Goal: Information Seeking & Learning: Learn about a topic

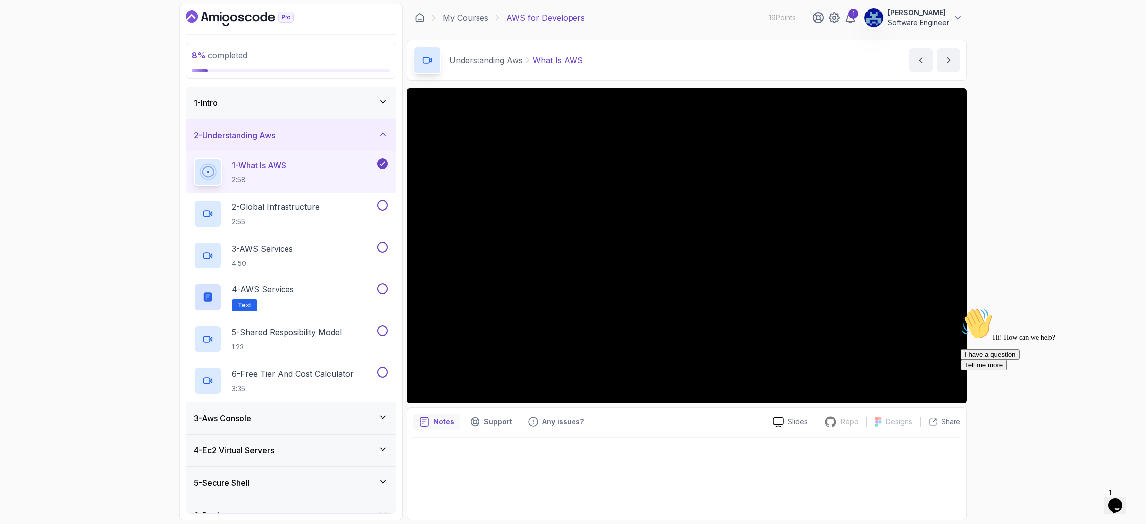
click at [384, 103] on icon at bounding box center [383, 102] width 10 height 10
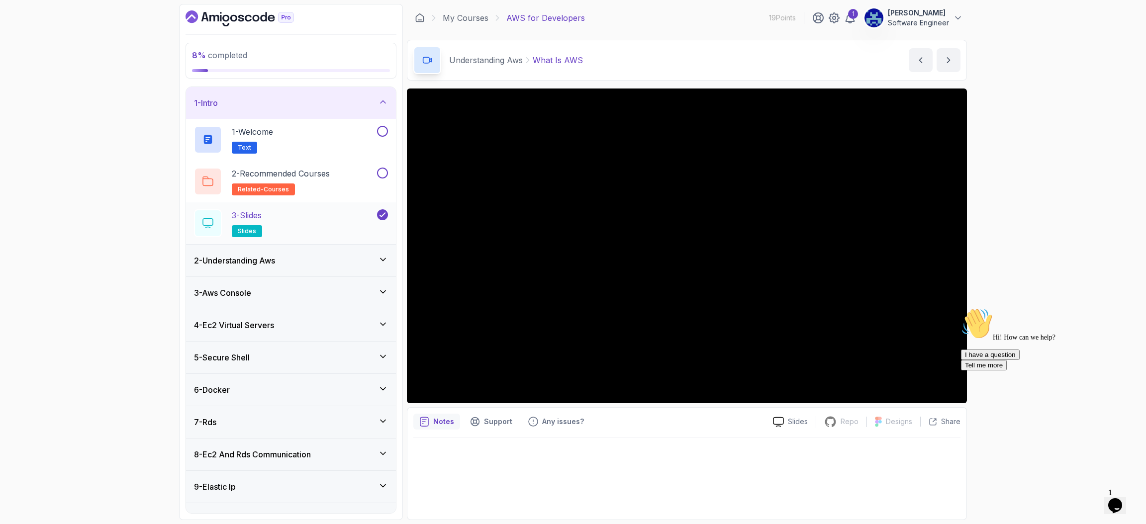
click at [335, 219] on div "3 - Slides slides" at bounding box center [284, 223] width 181 height 28
click at [938, 57] on button "next content" at bounding box center [949, 60] width 24 height 24
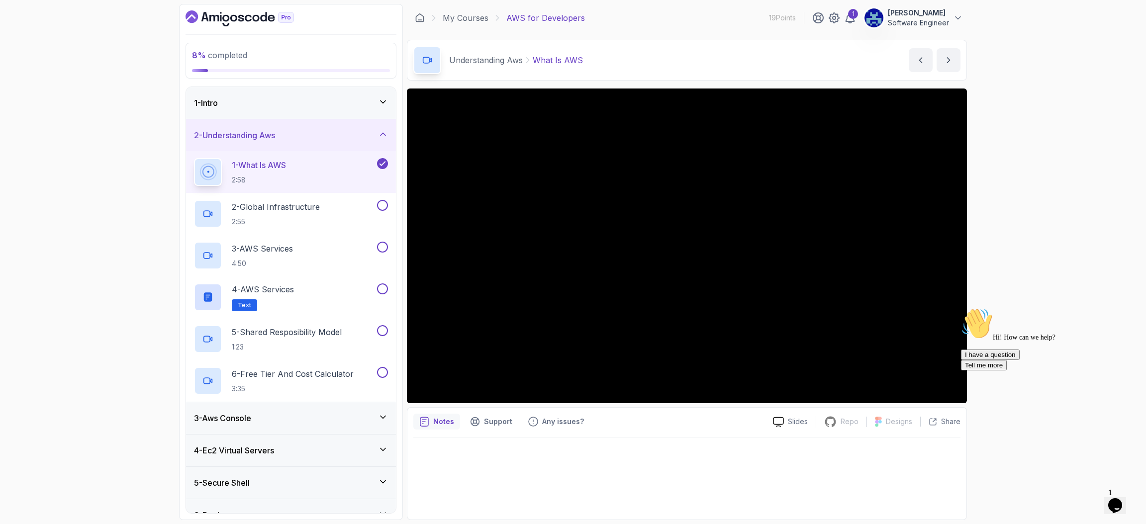
click at [351, 108] on div "1 - Intro" at bounding box center [291, 103] width 194 height 12
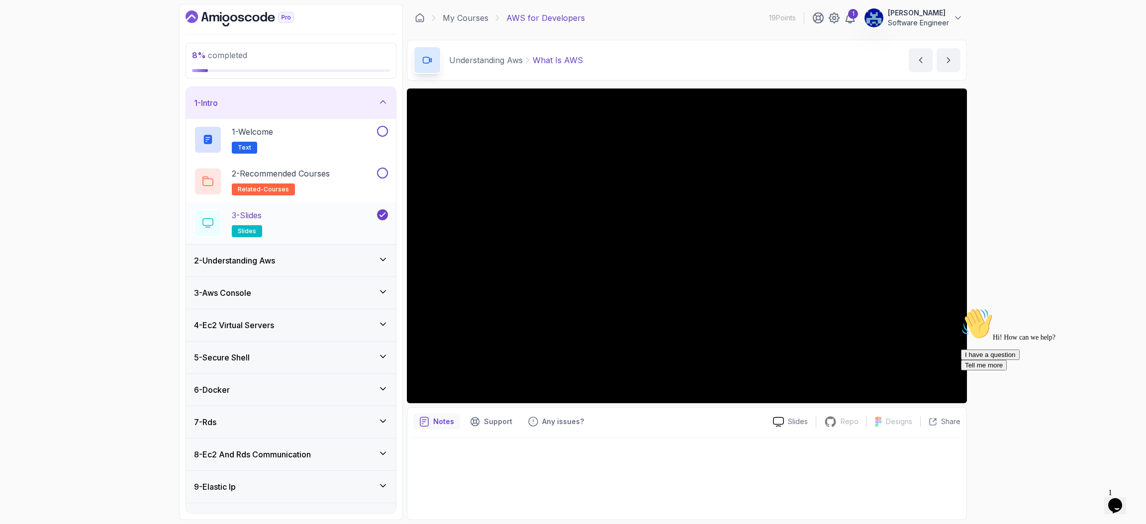
click at [273, 226] on div "3 - Slides slides" at bounding box center [284, 223] width 181 height 28
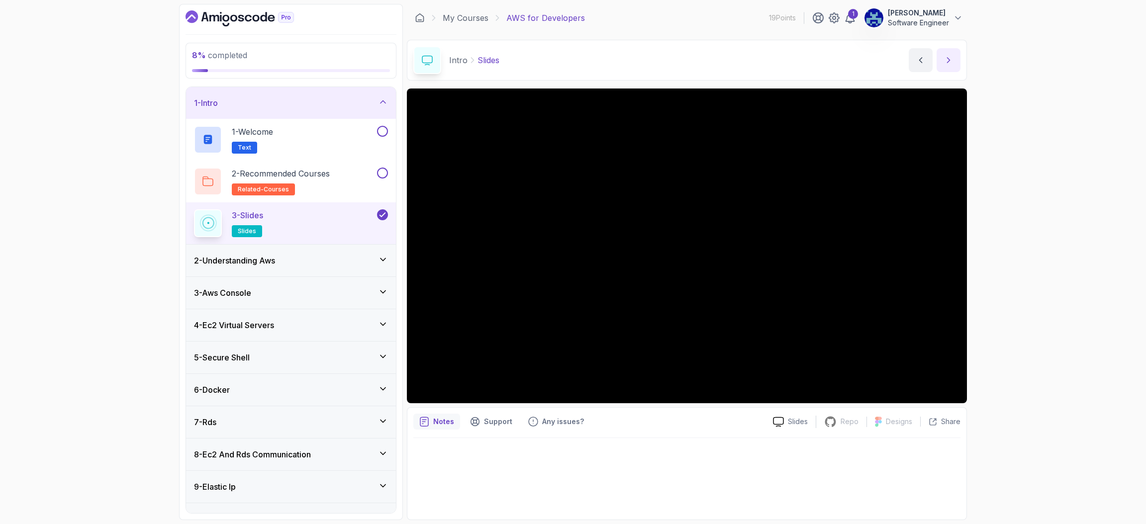
click at [947, 61] on icon "next content" at bounding box center [949, 60] width 10 height 10
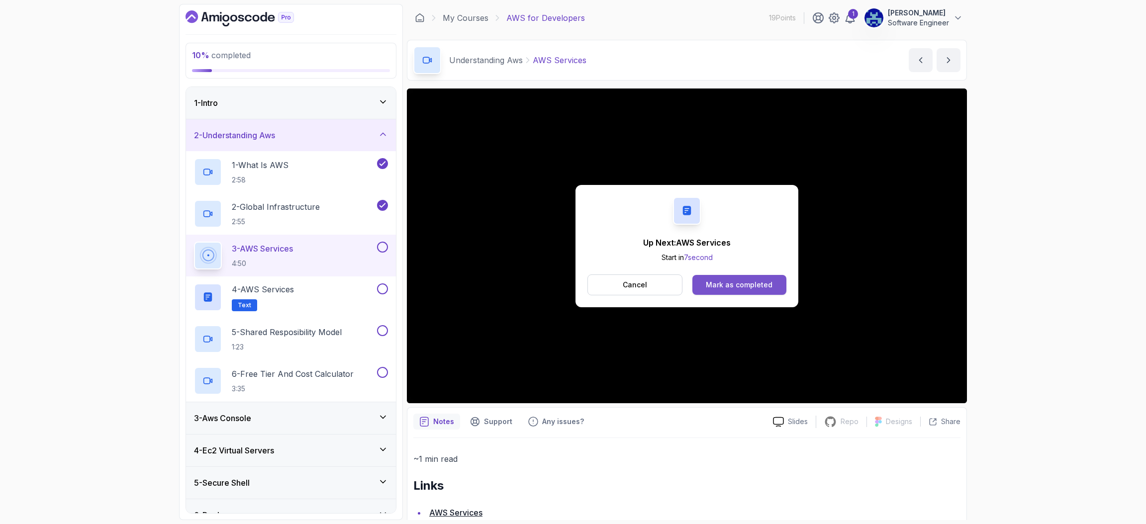
click at [747, 283] on div "Mark as completed" at bounding box center [739, 285] width 67 height 10
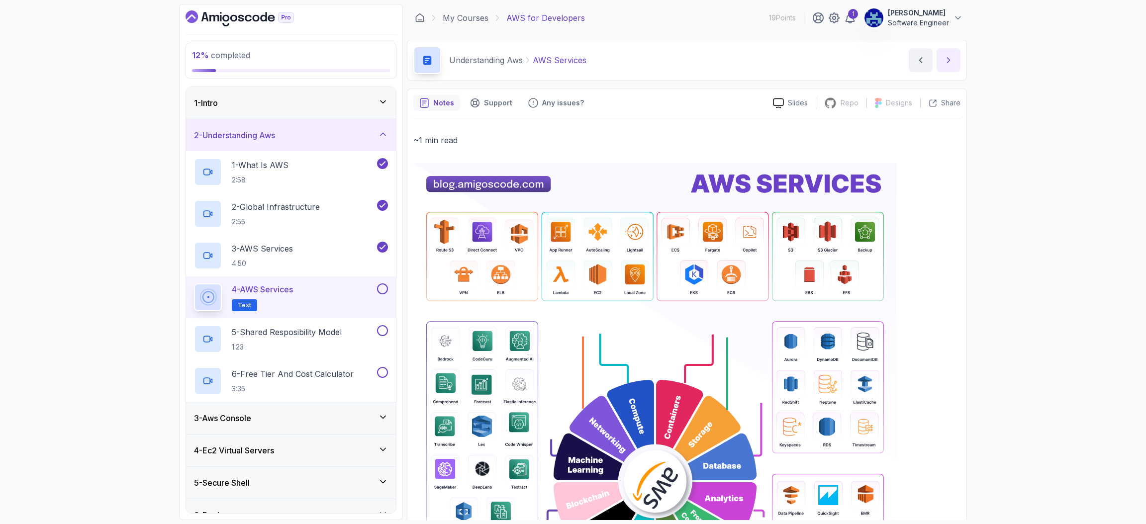
click at [953, 53] on button "next content" at bounding box center [949, 60] width 24 height 24
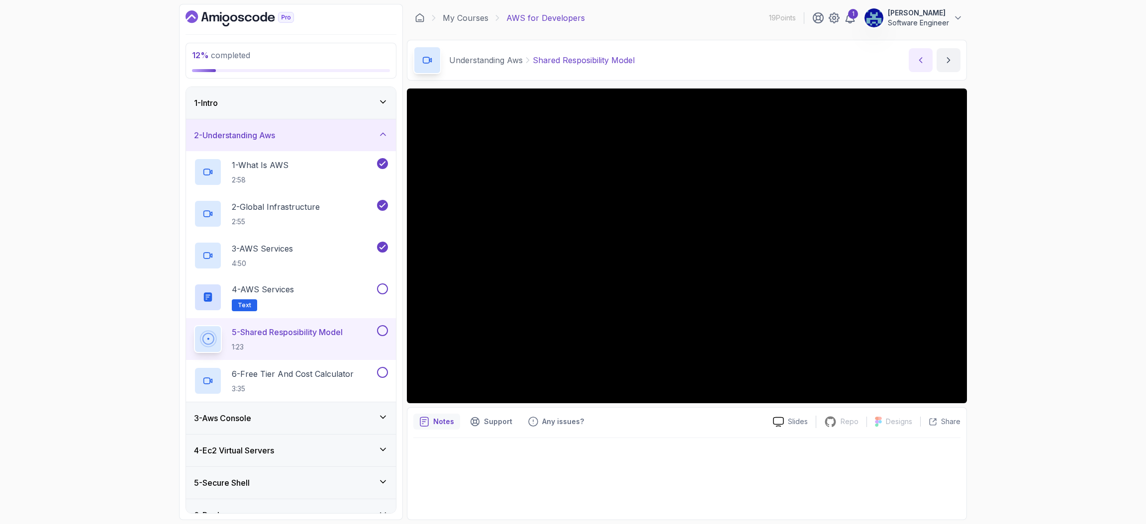
click at [921, 49] on button "previous content" at bounding box center [921, 60] width 24 height 24
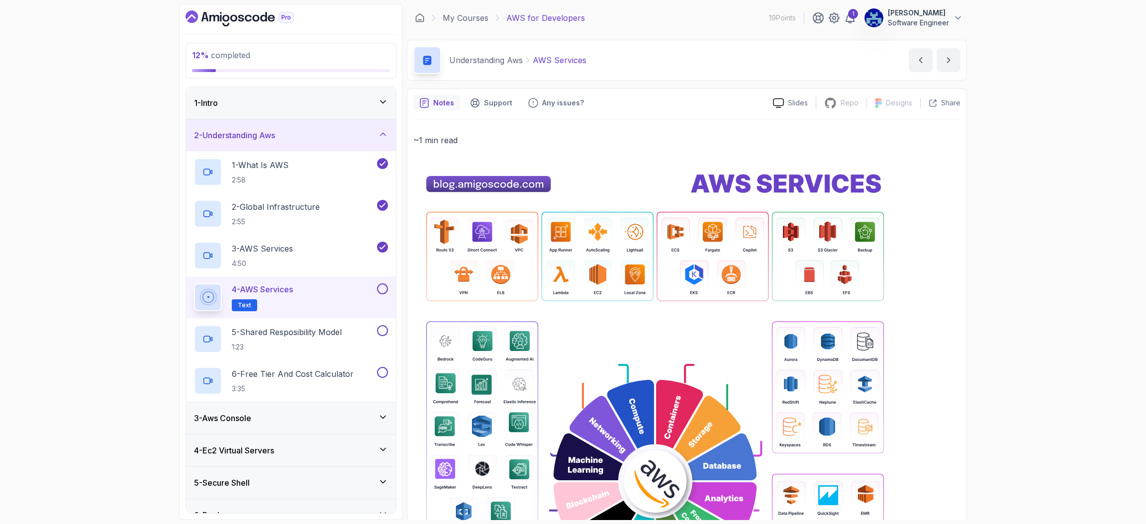
click at [895, 225] on img at bounding box center [655, 481] width 484 height 637
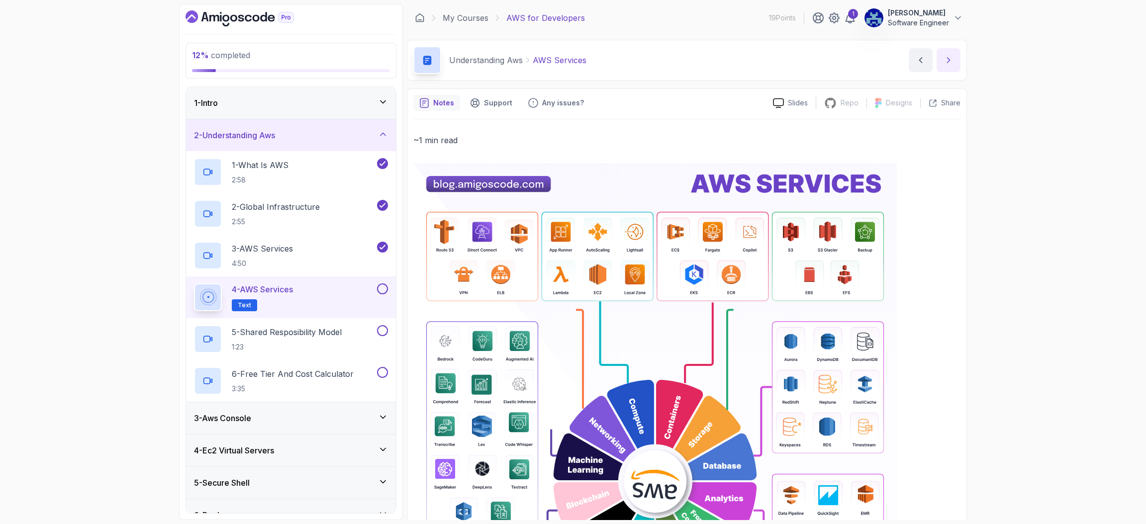
click at [952, 66] on button "next content" at bounding box center [949, 60] width 24 height 24
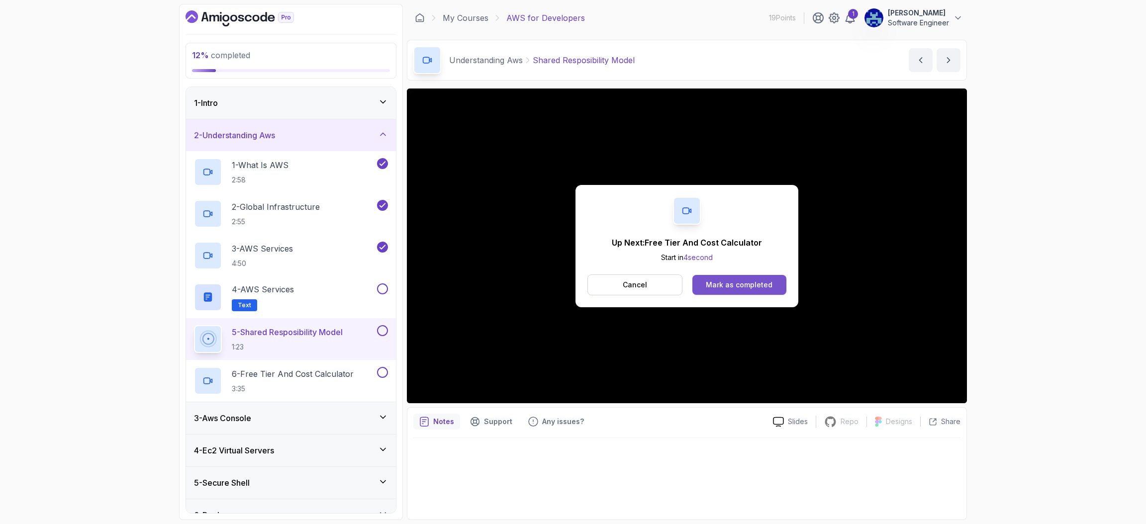
click at [760, 283] on div "Mark as completed" at bounding box center [739, 285] width 67 height 10
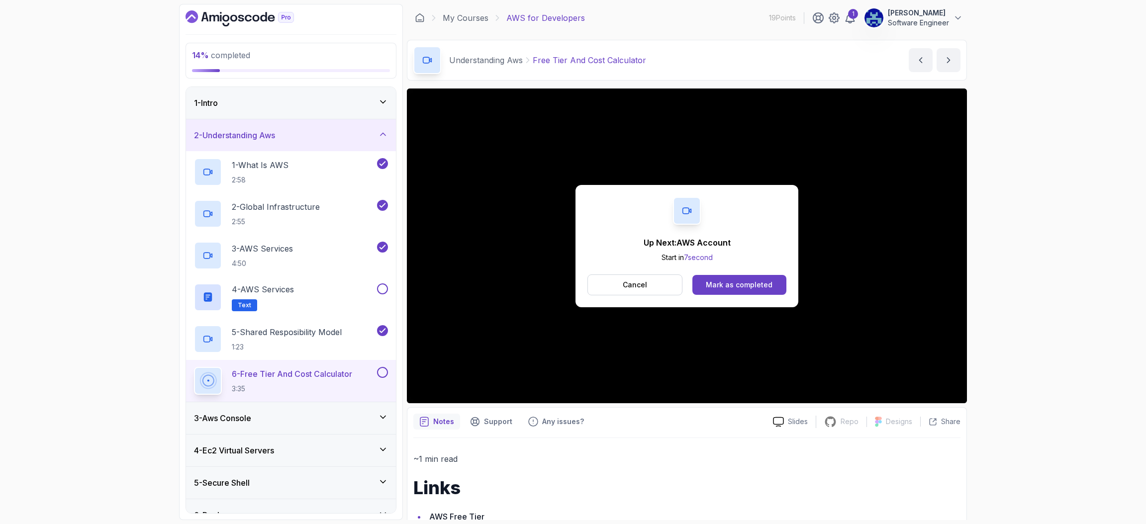
click at [760, 283] on div "Mark as completed" at bounding box center [739, 285] width 67 height 10
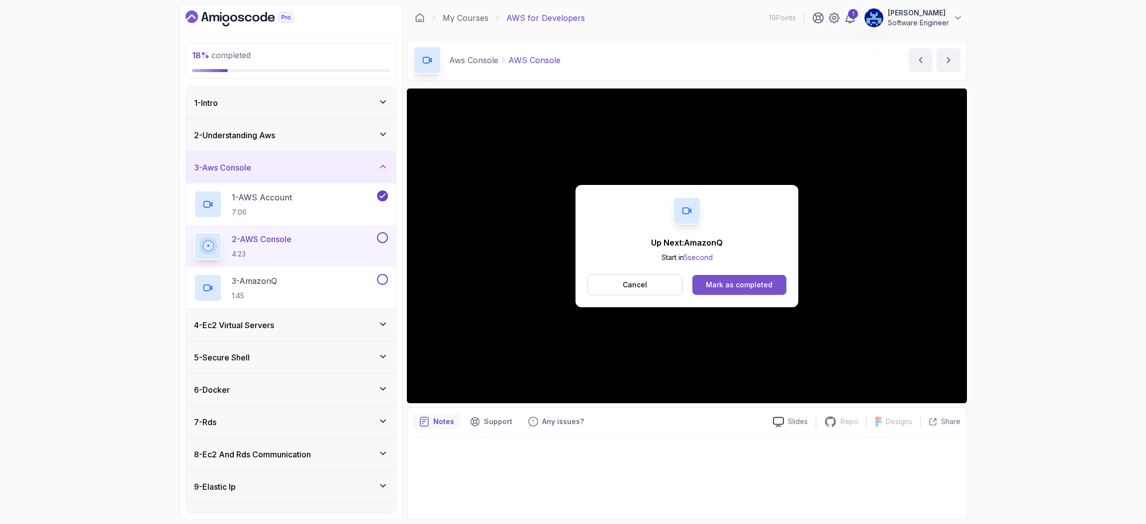
click at [760, 285] on div "Mark as completed" at bounding box center [739, 285] width 67 height 10
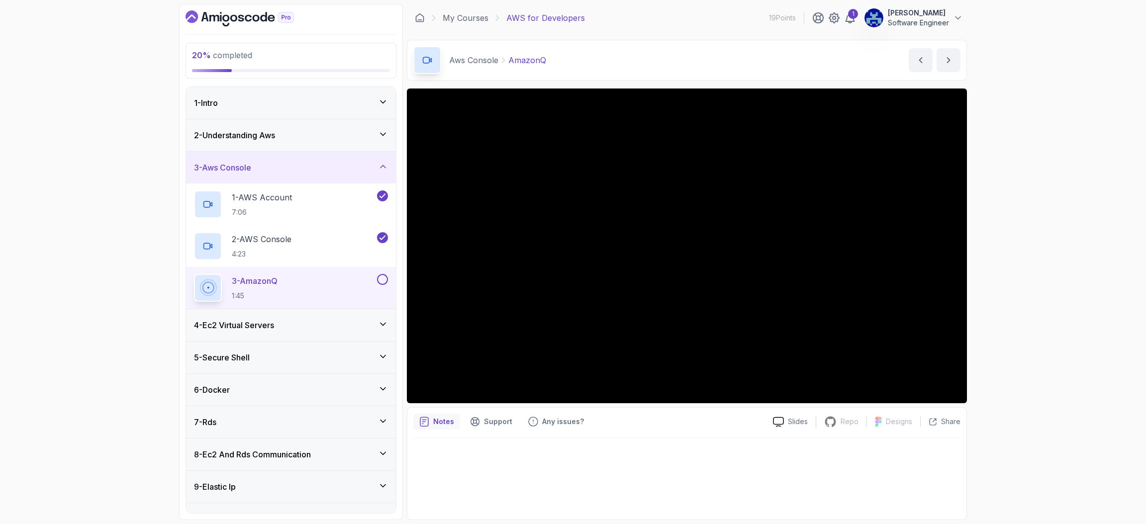
click at [380, 135] on icon at bounding box center [383, 134] width 10 height 10
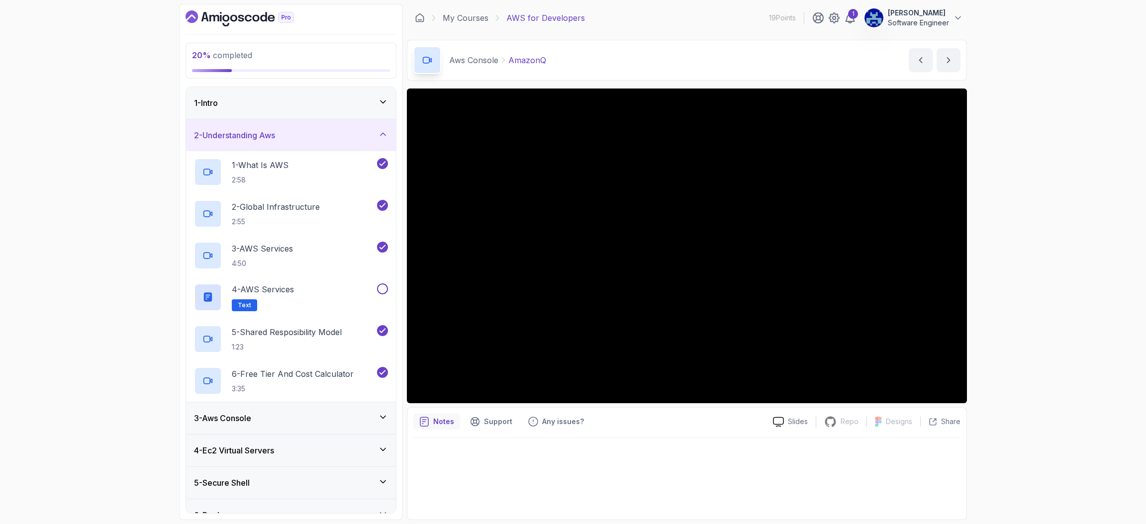
click at [380, 135] on icon at bounding box center [383, 134] width 10 height 10
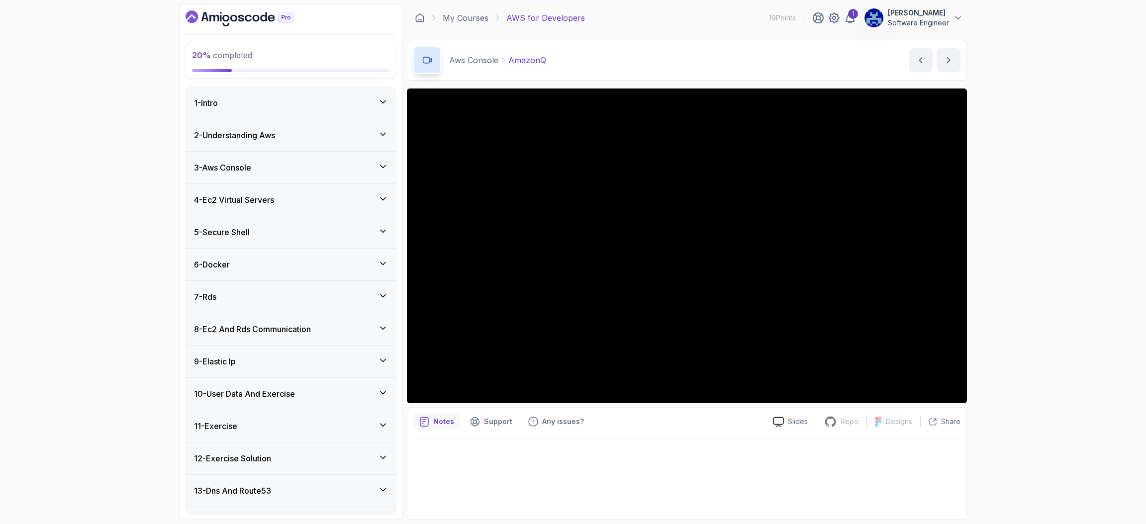
click at [384, 107] on div "1 - Intro" at bounding box center [291, 103] width 194 height 12
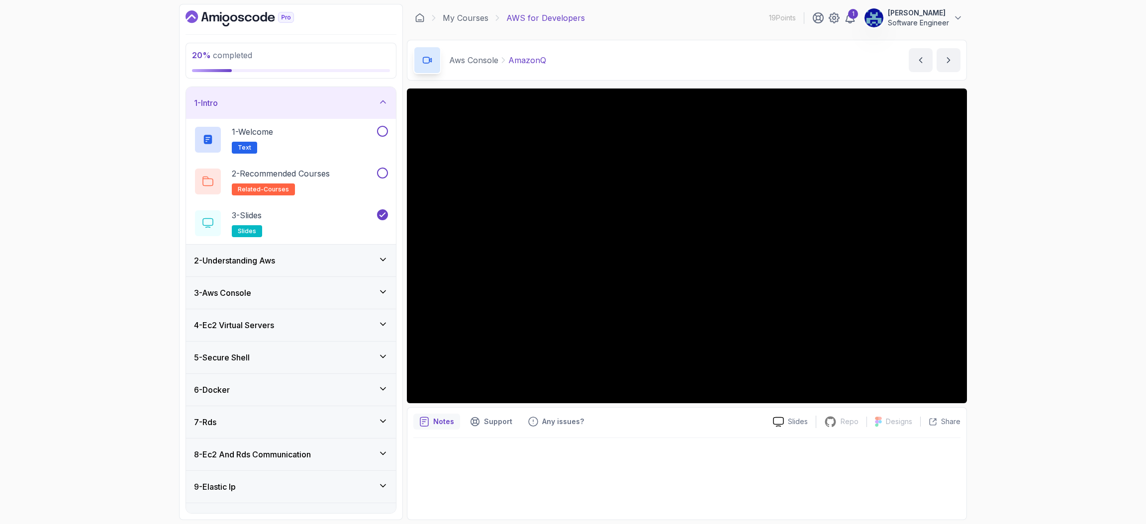
click at [384, 107] on div "1 - Intro" at bounding box center [291, 103] width 194 height 12
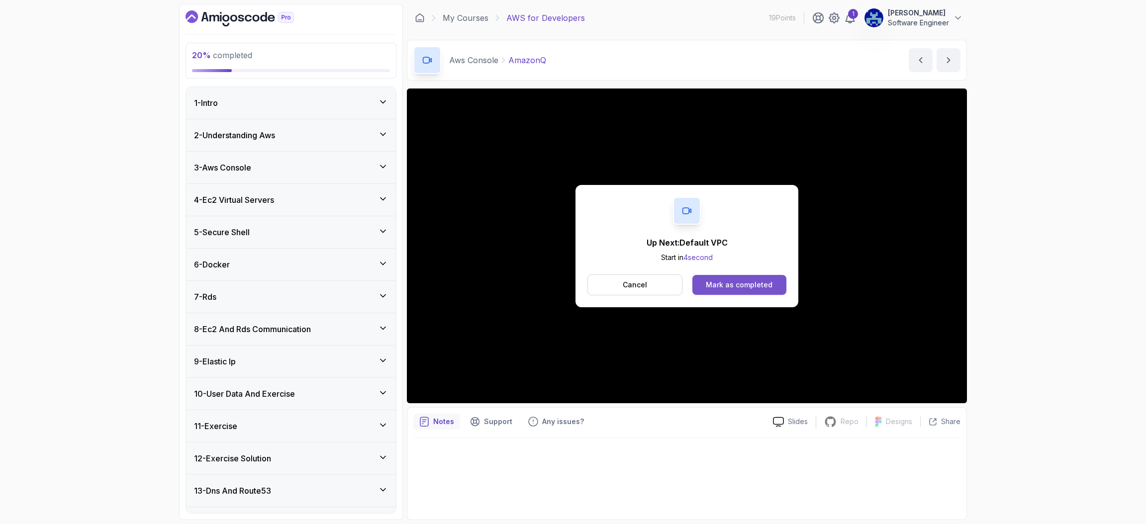
click at [740, 283] on div "Mark as completed" at bounding box center [739, 285] width 67 height 10
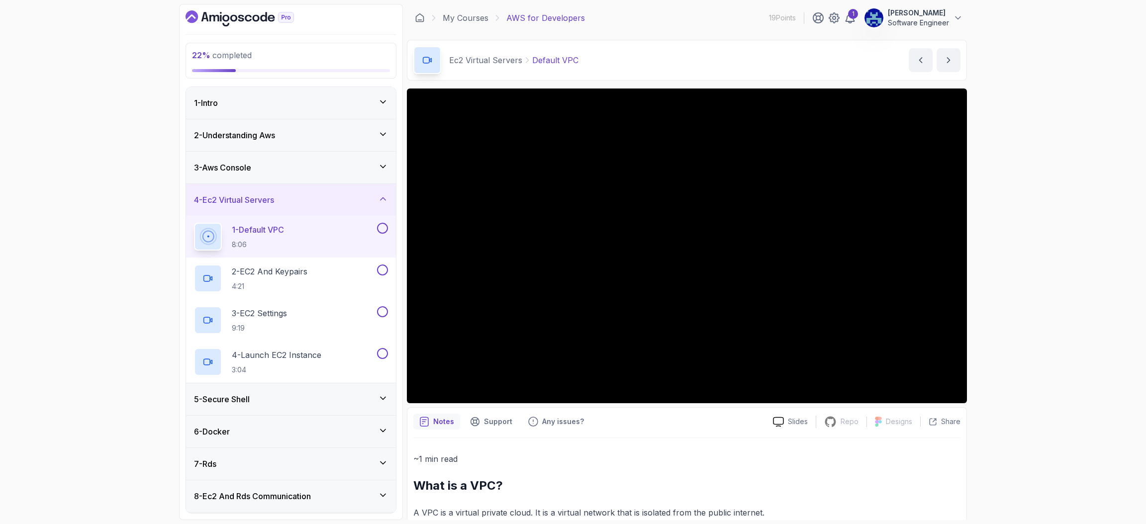
click at [383, 193] on div "4 - Ec2 Virtual Servers" at bounding box center [291, 200] width 210 height 32
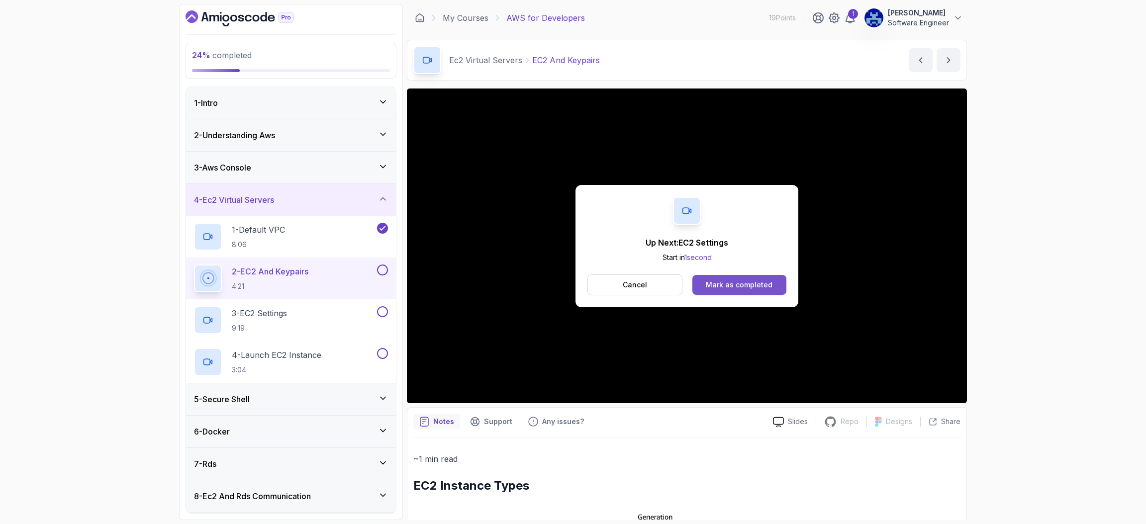
click at [738, 280] on div "Mark as completed" at bounding box center [739, 285] width 67 height 10
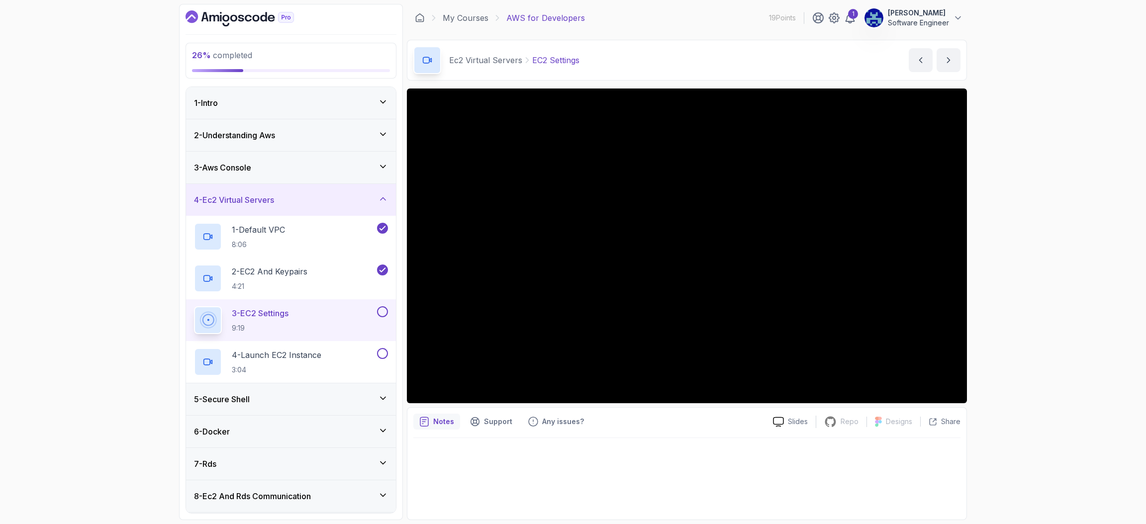
click at [383, 194] on div "4 - Ec2 Virtual Servers" at bounding box center [291, 200] width 210 height 32
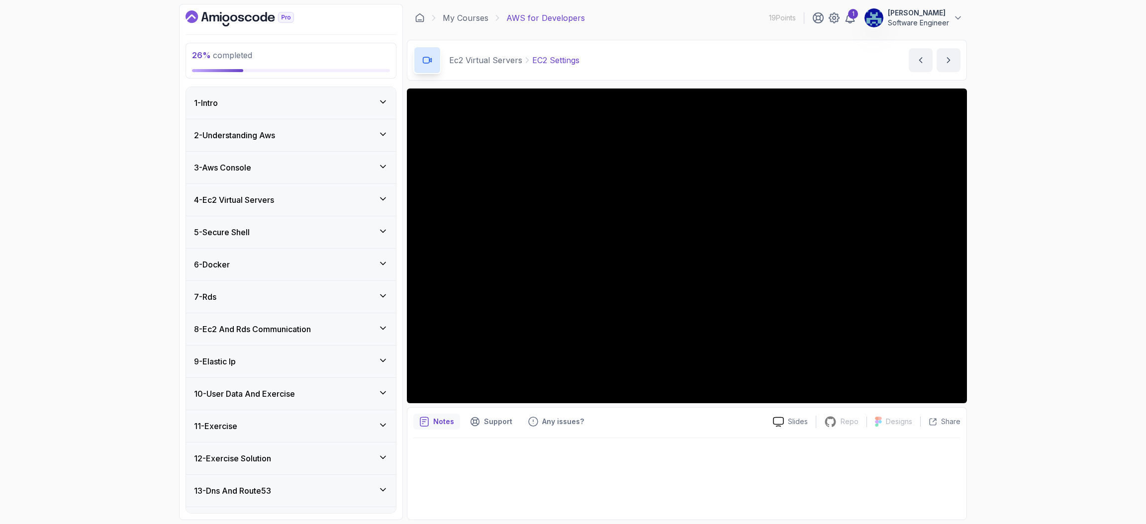
click at [383, 194] on div "4 - Ec2 Virtual Servers" at bounding box center [291, 200] width 210 height 32
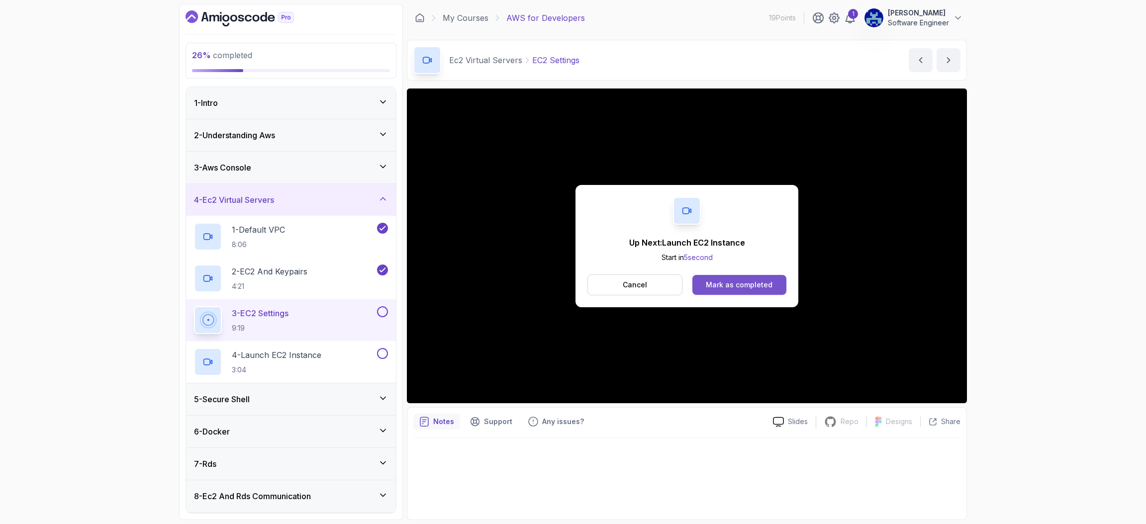
click at [730, 281] on div "Mark as completed" at bounding box center [739, 285] width 67 height 10
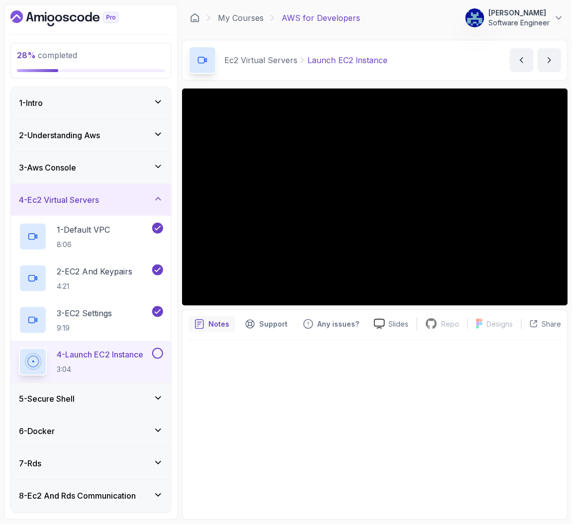
click at [150, 17] on div at bounding box center [90, 18] width 161 height 16
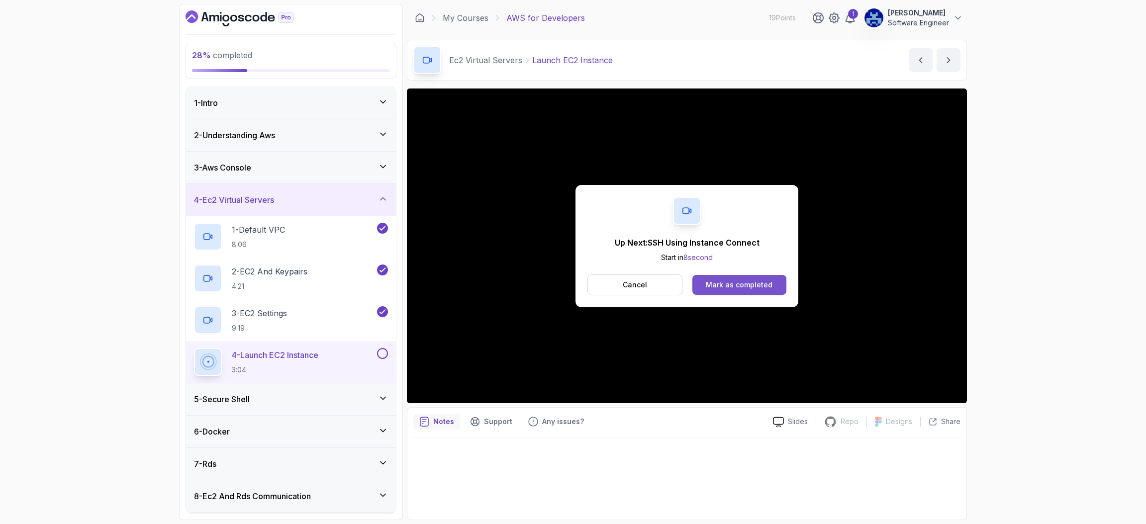
click at [742, 289] on div "Mark as completed" at bounding box center [739, 285] width 67 height 10
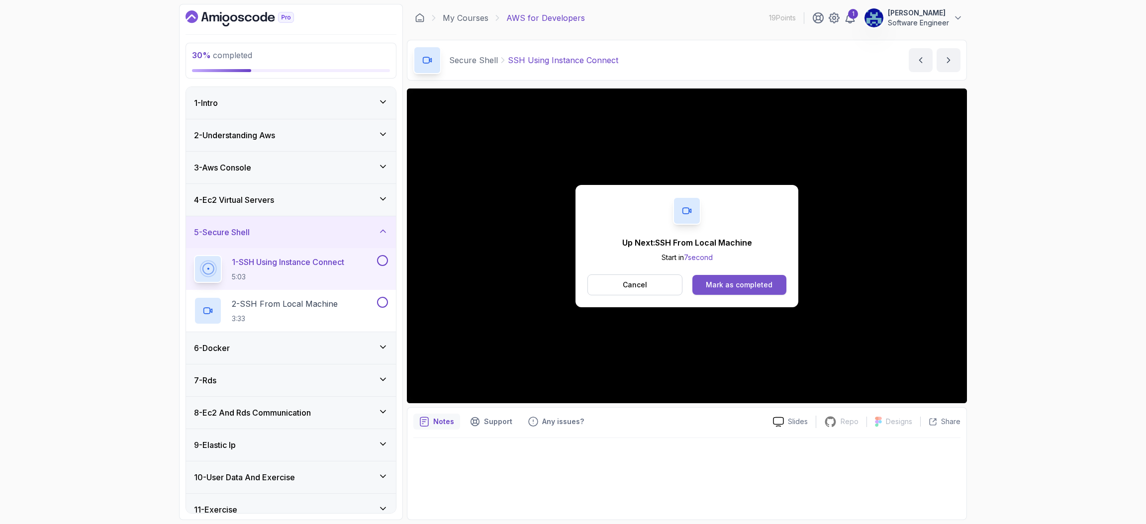
click at [755, 285] on div "Mark as completed" at bounding box center [739, 285] width 67 height 10
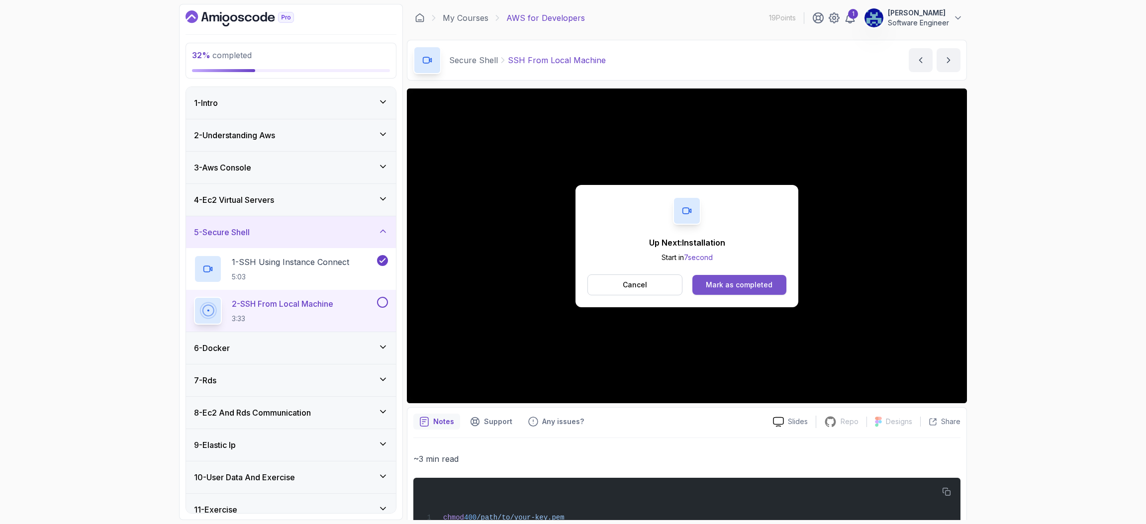
click at [754, 284] on div "Mark as completed" at bounding box center [739, 285] width 67 height 10
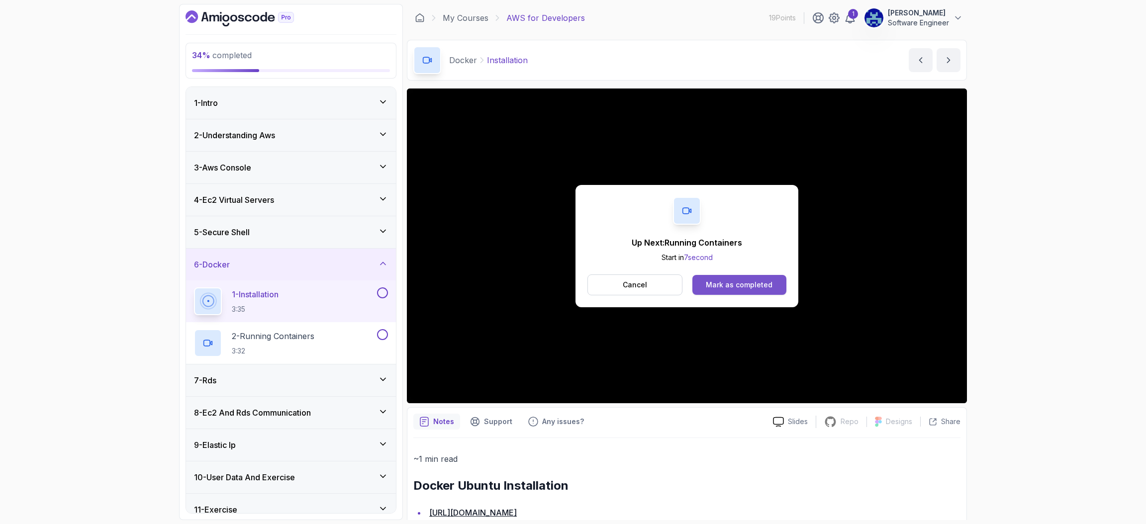
click at [742, 289] on div "Mark as completed" at bounding box center [739, 285] width 67 height 10
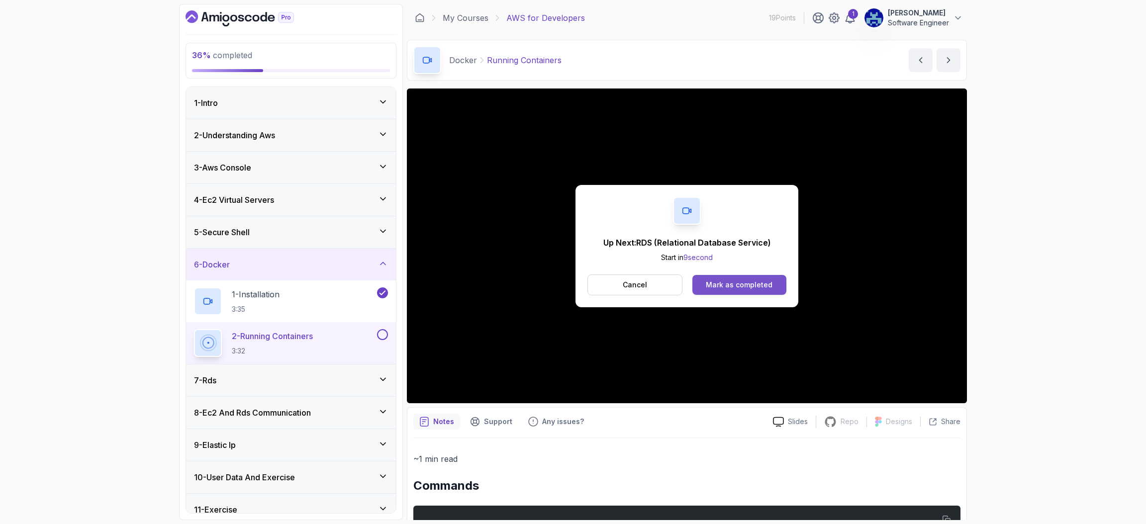
click at [742, 289] on div "Mark as completed" at bounding box center [739, 285] width 67 height 10
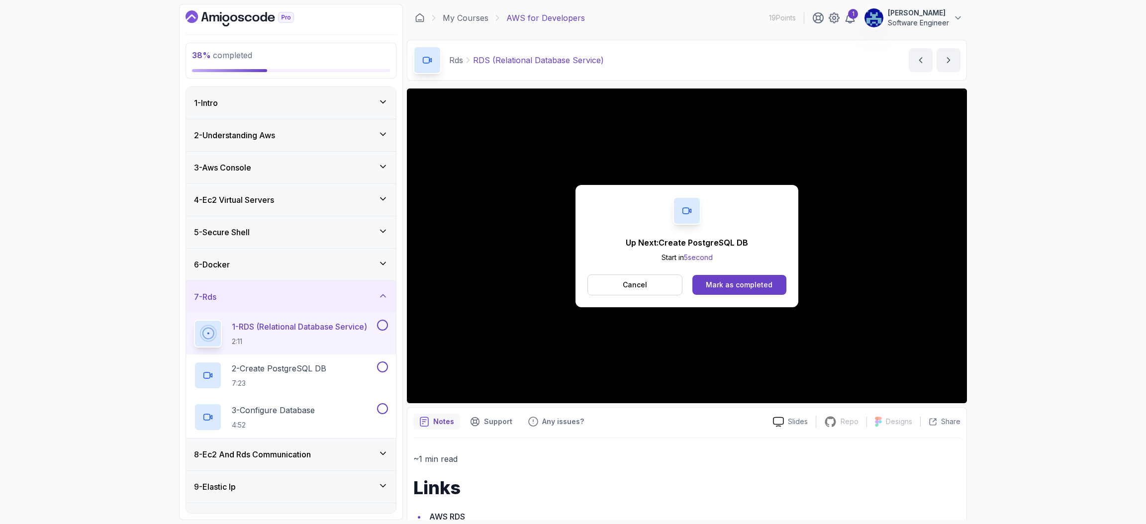
click at [742, 289] on div "Mark as completed" at bounding box center [739, 285] width 67 height 10
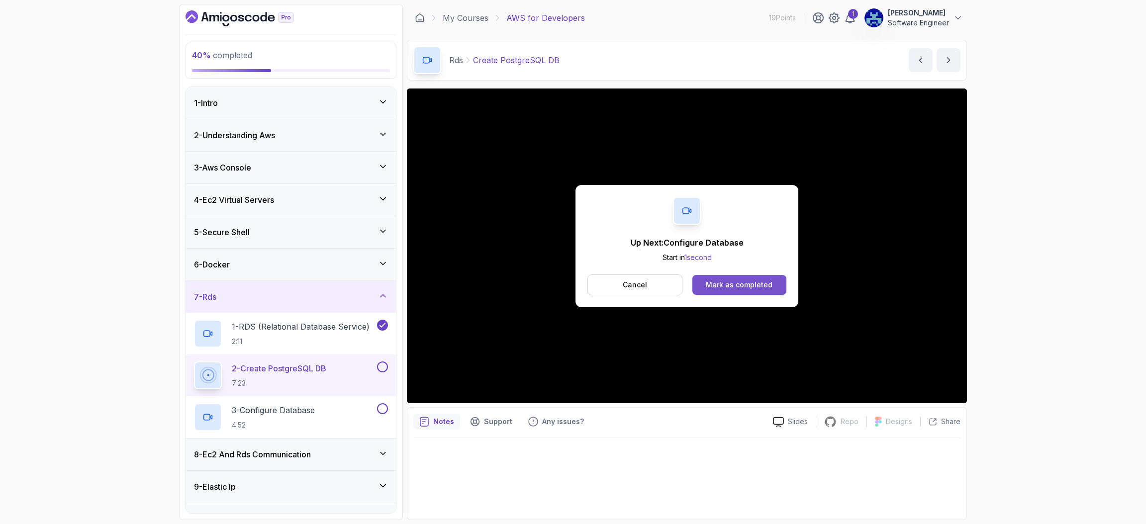
click at [743, 279] on button "Mark as completed" at bounding box center [740, 285] width 94 height 20
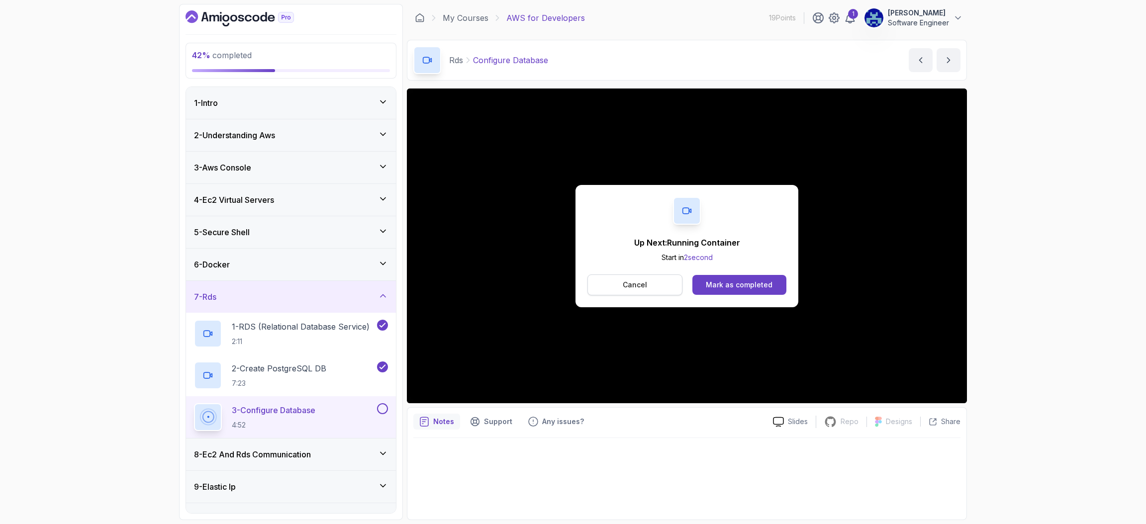
click at [650, 281] on button "Cancel" at bounding box center [635, 285] width 95 height 21
click at [765, 279] on button "Mark as completed" at bounding box center [740, 285] width 94 height 20
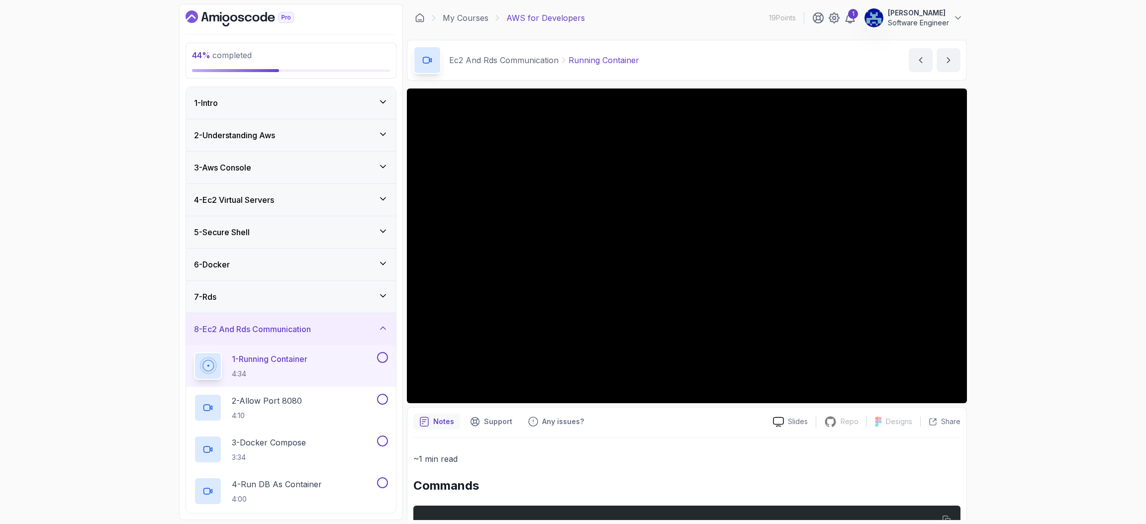
click at [123, 295] on div "44 % completed 1 - Intro 2 - Understanding Aws 3 - Aws Console 4 - Ec2 Virtual …" at bounding box center [573, 262] width 1146 height 524
click at [384, 329] on icon at bounding box center [383, 328] width 5 height 2
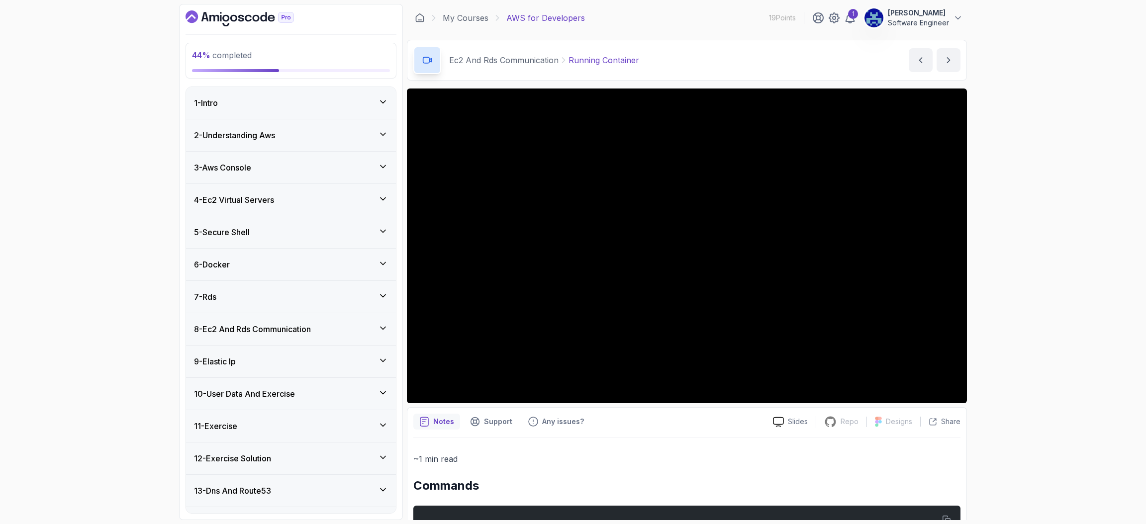
click at [381, 361] on icon at bounding box center [383, 361] width 10 height 10
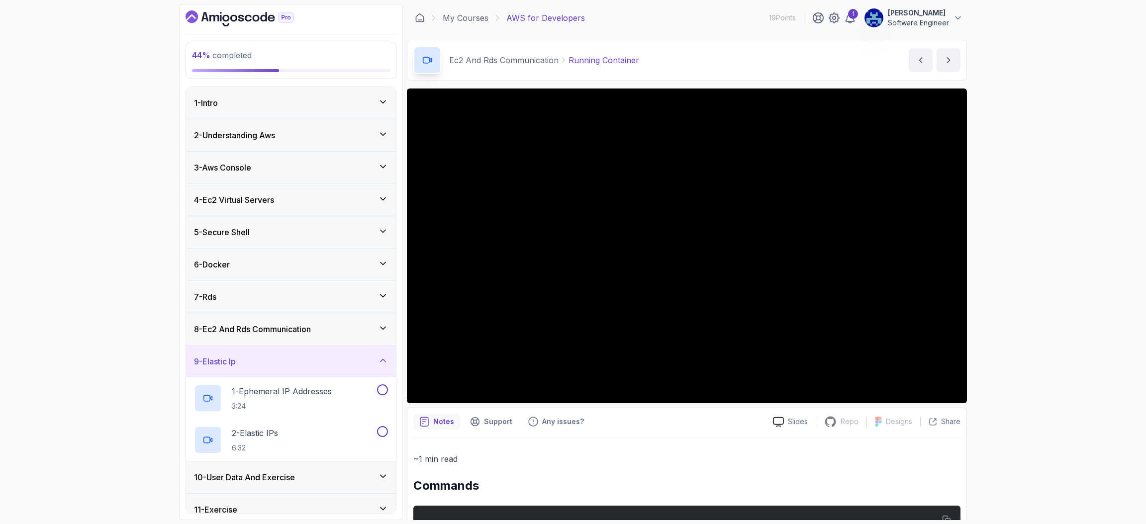
click at [381, 361] on icon at bounding box center [383, 360] width 5 height 2
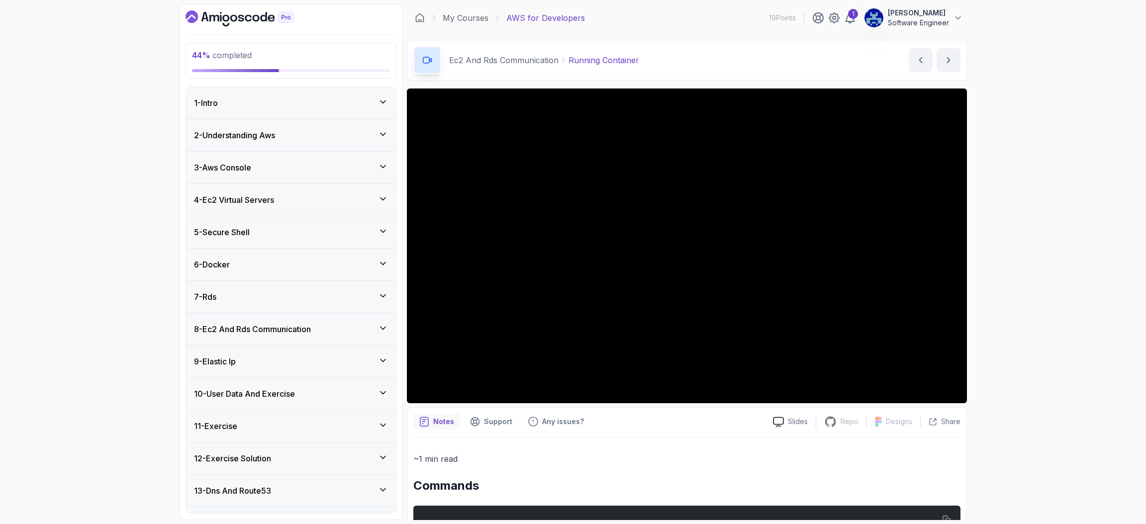
click at [380, 389] on icon at bounding box center [383, 393] width 10 height 10
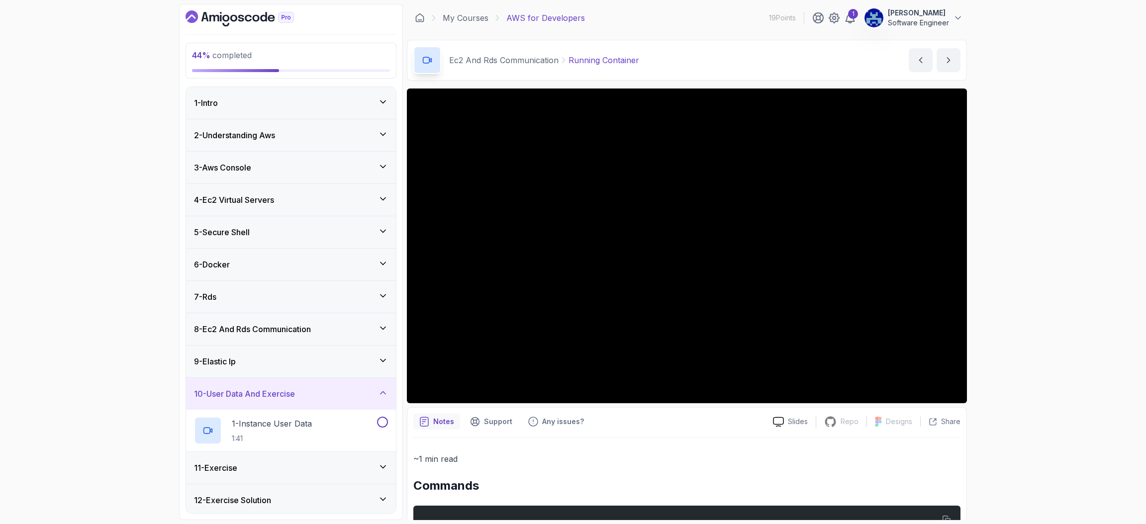
click at [380, 389] on icon at bounding box center [383, 393] width 10 height 10
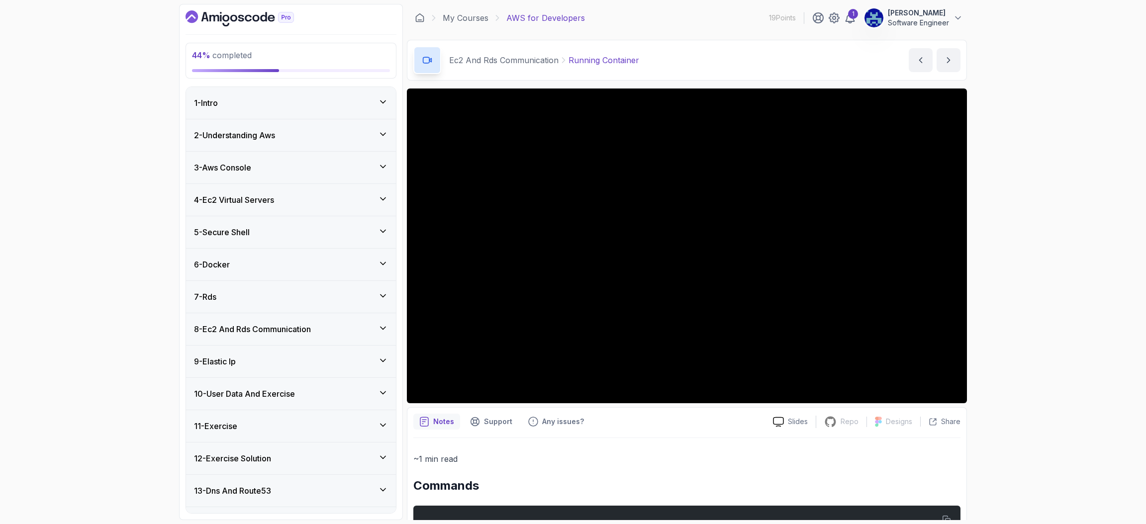
click at [386, 492] on icon at bounding box center [383, 490] width 10 height 10
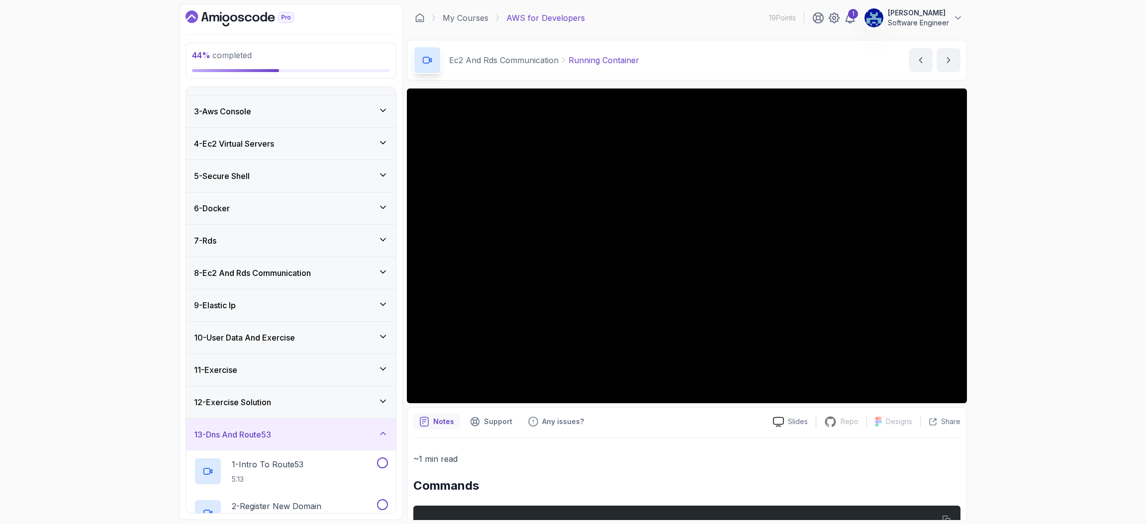
scroll to position [39, 0]
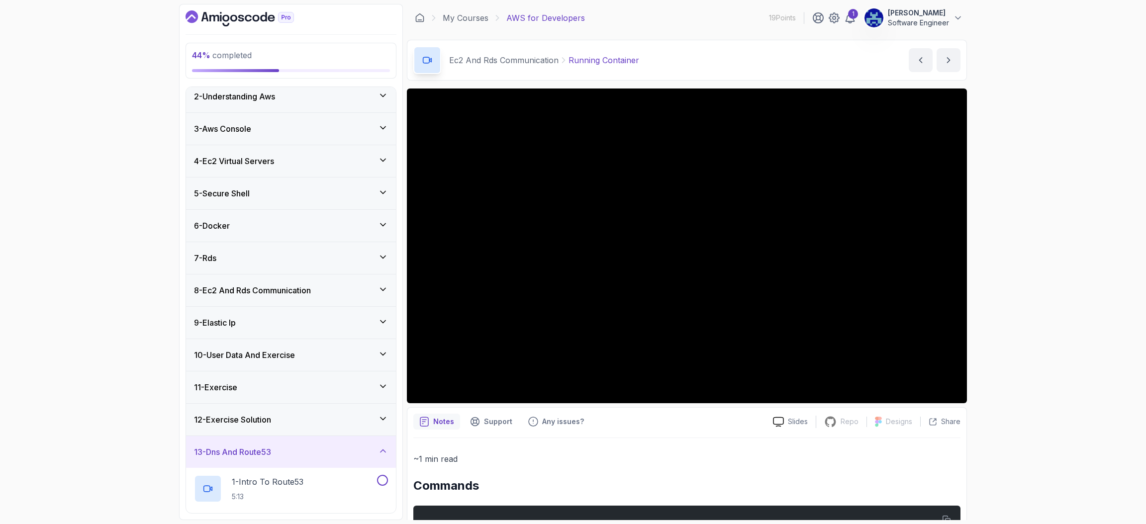
click at [383, 416] on icon at bounding box center [383, 419] width 10 height 10
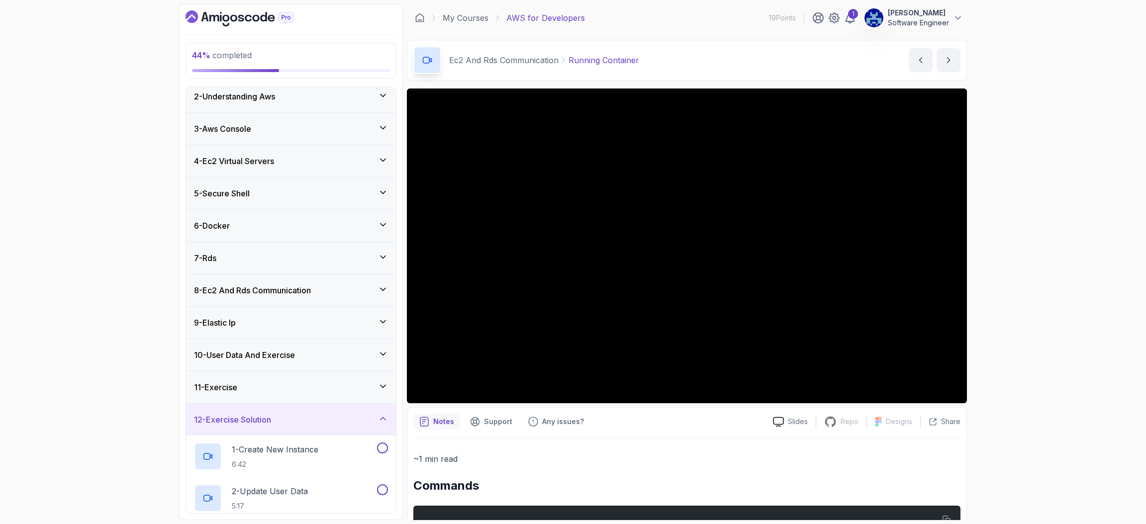
click at [382, 389] on icon at bounding box center [383, 387] width 10 height 10
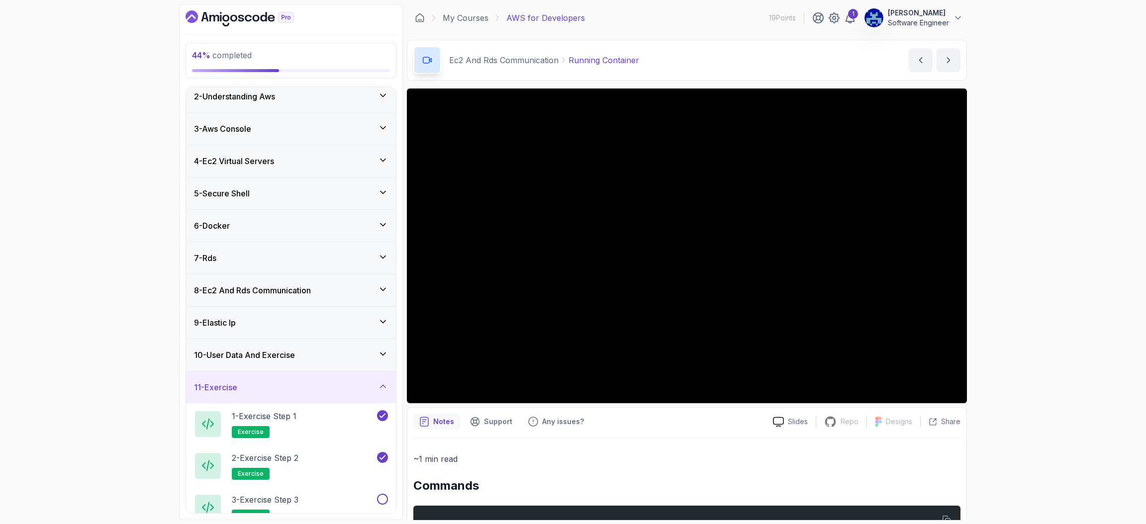
click at [382, 389] on icon at bounding box center [383, 387] width 10 height 10
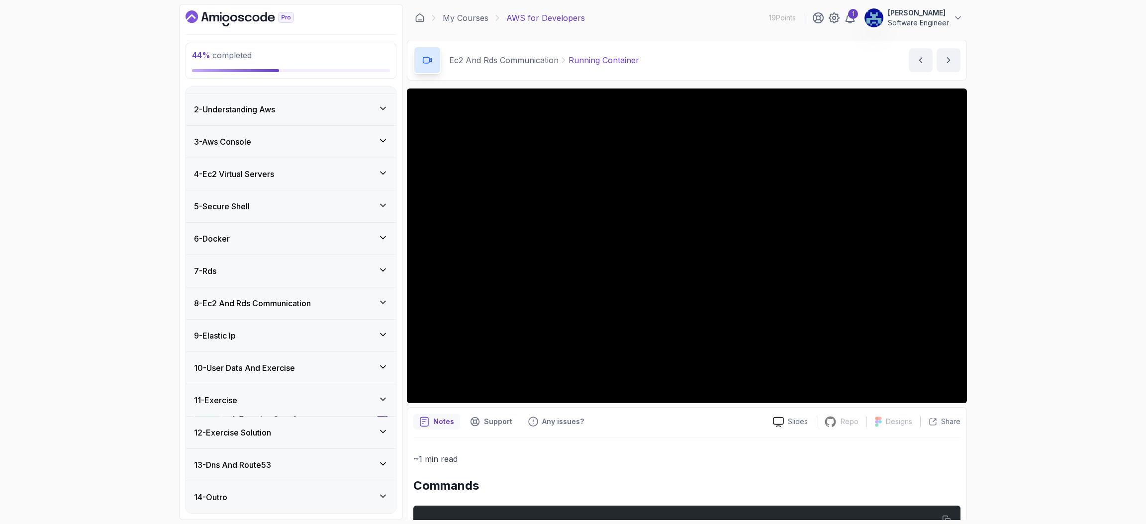
scroll to position [26, 0]
click at [382, 301] on icon at bounding box center [383, 303] width 10 height 10
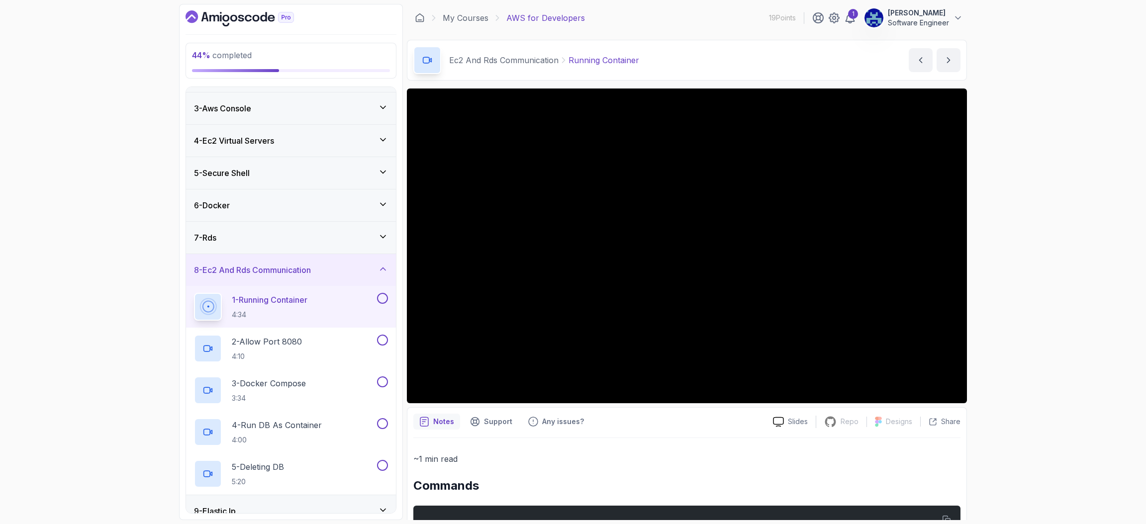
scroll to position [0, 0]
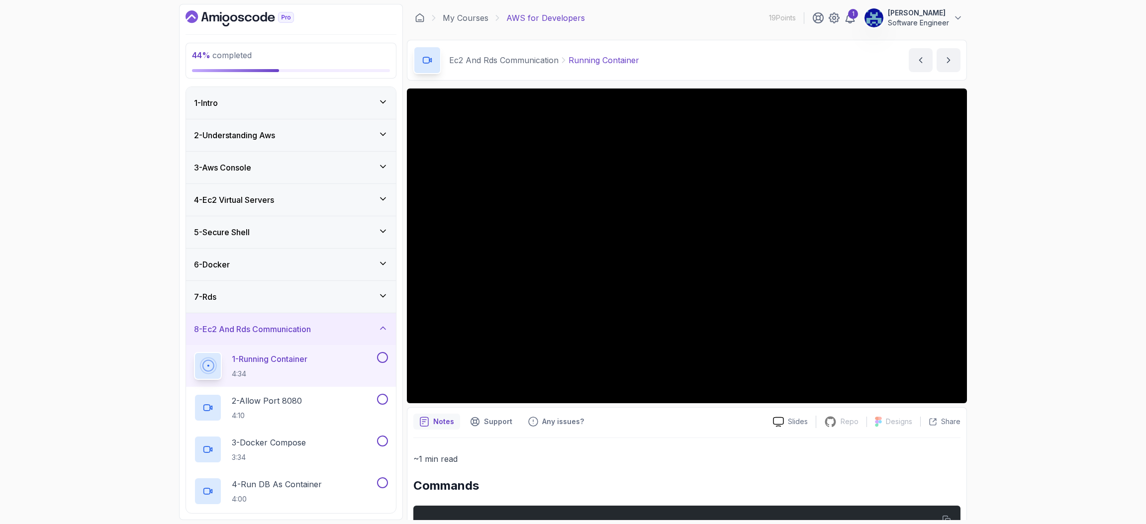
click at [382, 301] on icon at bounding box center [383, 296] width 10 height 10
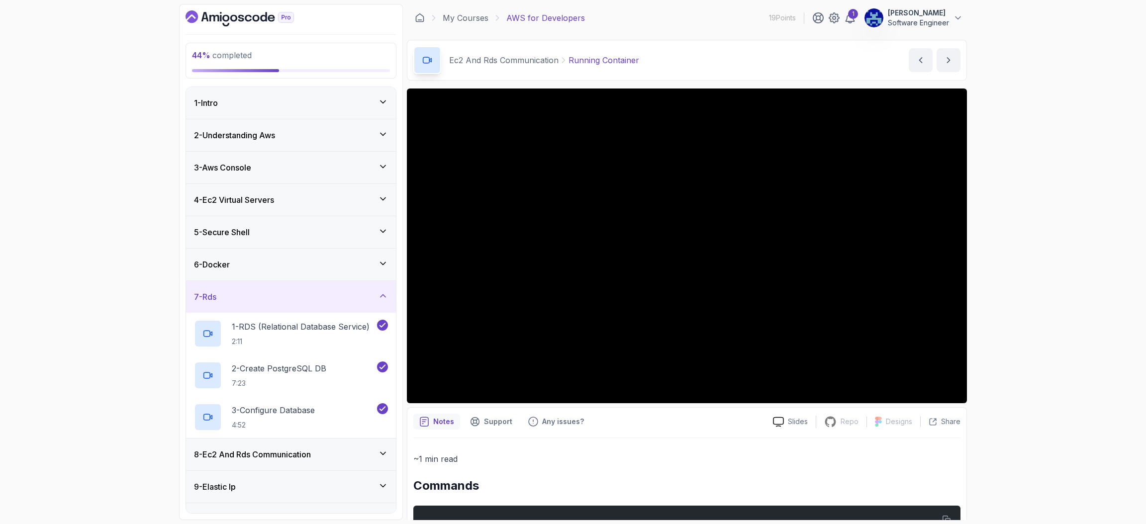
click at [382, 301] on icon at bounding box center [383, 296] width 10 height 10
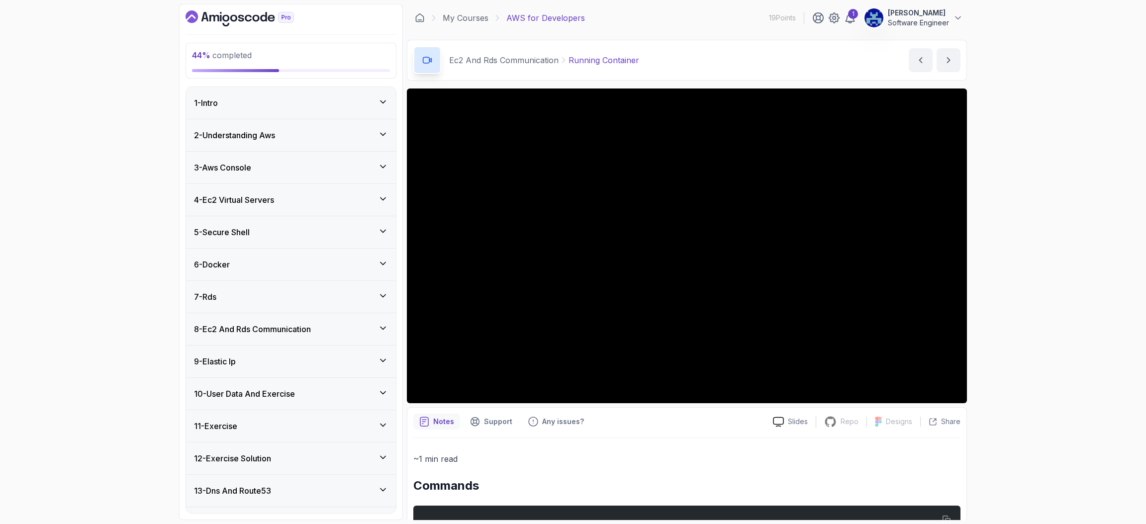
click at [381, 295] on icon at bounding box center [383, 296] width 10 height 10
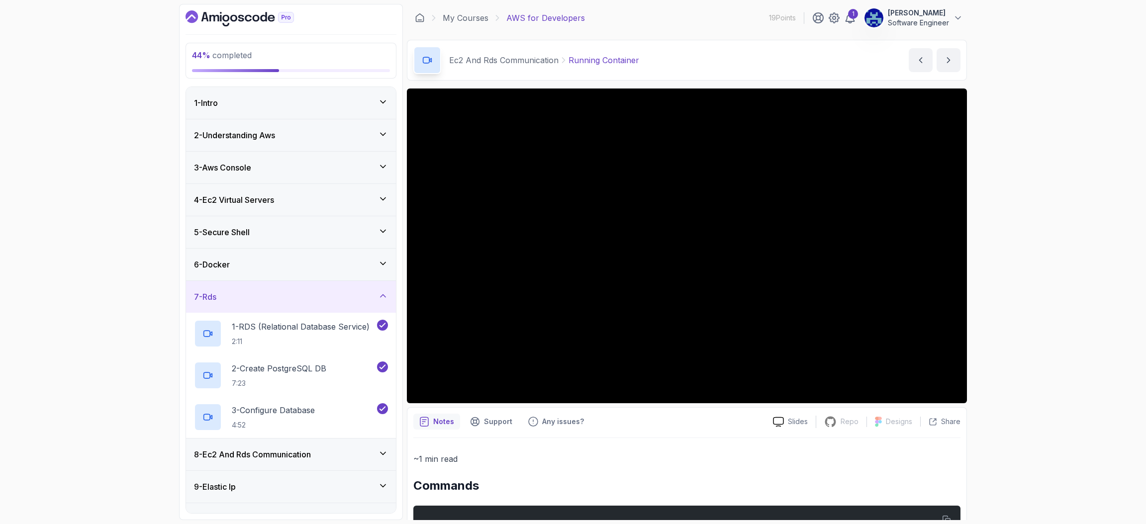
click at [381, 295] on icon at bounding box center [383, 296] width 10 height 10
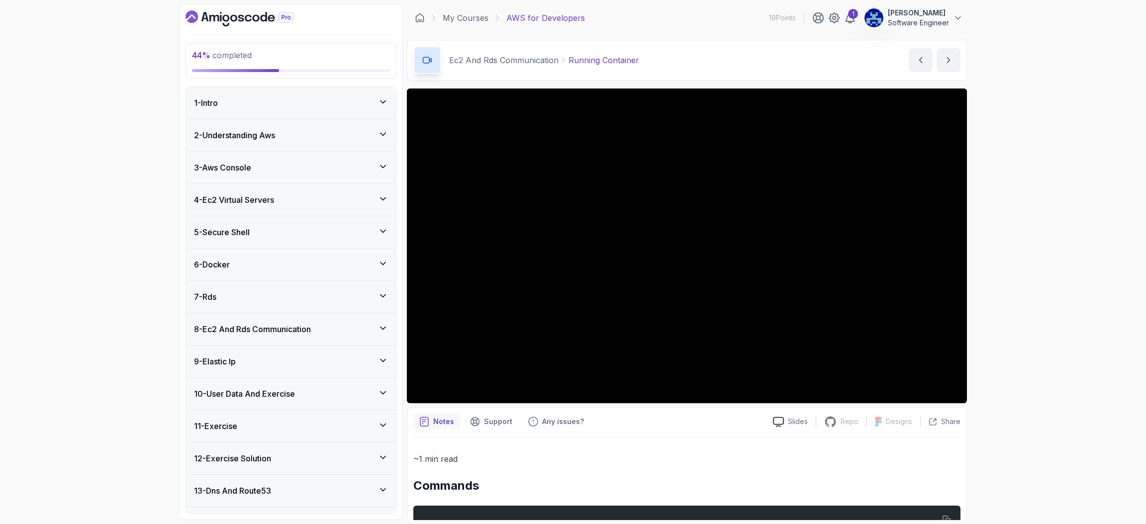
click at [382, 323] on div "8 - Ec2 And Rds Communication" at bounding box center [291, 329] width 210 height 32
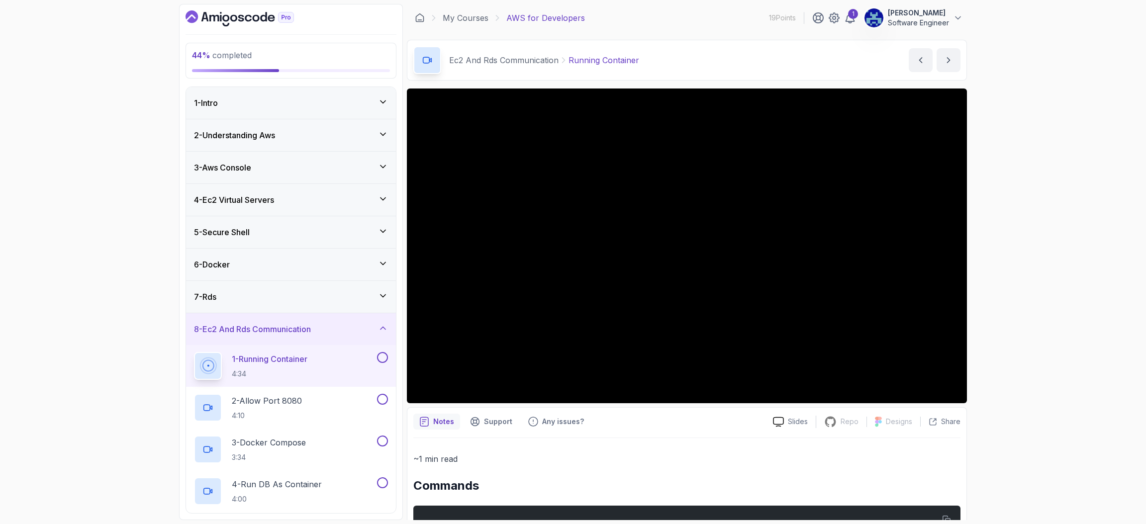
click at [382, 323] on div "8 - Ec2 And Rds Communication" at bounding box center [291, 329] width 210 height 32
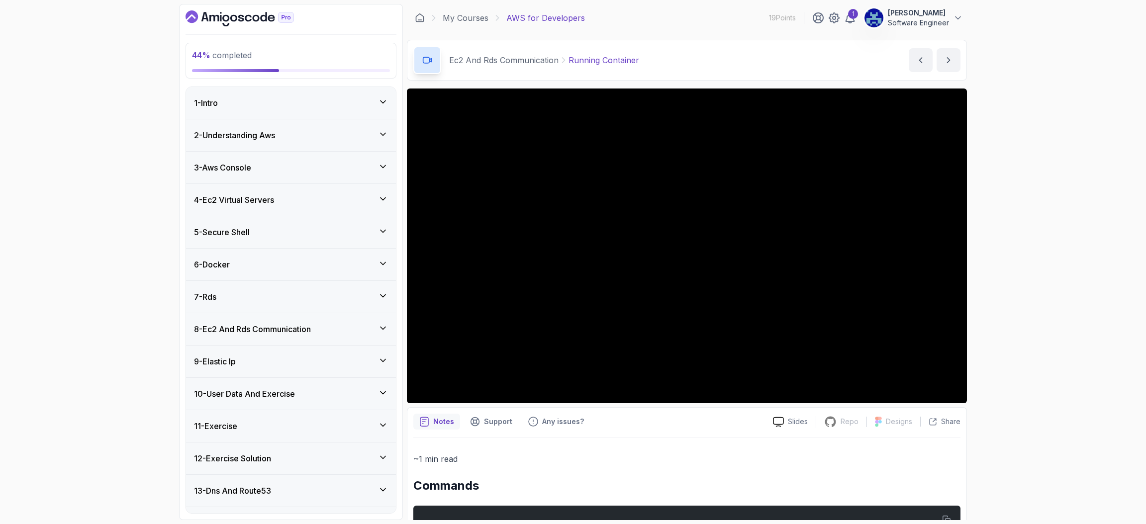
click at [1027, 289] on div "44 % completed 1 - Intro 2 - Understanding Aws 3 - Aws Console 4 - Ec2 Virtual …" at bounding box center [573, 262] width 1146 height 524
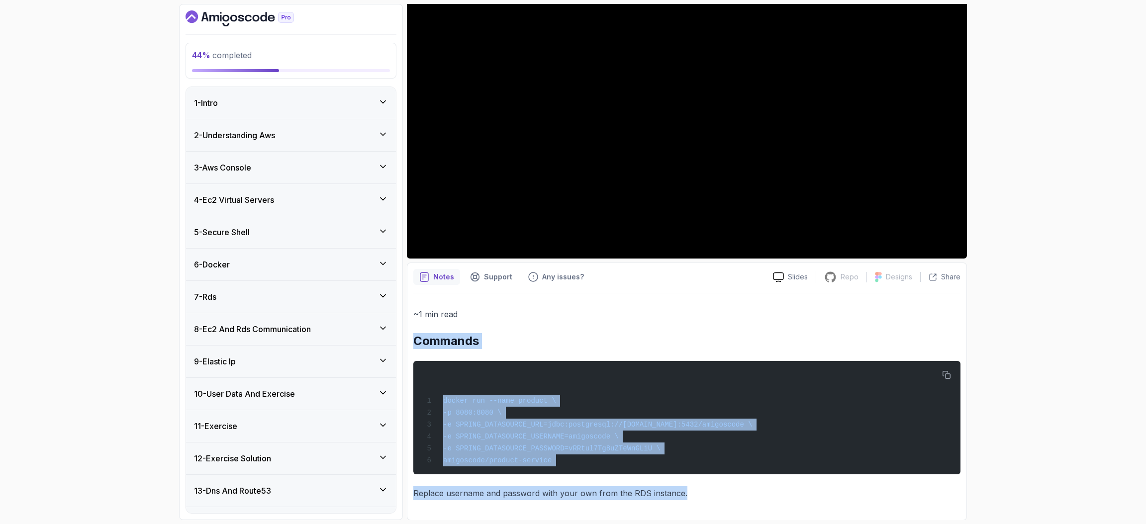
drag, startPoint x: 907, startPoint y: 450, endPoint x: 898, endPoint y: 554, distance: 104.4
click at [898, 524] on html "44 % completed 1 - Intro 2 - Understanding Aws 3 - Aws Console 4 - Ec2 Virtual …" at bounding box center [573, 262] width 1146 height 524
click at [939, 303] on div "~1 min read Commands docker run --name product \ -p 8080:8080 \ -e SPRING_DATAS…" at bounding box center [686, 404] width 547 height 221
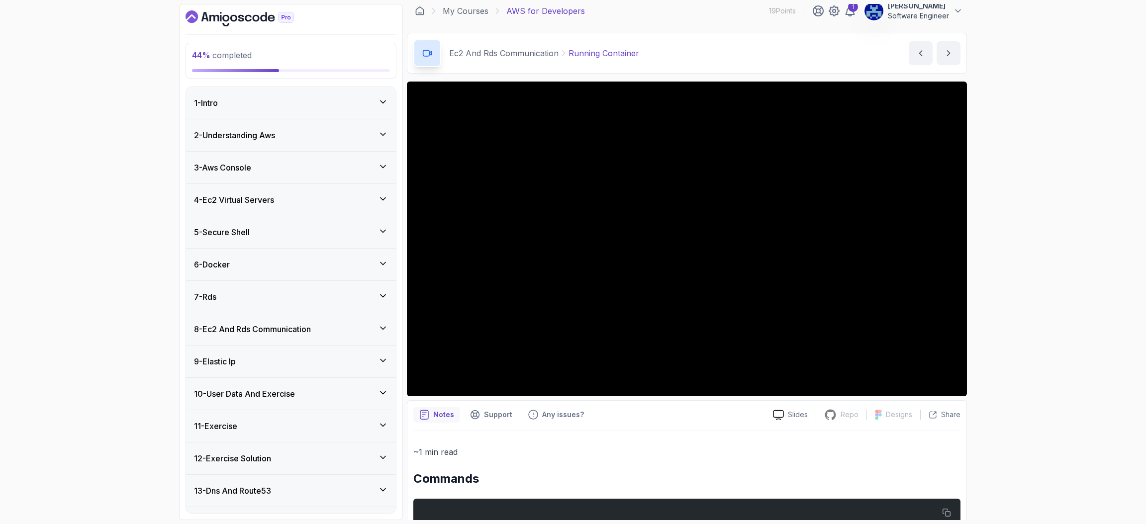
scroll to position [0, 0]
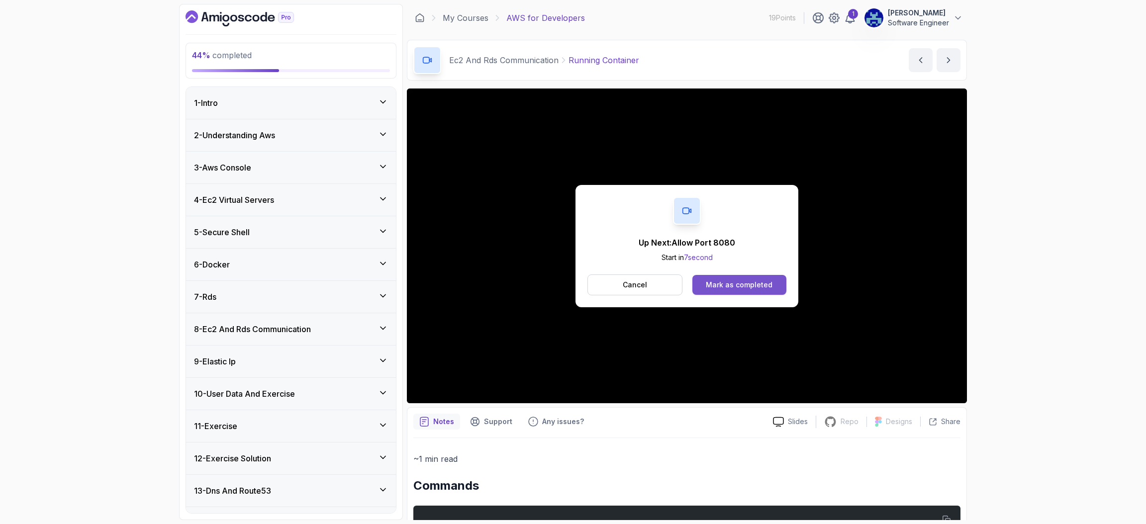
click at [707, 279] on button "Mark as completed" at bounding box center [740, 285] width 94 height 20
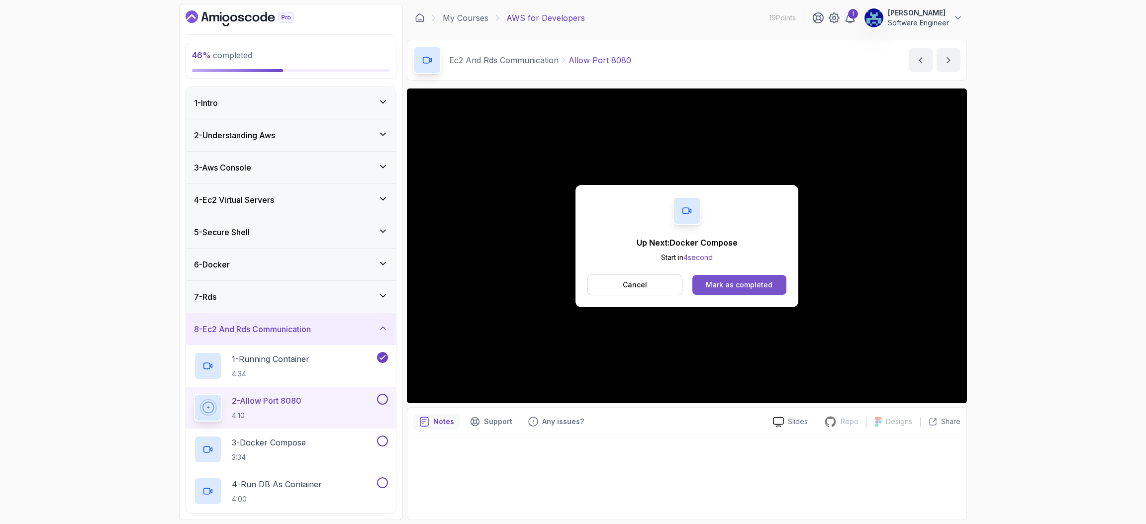
click at [750, 287] on div "Mark as completed" at bounding box center [739, 285] width 67 height 10
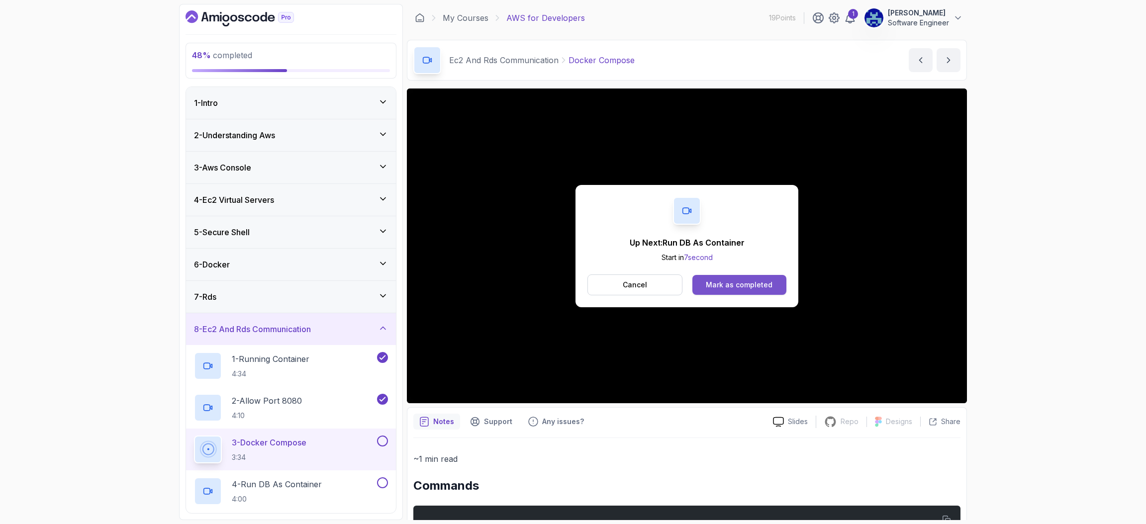
click at [772, 285] on button "Mark as completed" at bounding box center [740, 285] width 94 height 20
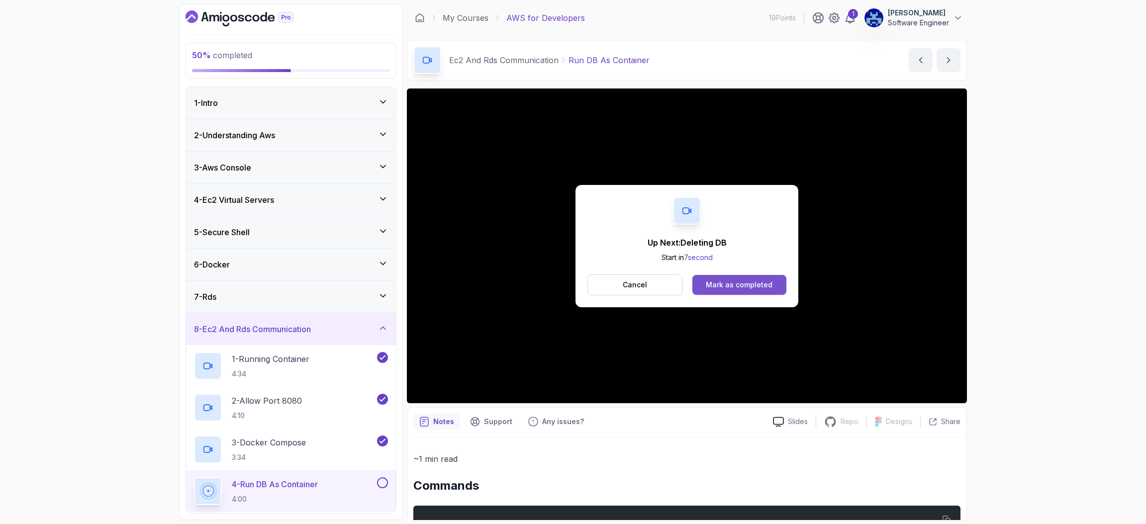
click at [765, 285] on div "Mark as completed" at bounding box center [739, 285] width 67 height 10
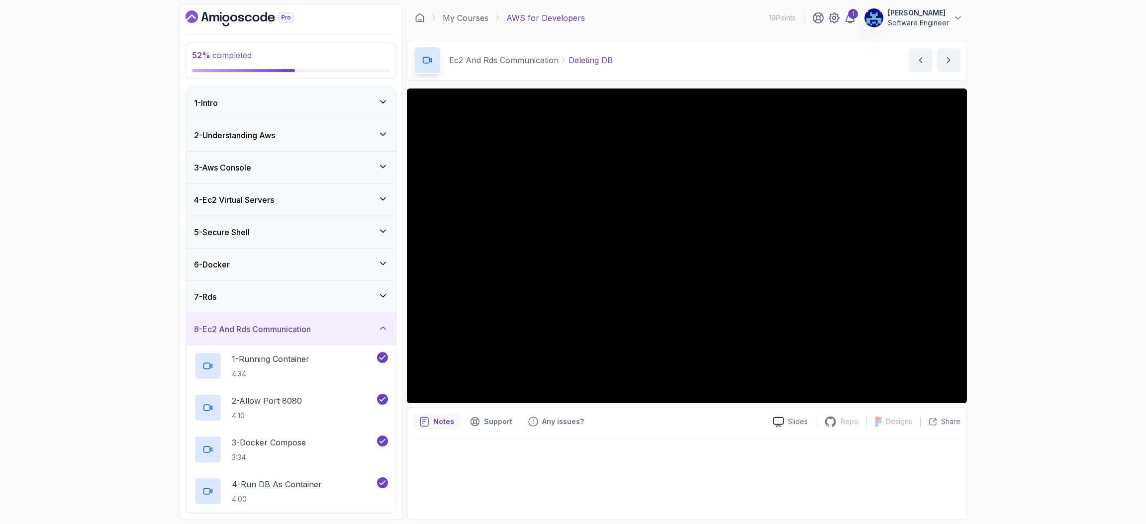
click at [386, 333] on icon at bounding box center [383, 328] width 10 height 10
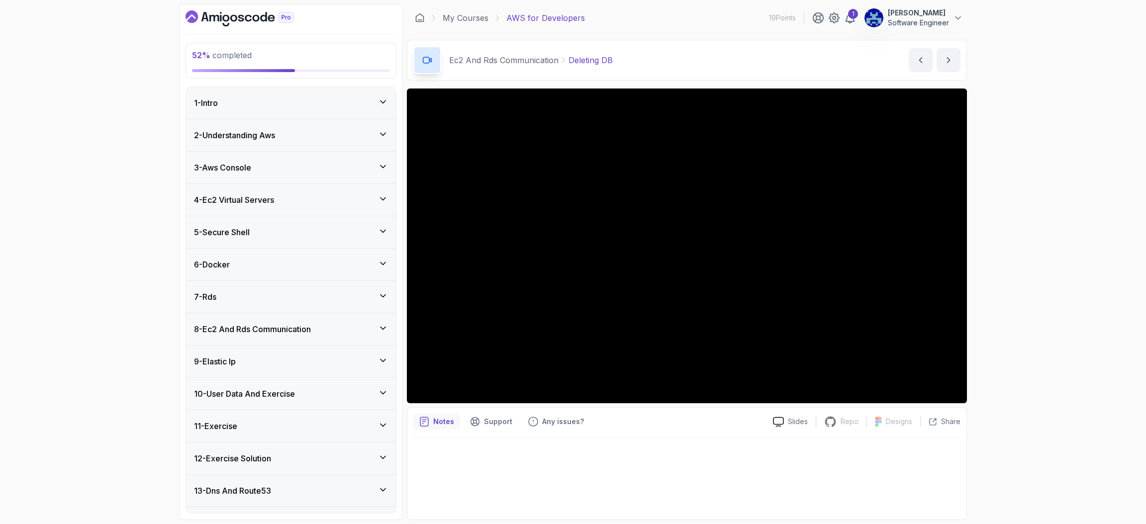
scroll to position [26, 0]
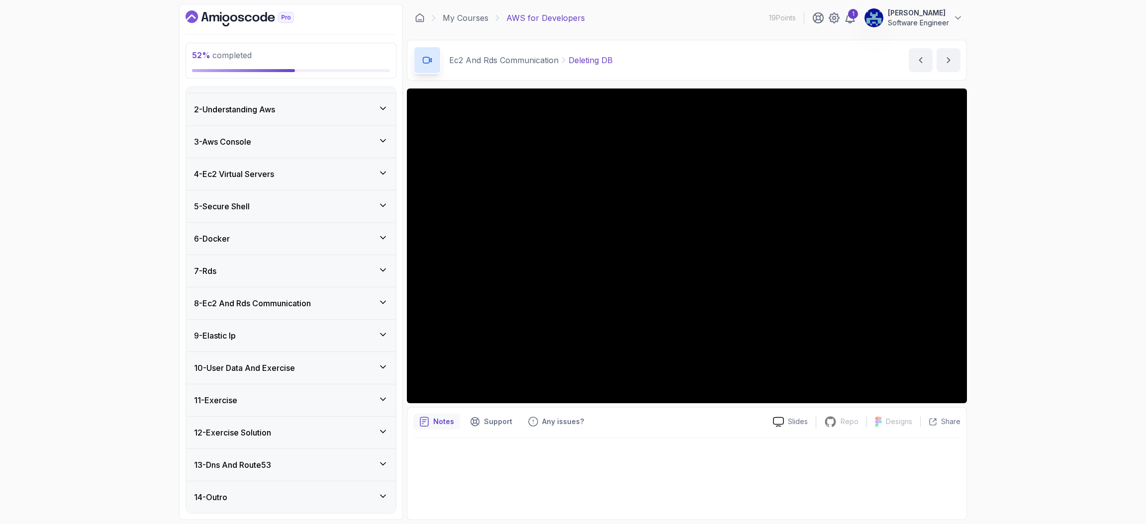
click at [390, 299] on div "8 - Ec2 And Rds Communication" at bounding box center [291, 304] width 210 height 32
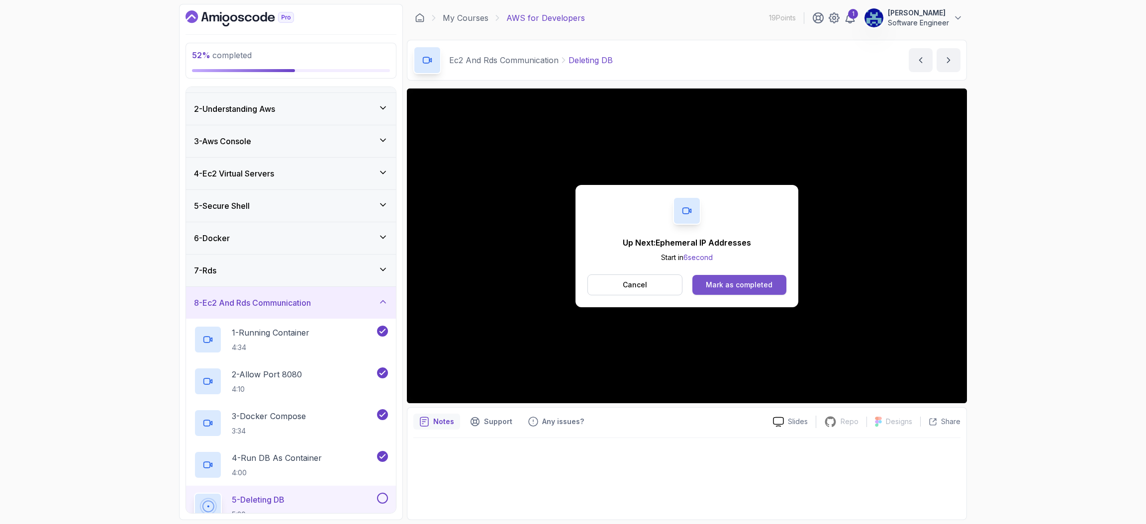
click at [730, 280] on div "Mark as completed" at bounding box center [739, 285] width 67 height 10
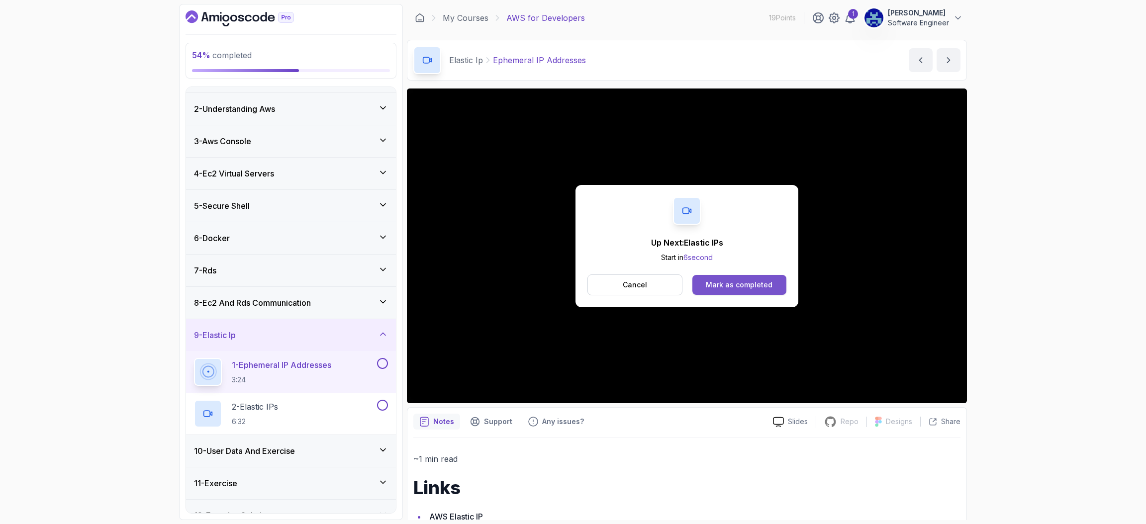
click at [731, 286] on div "Mark as completed" at bounding box center [739, 285] width 67 height 10
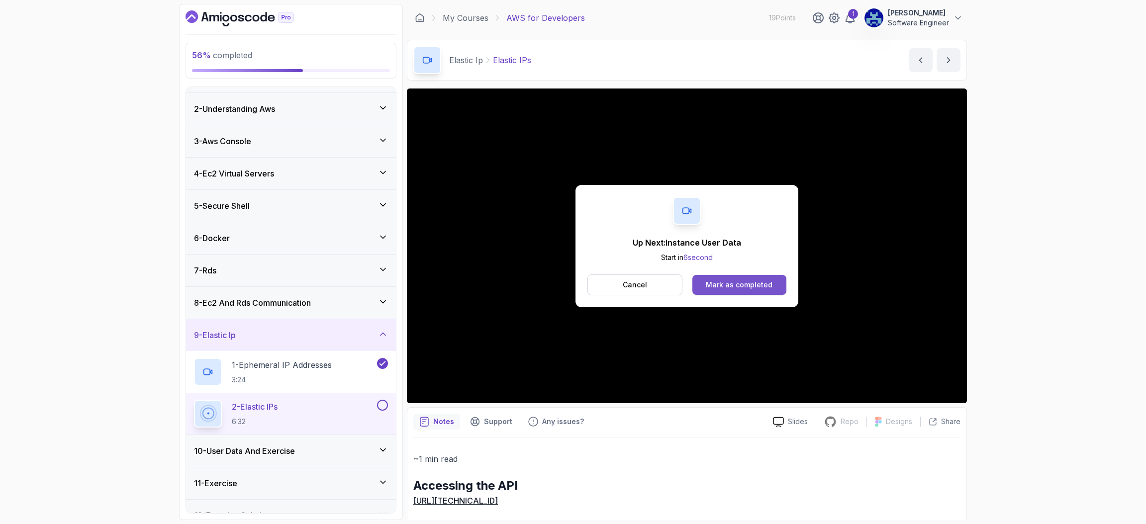
click at [724, 283] on div "Mark as completed" at bounding box center [739, 285] width 67 height 10
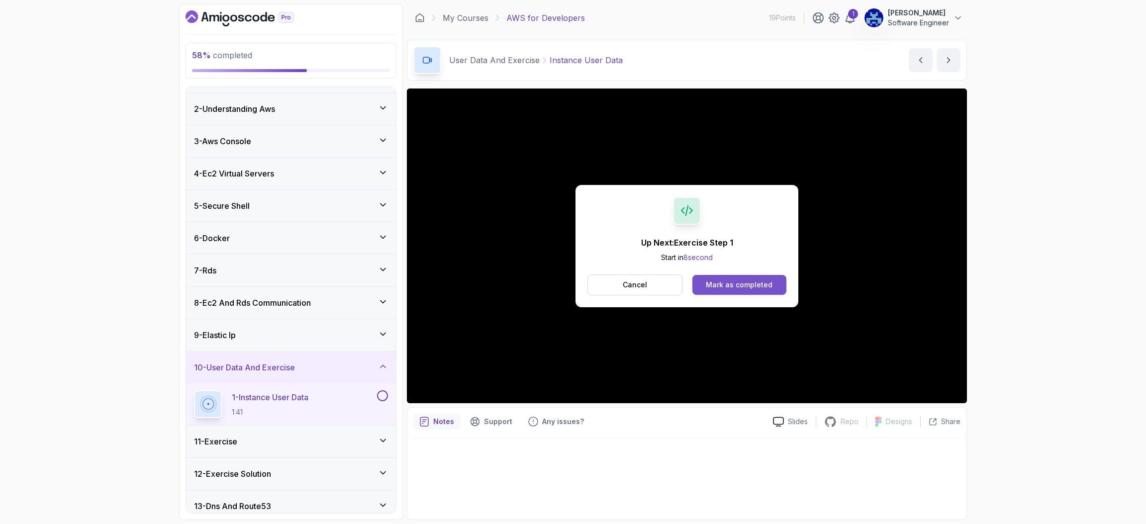
click at [765, 285] on div "Mark as completed" at bounding box center [739, 285] width 67 height 10
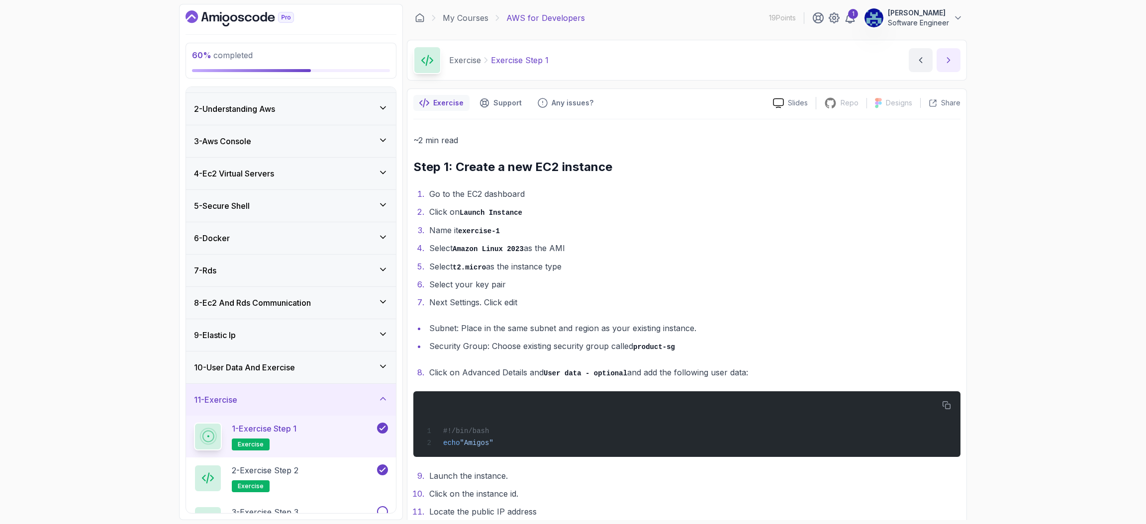
click at [948, 58] on icon "next content" at bounding box center [949, 60] width 2 height 5
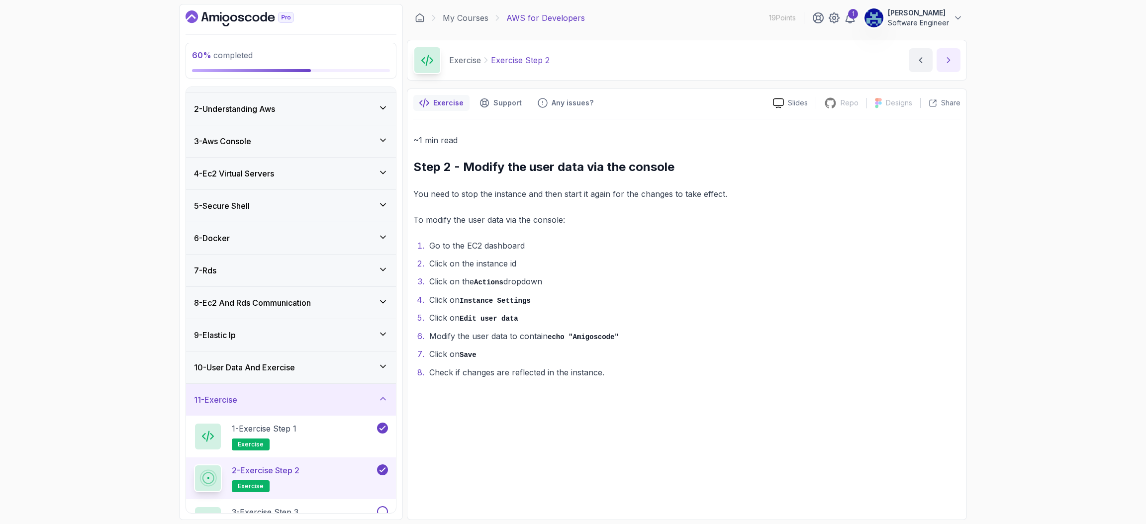
click at [948, 58] on icon "next content" at bounding box center [949, 60] width 2 height 5
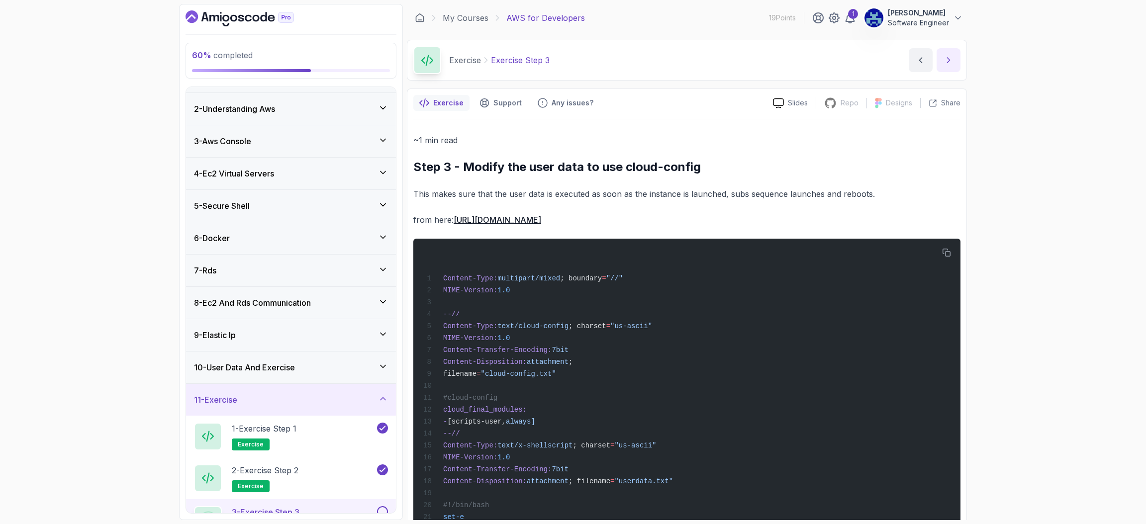
click at [948, 58] on icon "next content" at bounding box center [949, 60] width 2 height 5
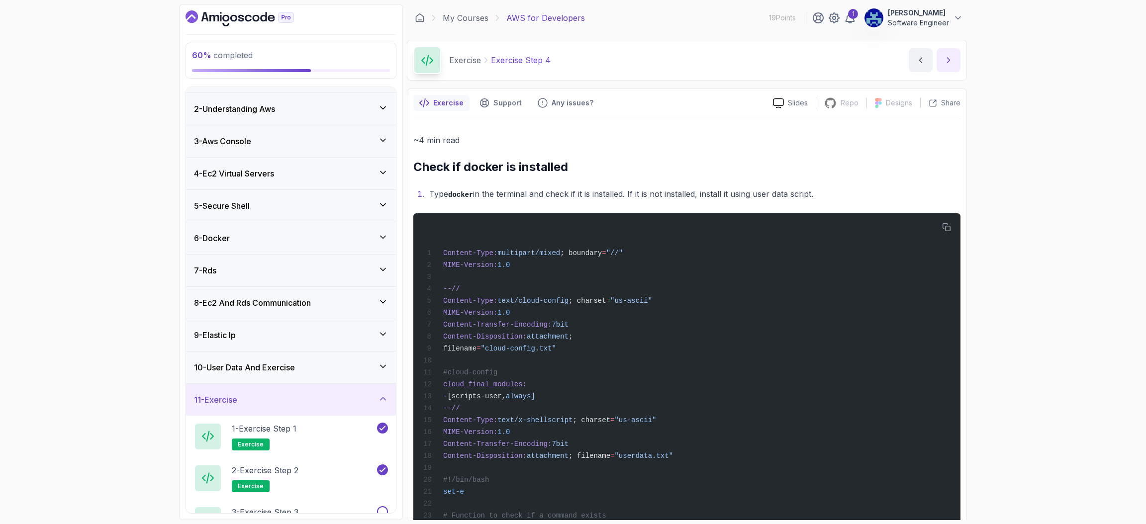
click at [948, 58] on icon "next content" at bounding box center [949, 60] width 2 height 5
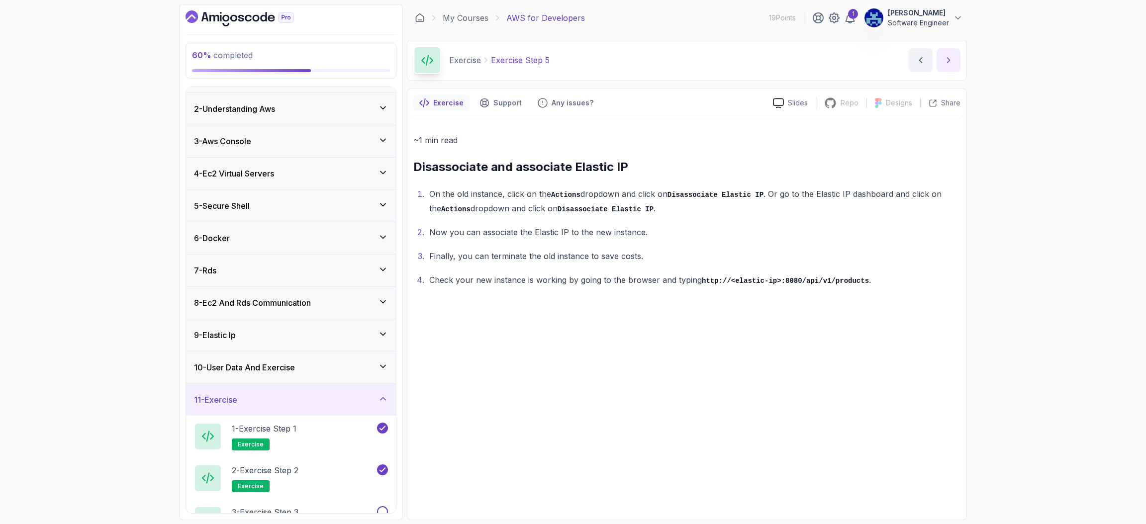
click at [948, 58] on icon "next content" at bounding box center [949, 60] width 2 height 5
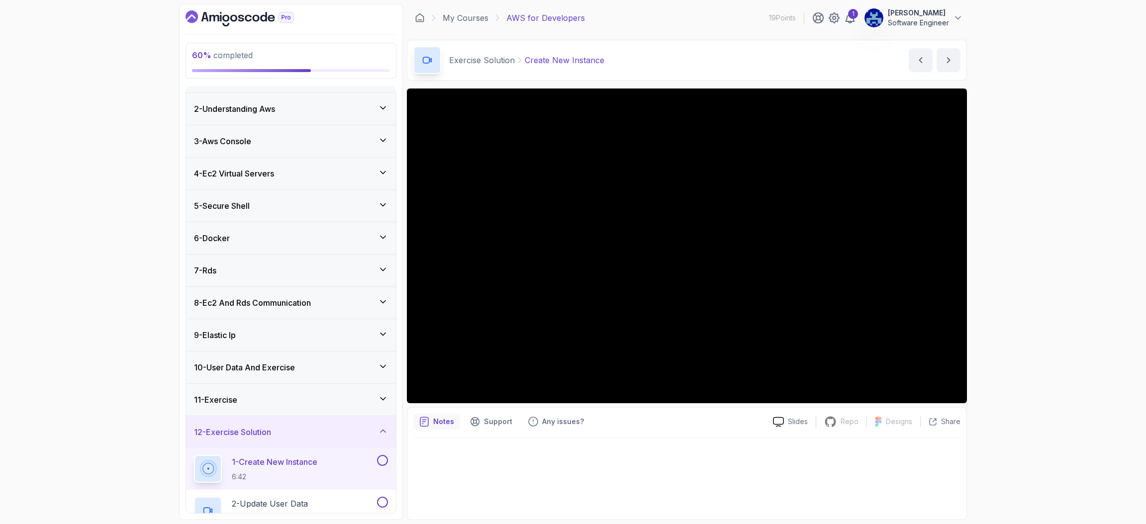
click at [401, 386] on div "60 % completed 1 - Intro 2 - Understanding Aws 3 - Aws Console 4 - Ec2 Virtual …" at bounding box center [291, 262] width 224 height 516
click at [384, 432] on icon at bounding box center [383, 431] width 5 height 2
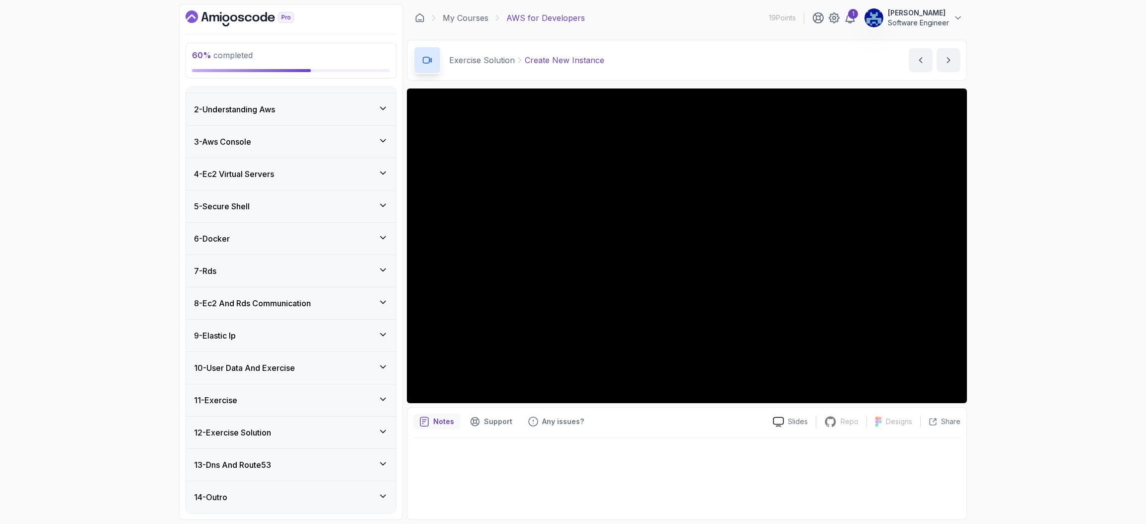
click at [382, 459] on icon at bounding box center [383, 464] width 10 height 10
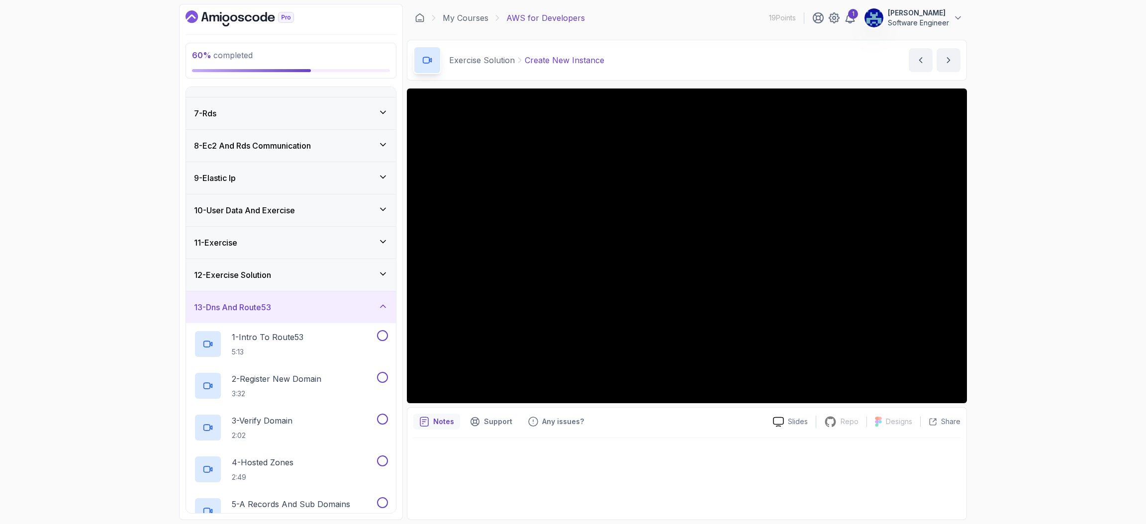
scroll to position [278, 0]
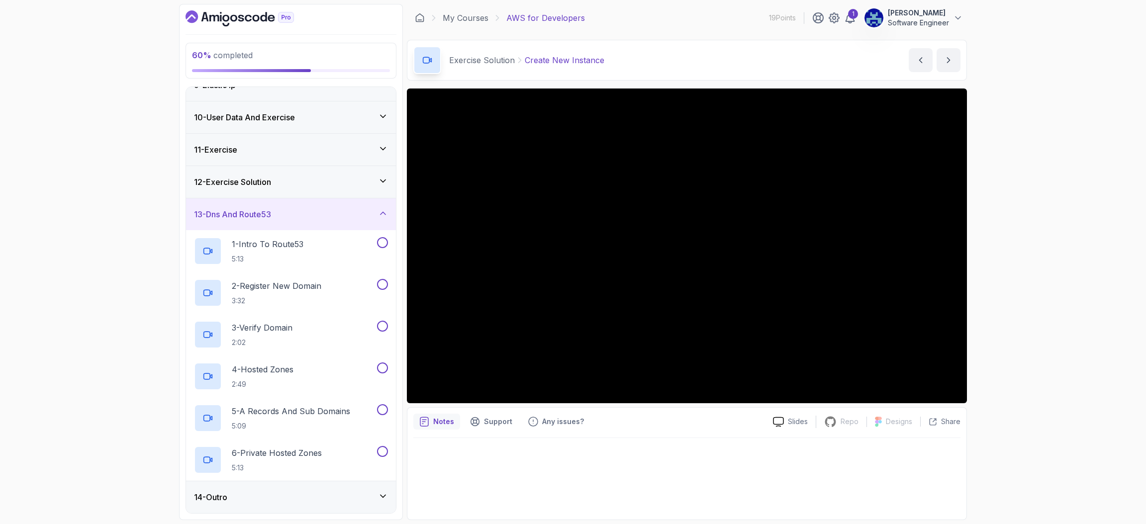
click at [386, 211] on icon at bounding box center [383, 213] width 10 height 10
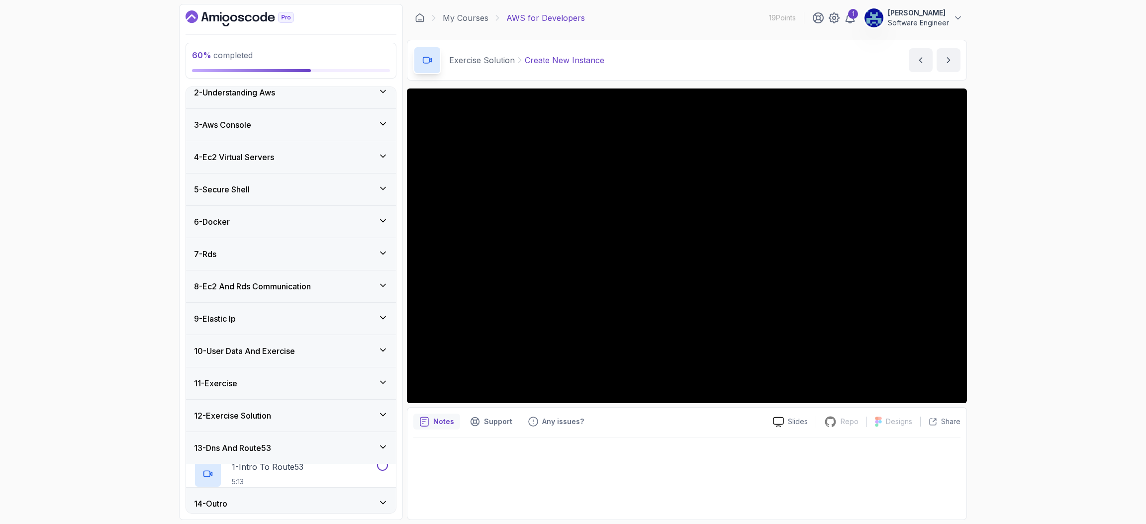
scroll to position [26, 0]
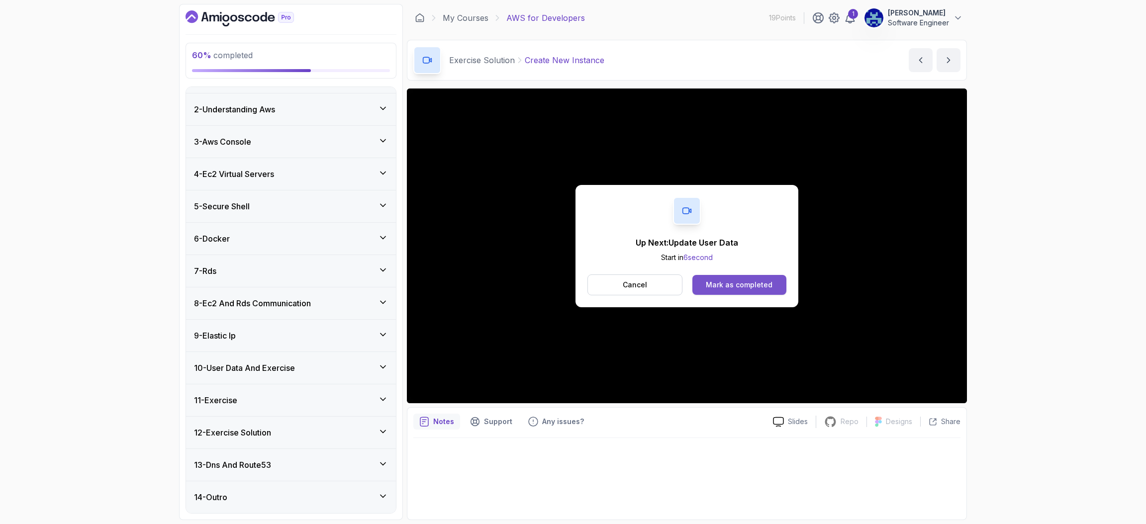
click at [761, 279] on button "Mark as completed" at bounding box center [740, 285] width 94 height 20
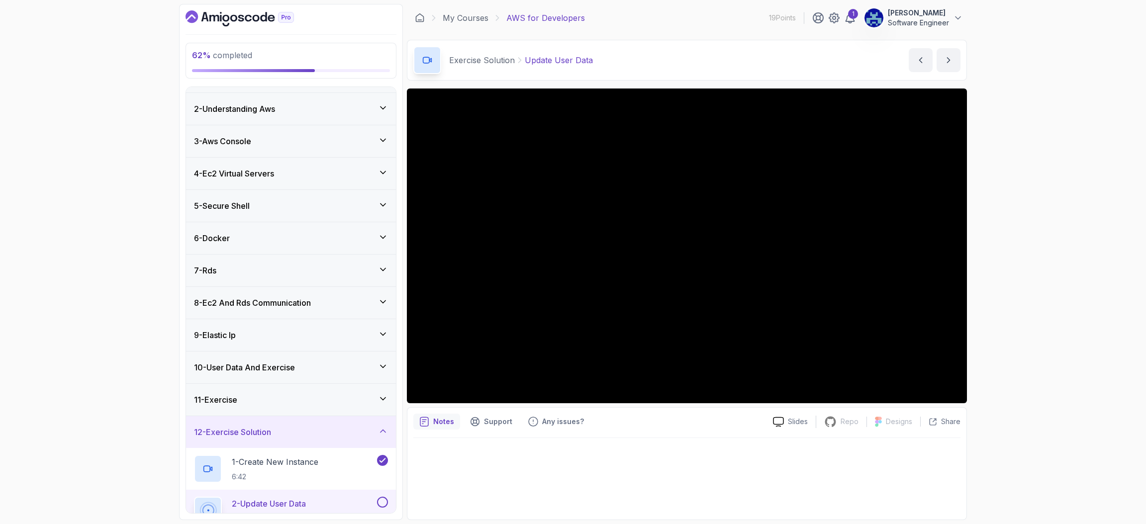
click at [165, 459] on div "62 % completed 1 - Intro 2 - Understanding Aws 3 - Aws Console 4 - Ec2 Virtual …" at bounding box center [573, 262] width 1146 height 524
click at [338, 424] on div "12 - Exercise Solution" at bounding box center [291, 432] width 210 height 32
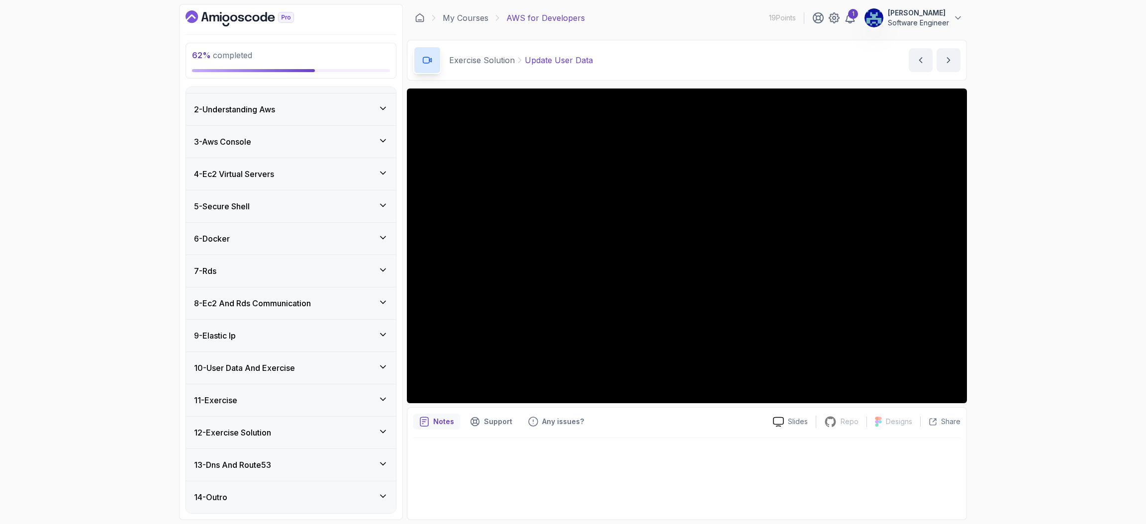
click at [338, 424] on div "12 - Exercise Solution" at bounding box center [291, 433] width 210 height 32
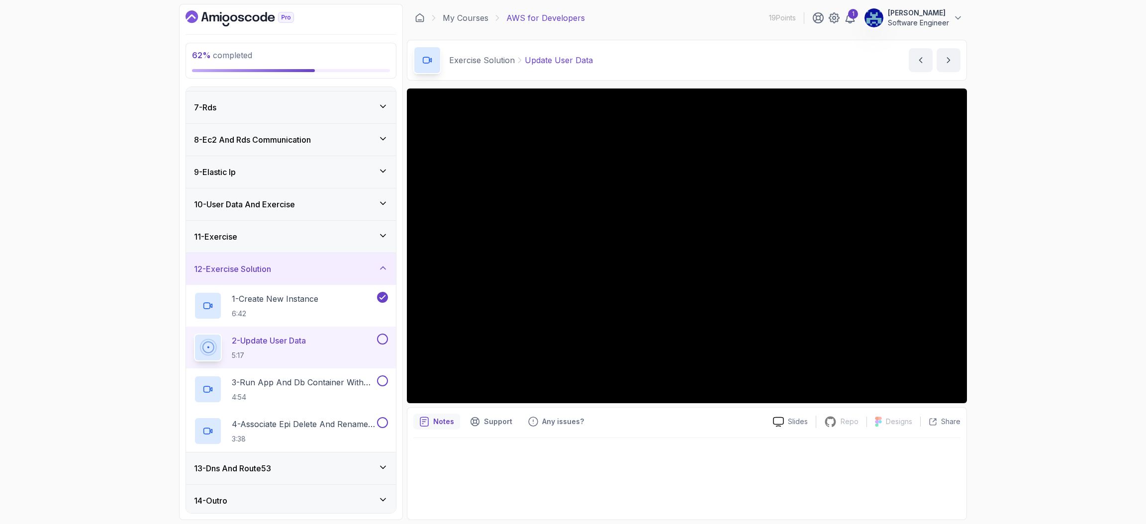
scroll to position [194, 0]
click at [360, 233] on div "11 - Exercise" at bounding box center [291, 233] width 194 height 12
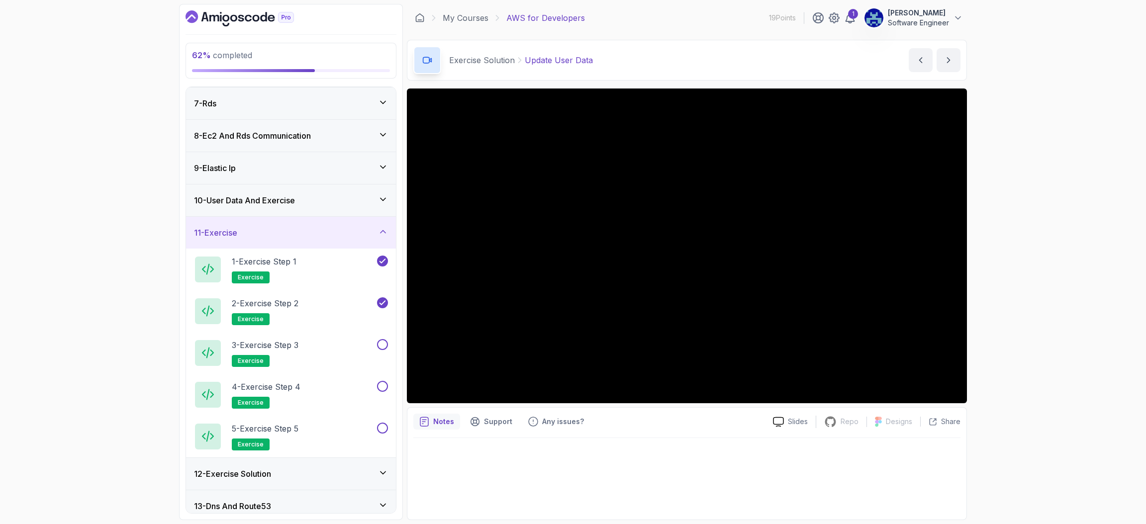
click at [360, 233] on div "11 - Exercise" at bounding box center [291, 233] width 194 height 12
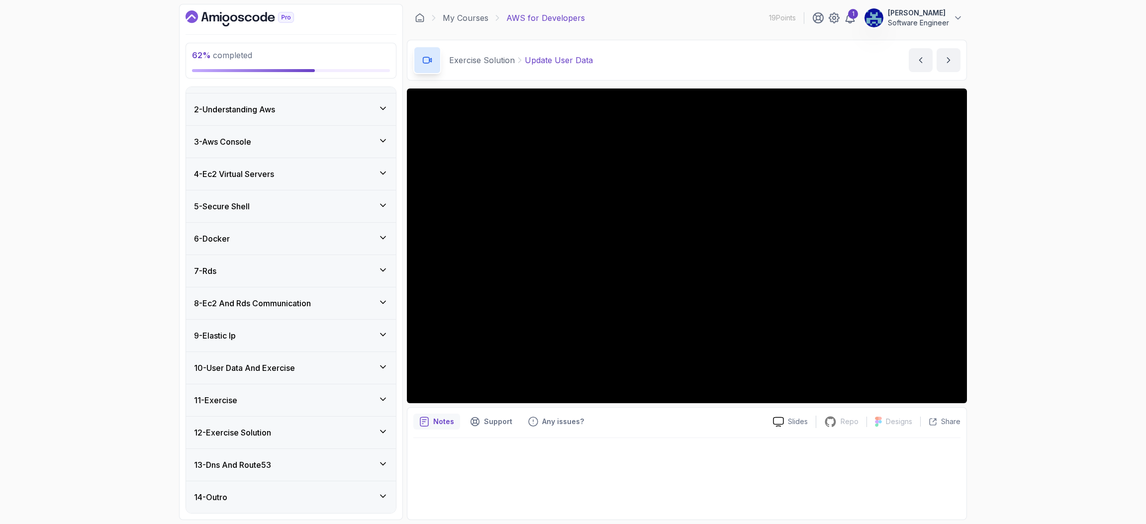
scroll to position [26, 0]
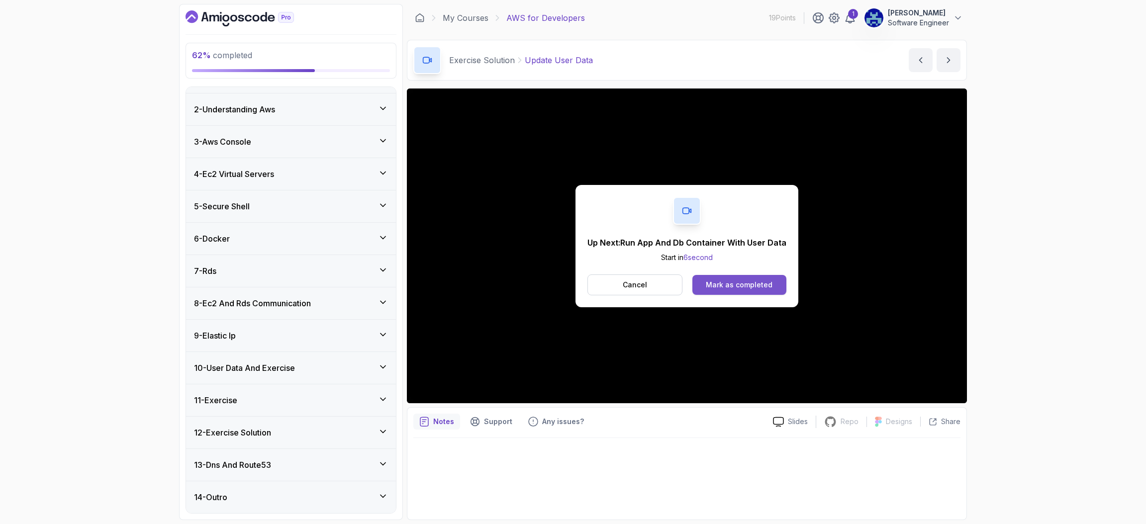
click at [745, 280] on div "Mark as completed" at bounding box center [739, 285] width 67 height 10
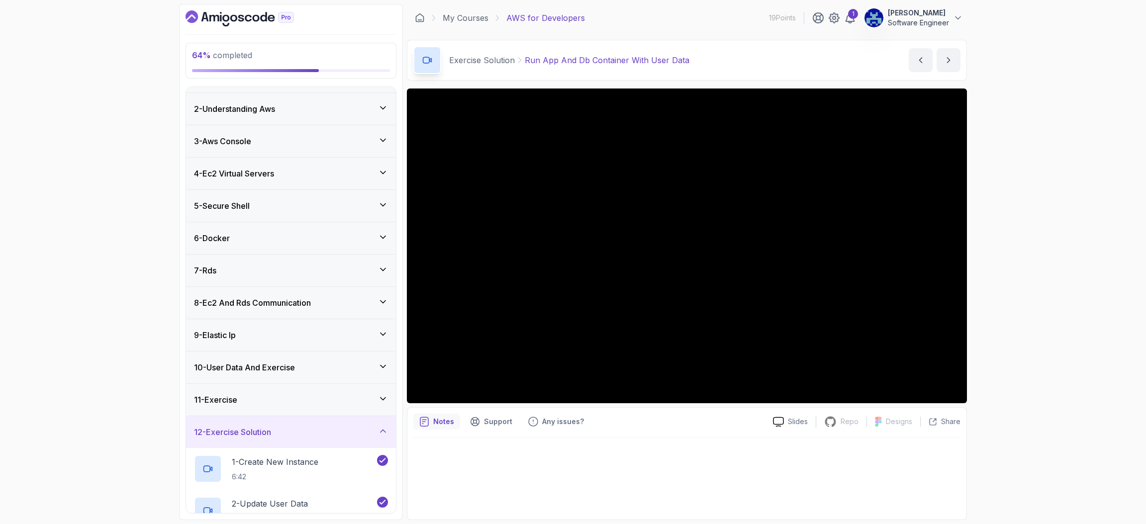
click at [1088, 90] on div "64 % completed 1 - Intro 2 - Understanding Aws 3 - Aws Console 4 - Ec2 Virtual …" at bounding box center [573, 262] width 1146 height 524
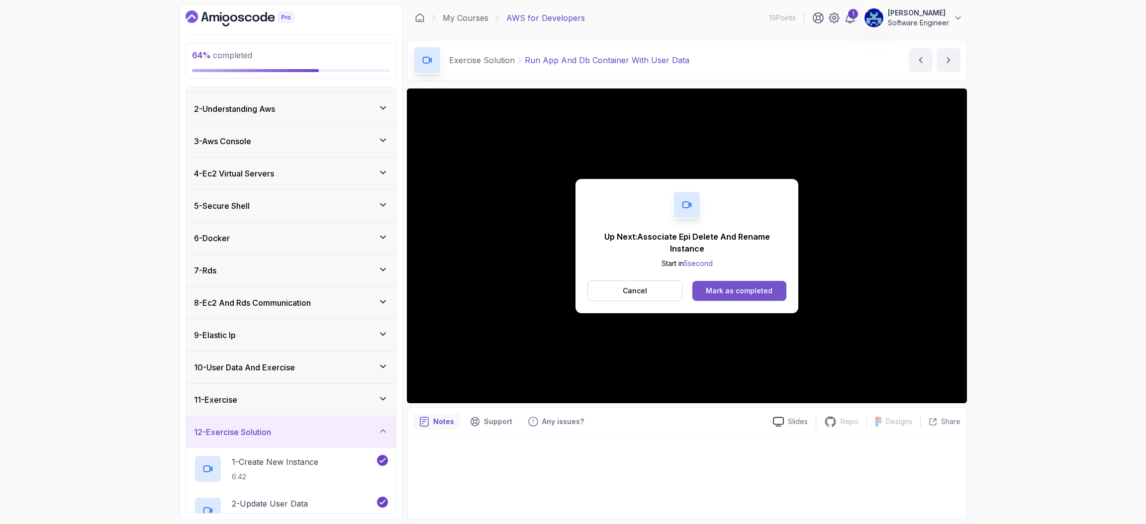
click at [724, 289] on div "Mark as completed" at bounding box center [739, 291] width 67 height 10
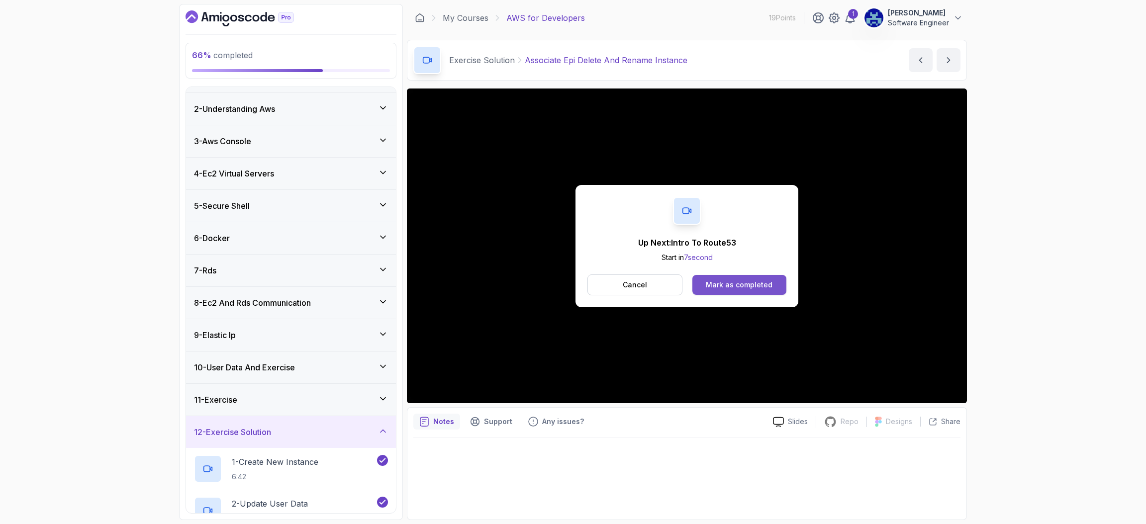
click at [765, 286] on div "Mark as completed" at bounding box center [739, 285] width 67 height 10
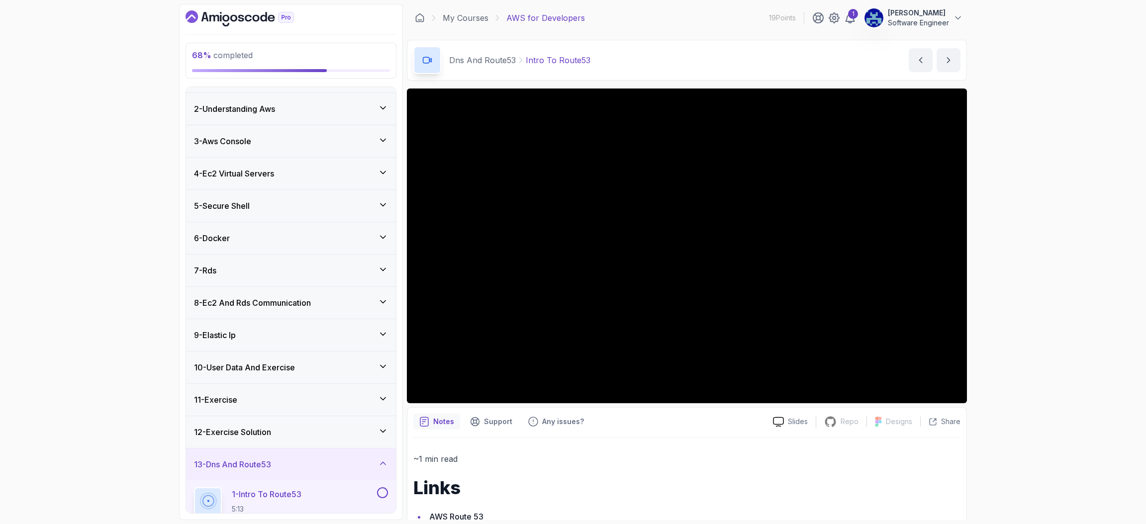
click at [1030, 83] on div "68 % completed 1 - Intro 2 - Understanding Aws 3 - Aws Console 4 - Ec2 Virtual …" at bounding box center [573, 262] width 1146 height 524
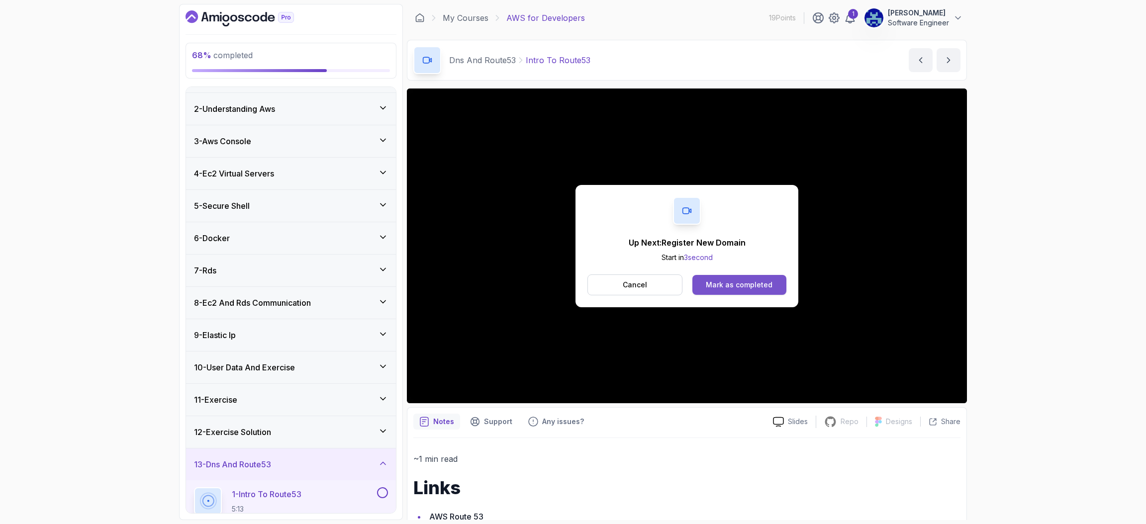
click at [738, 278] on button "Mark as completed" at bounding box center [740, 285] width 94 height 20
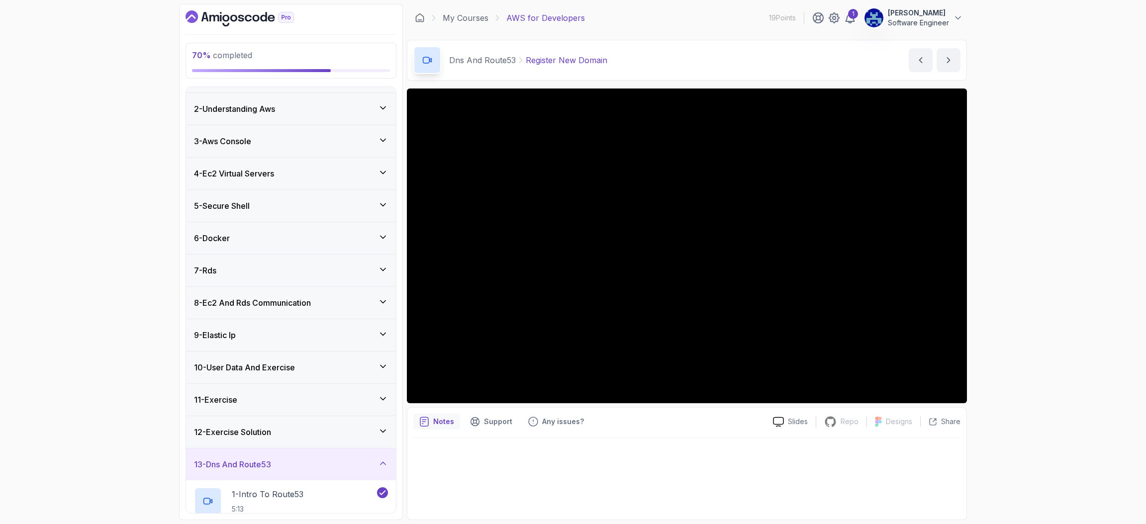
click at [82, 419] on div "70 % completed 1 - Intro 2 - Understanding Aws 3 - Aws Console 4 - Ec2 Virtual …" at bounding box center [573, 262] width 1146 height 524
click at [183, 500] on div "70 % completed 1 - Intro 2 - Understanding Aws 3 - Aws Console 4 - Ec2 Virtual …" at bounding box center [291, 262] width 224 height 516
click at [384, 465] on icon at bounding box center [383, 463] width 5 height 2
click at [384, 465] on icon at bounding box center [383, 464] width 10 height 10
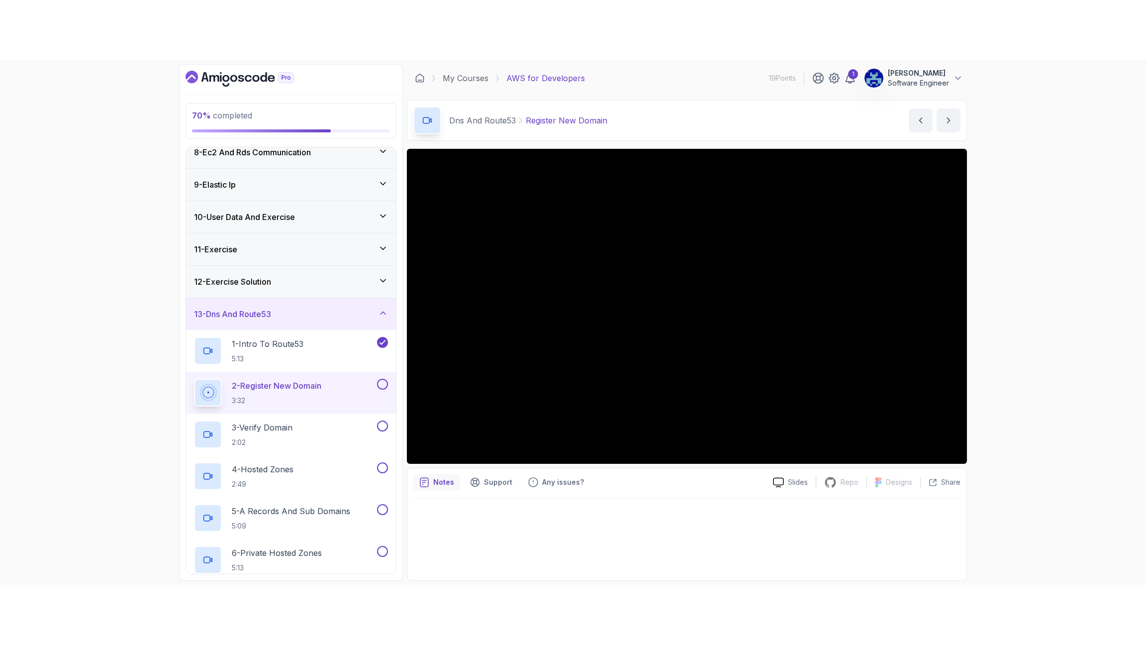
scroll to position [278, 0]
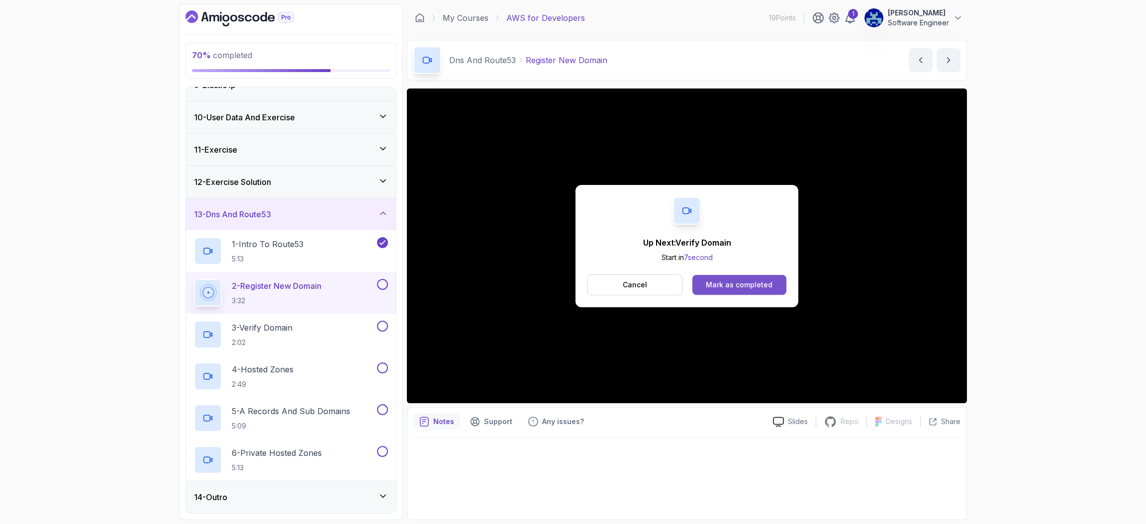
click at [722, 283] on div "Mark as completed" at bounding box center [739, 285] width 67 height 10
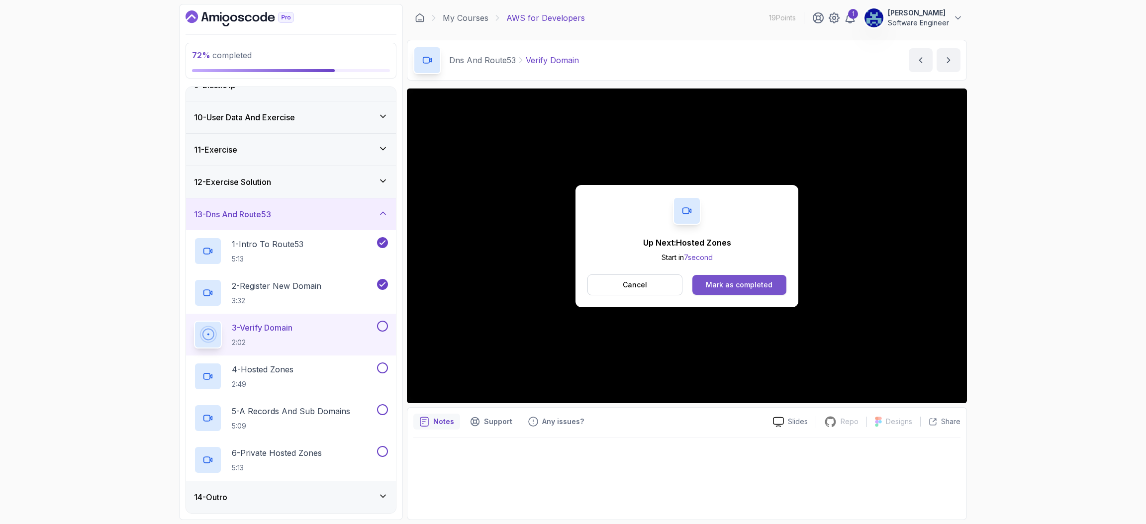
click at [765, 286] on div "Mark as completed" at bounding box center [739, 285] width 67 height 10
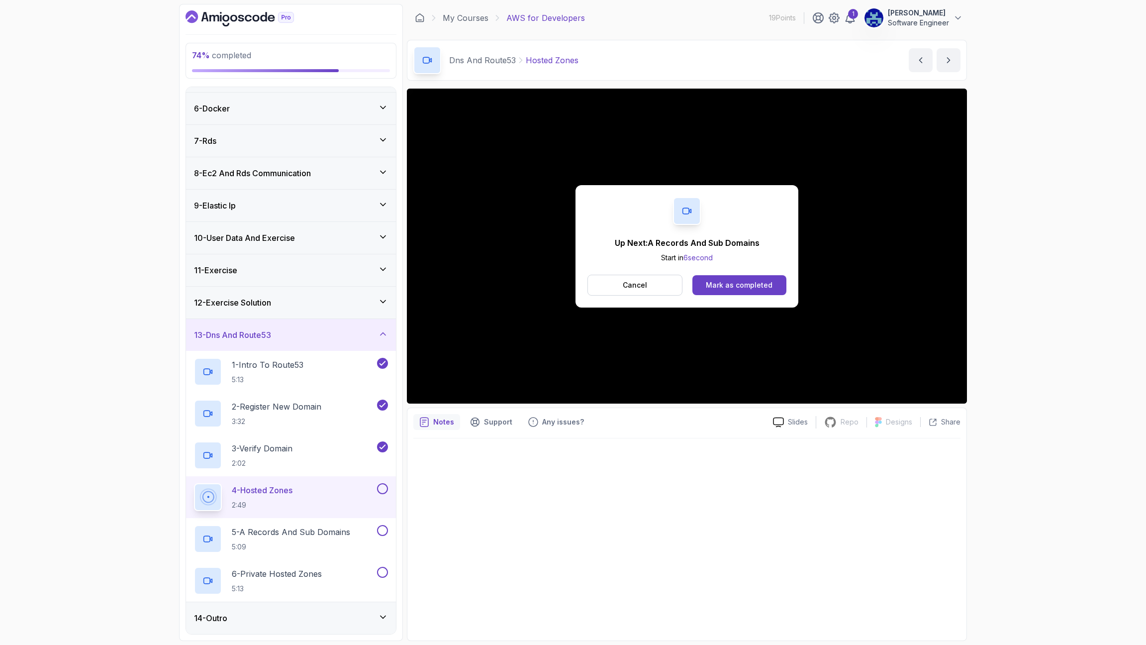
scroll to position [278, 0]
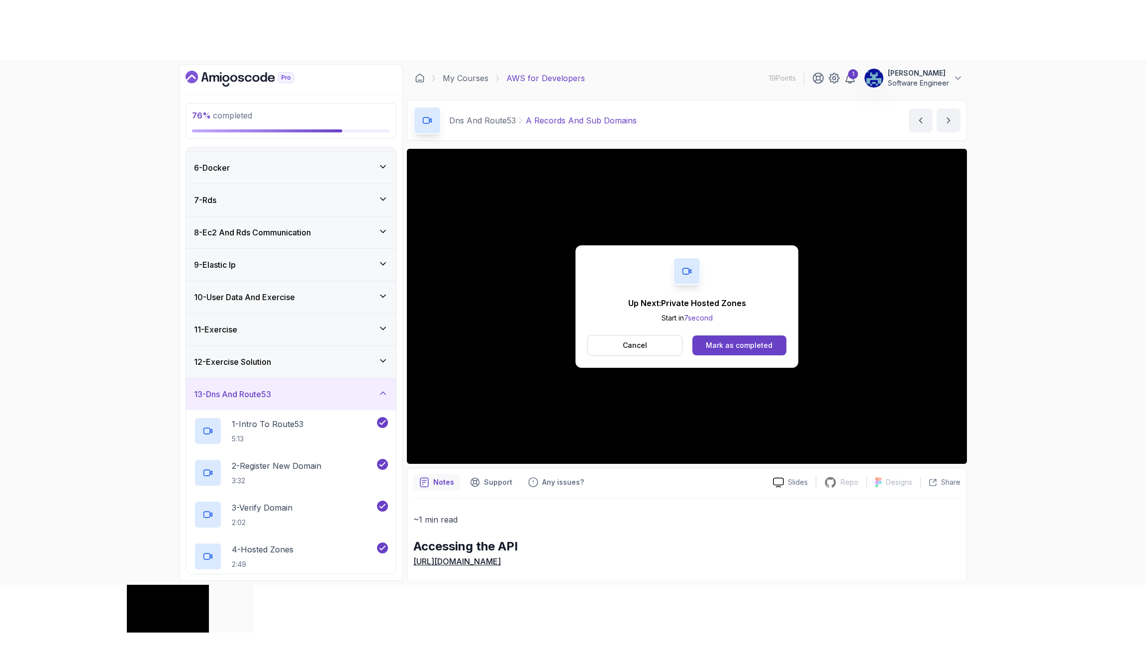
scroll to position [278, 0]
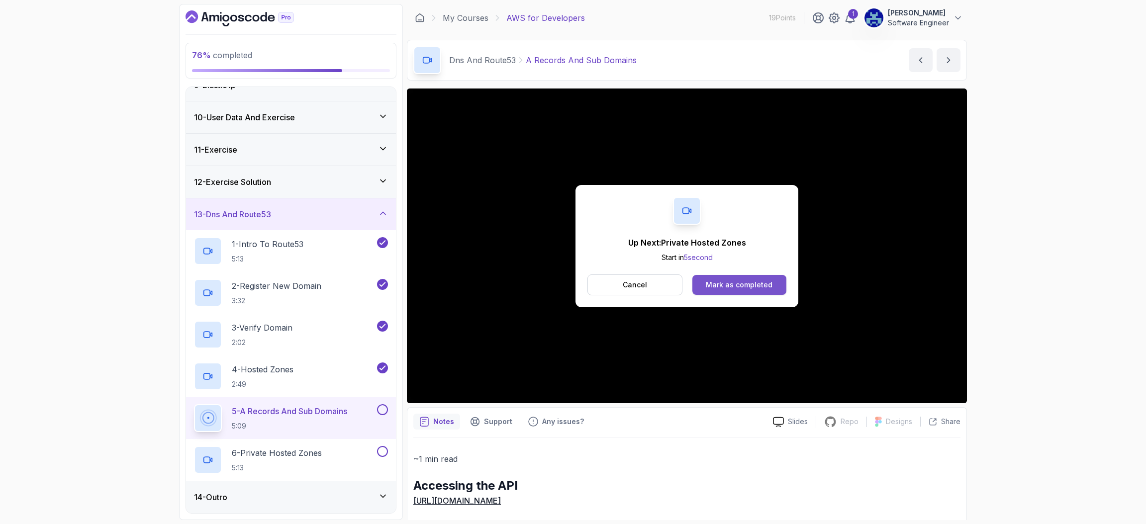
click at [739, 281] on div "Mark as completed" at bounding box center [739, 285] width 67 height 10
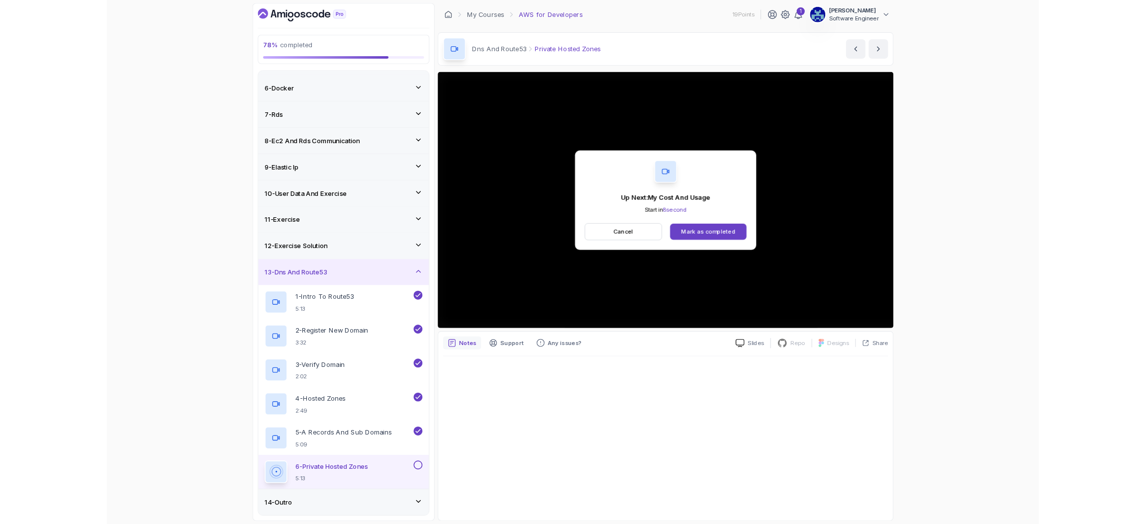
scroll to position [278, 0]
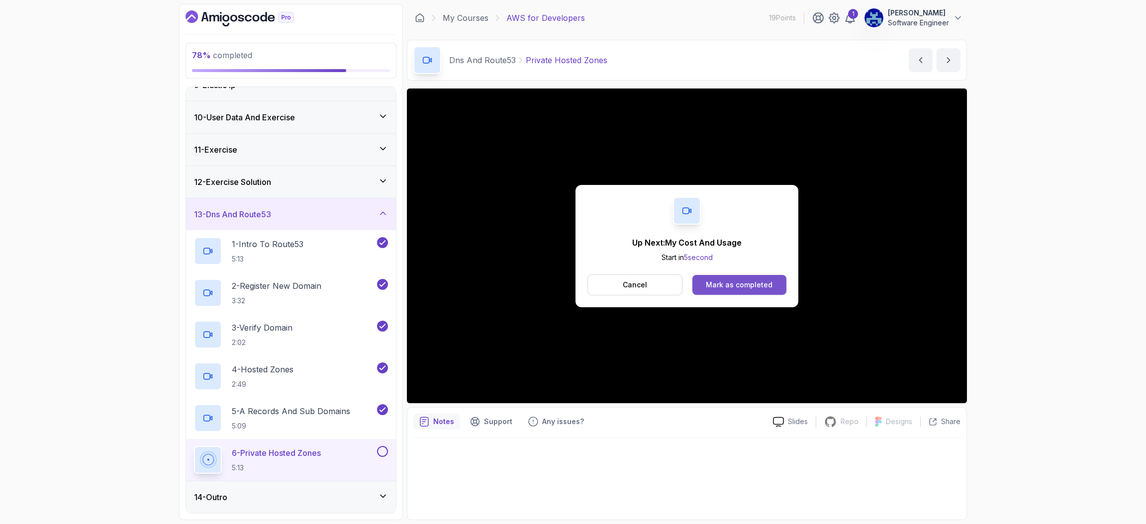
click at [765, 282] on div "Mark as completed" at bounding box center [739, 285] width 67 height 10
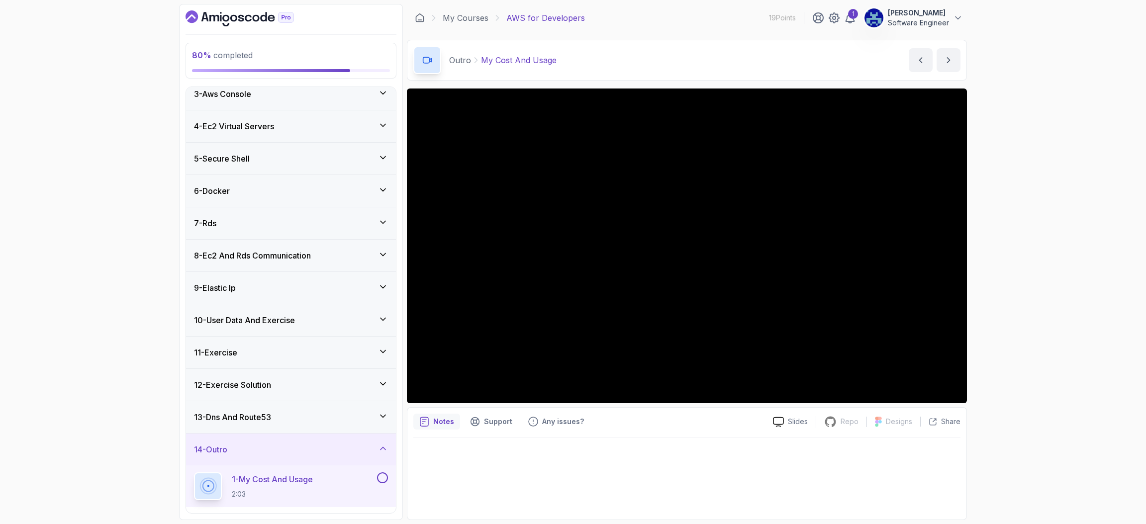
scroll to position [194, 0]
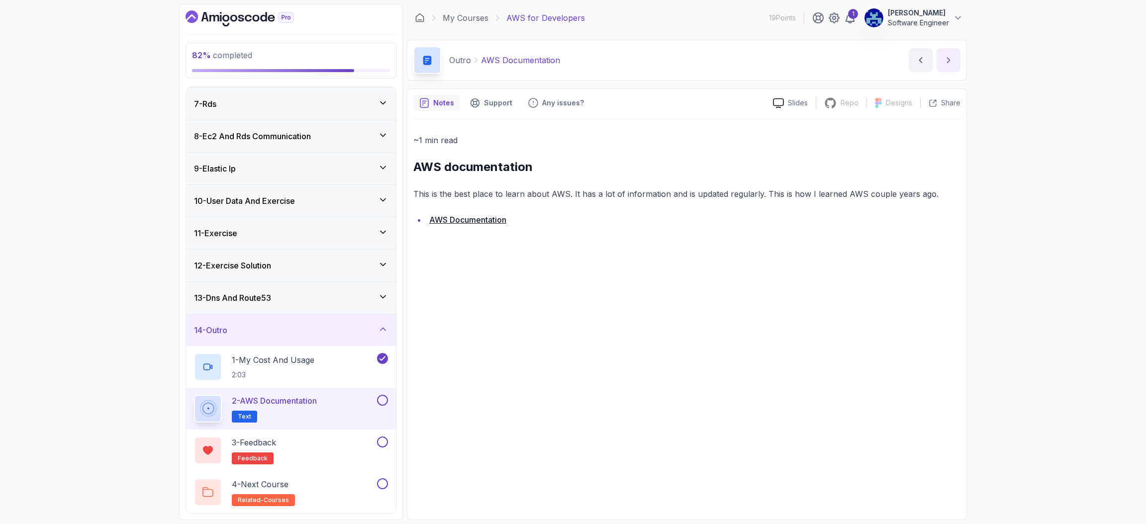
click at [952, 53] on button "next content" at bounding box center [949, 60] width 24 height 24
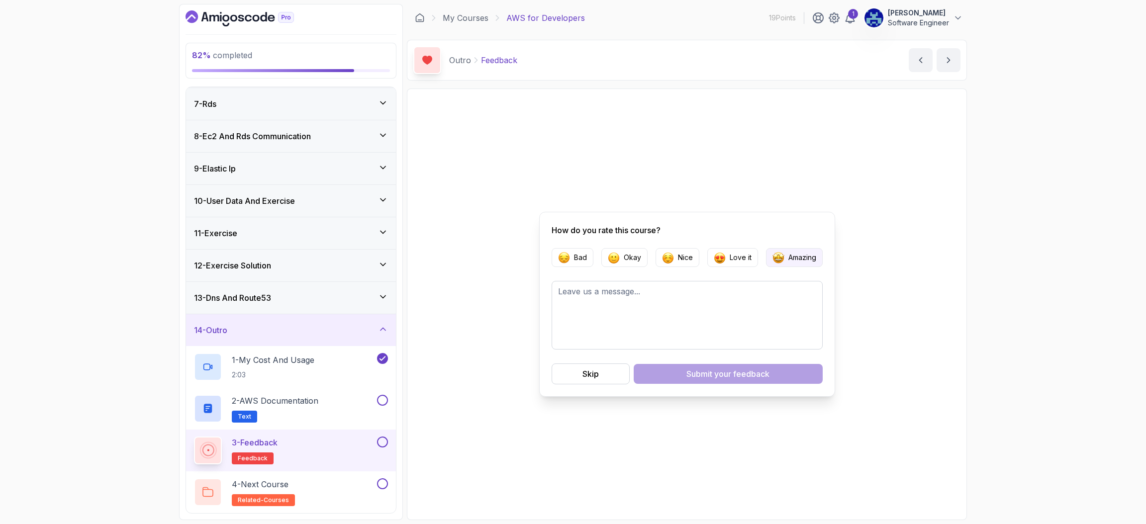
click at [793, 250] on button "Amazing" at bounding box center [794, 257] width 57 height 19
click at [762, 283] on textarea at bounding box center [687, 315] width 271 height 69
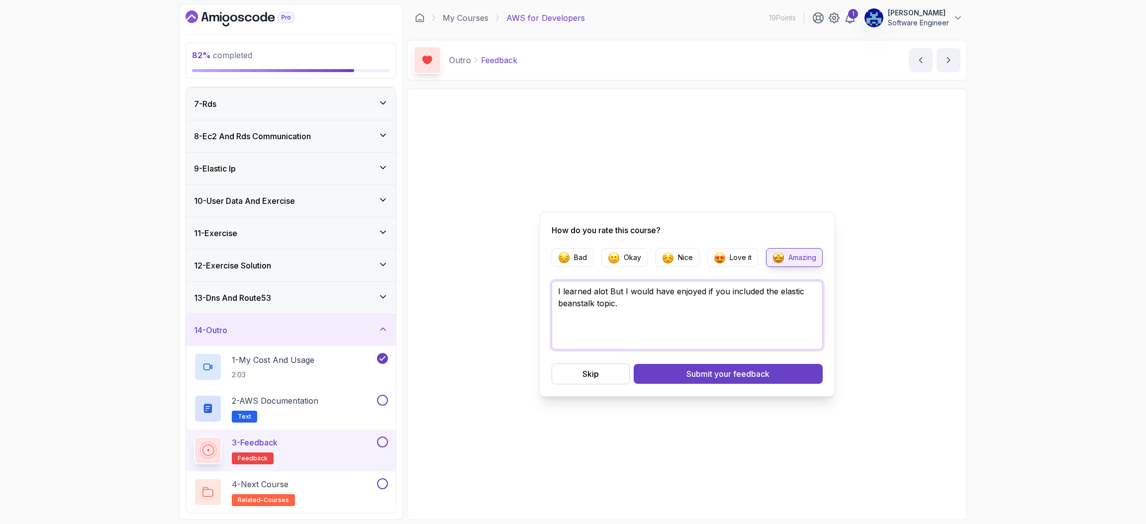
type textarea "I learned alot But I would have enjoyed if you included the elastic beanstalk t…"
click at [656, 379] on button "Submit your feedback" at bounding box center [728, 374] width 189 height 20
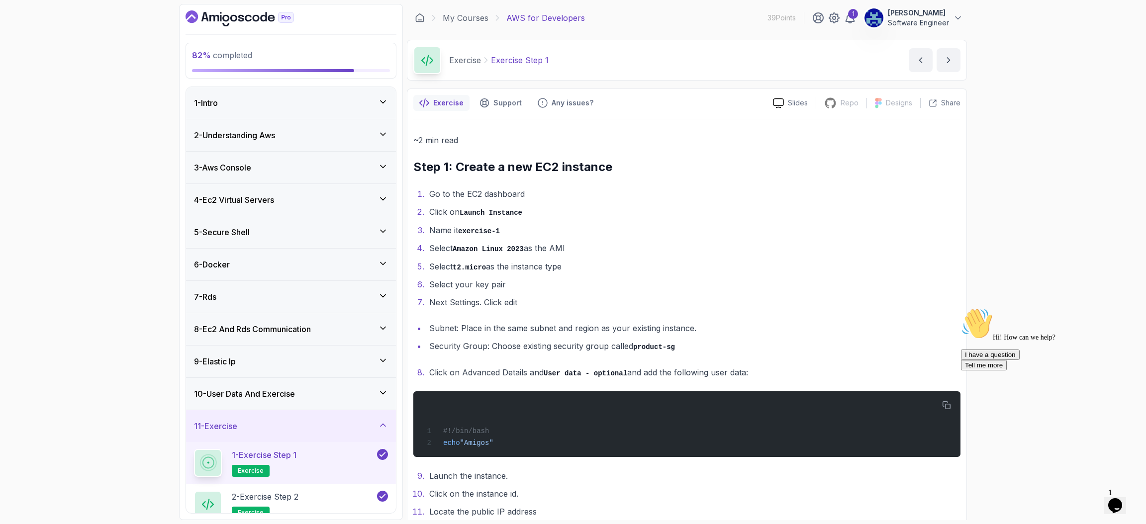
click at [177, 426] on section "82 % completed 1 - Intro 2 - Understanding Aws 3 - Aws Console 4 - Ec2 Virtual …" at bounding box center [573, 262] width 796 height 524
click at [379, 424] on icon at bounding box center [383, 425] width 10 height 10
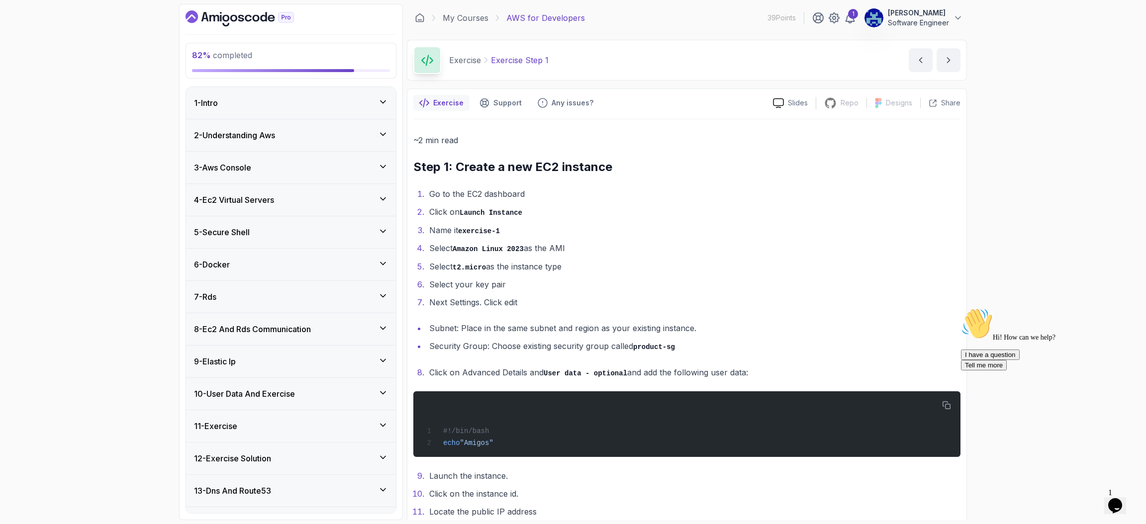
click at [379, 424] on icon at bounding box center [383, 425] width 10 height 10
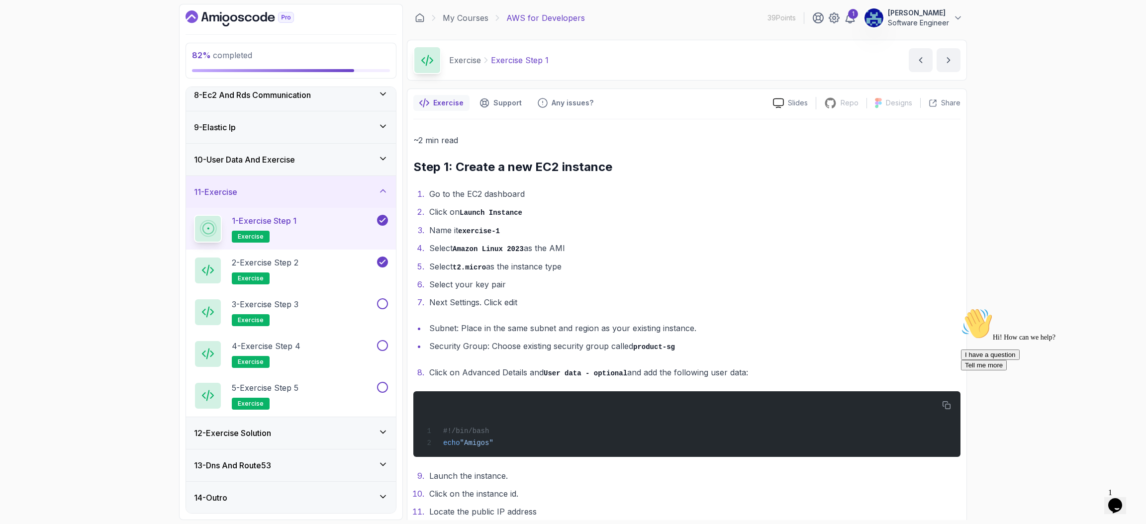
scroll to position [235, 0]
click at [207, 309] on icon at bounding box center [208, 311] width 12 height 11
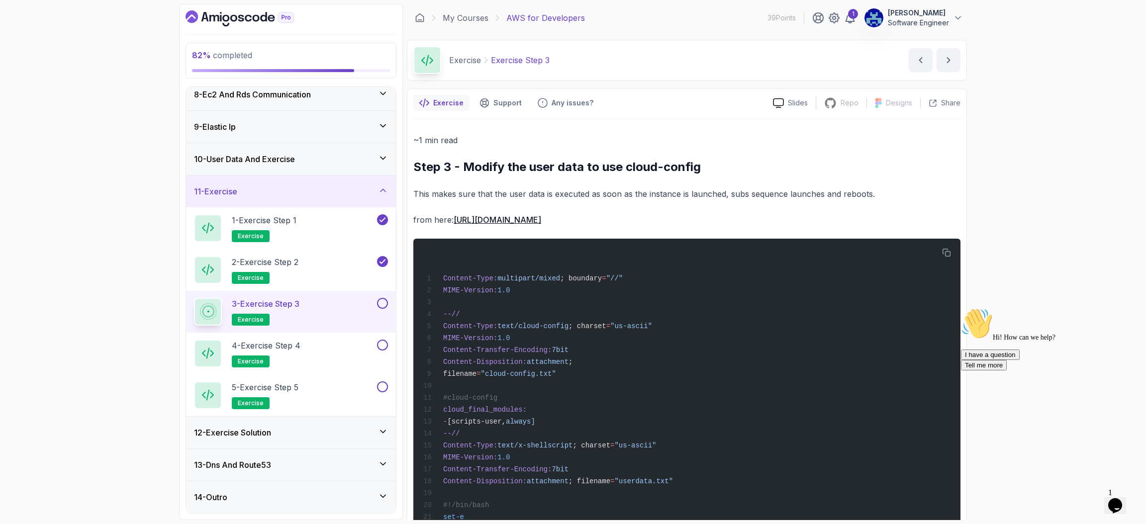
click at [541, 215] on link "[URL][DOMAIN_NAME]" at bounding box center [498, 220] width 88 height 10
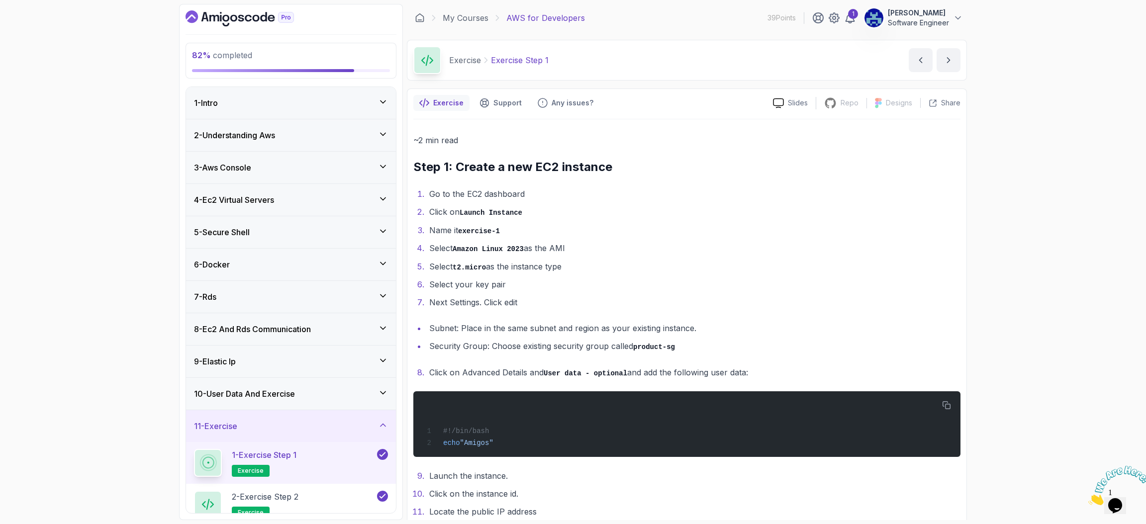
click at [361, 432] on div "11 - Exercise" at bounding box center [291, 426] width 194 height 12
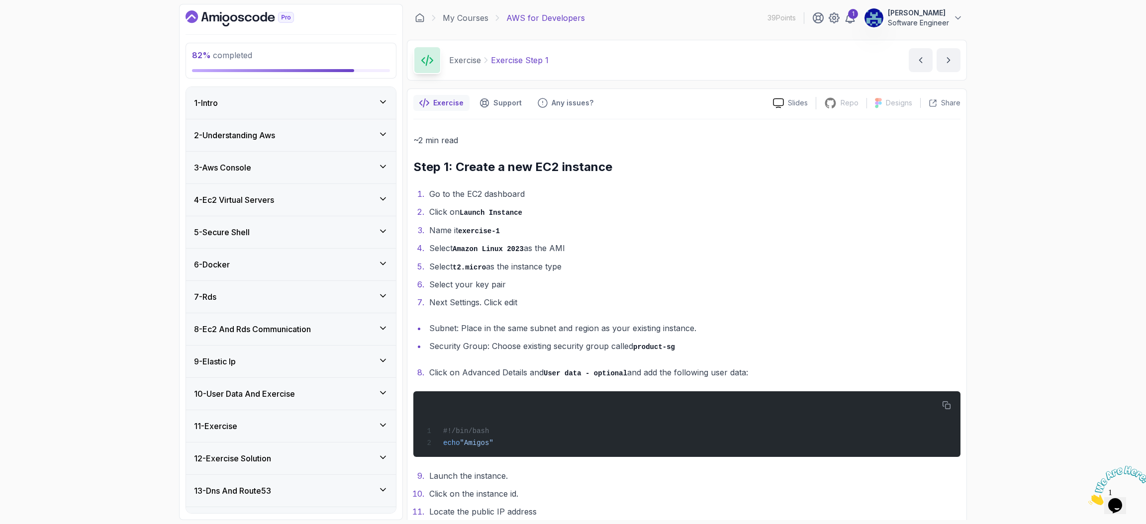
click at [361, 432] on div "11 - Exercise" at bounding box center [291, 426] width 194 height 12
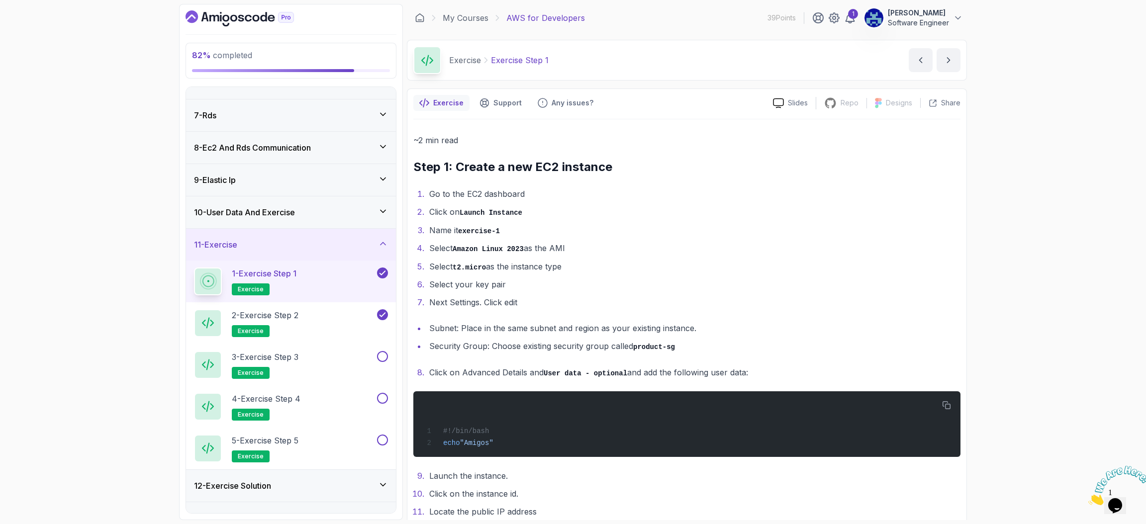
scroll to position [235, 0]
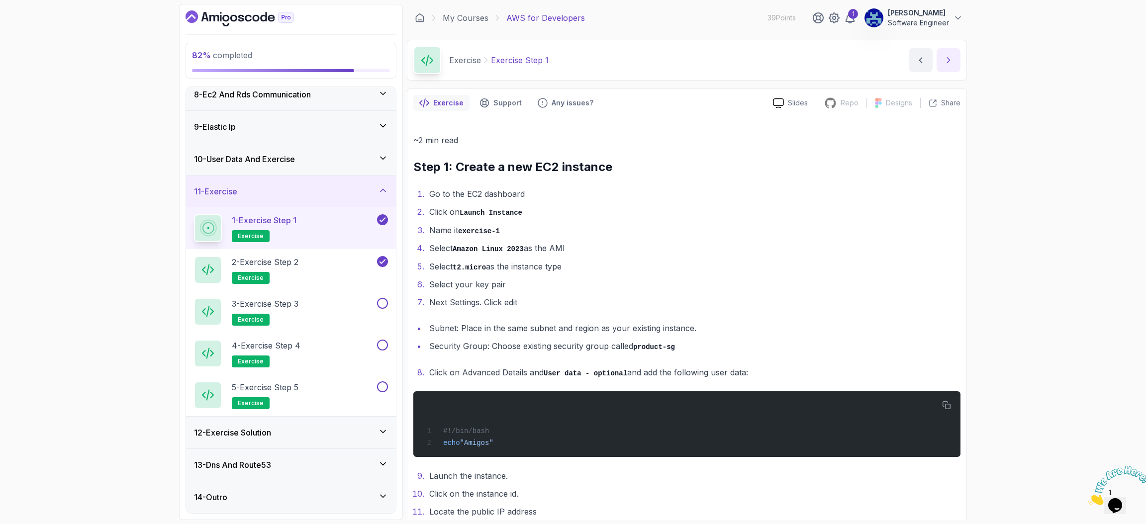
click at [953, 55] on icon "next content" at bounding box center [949, 60] width 10 height 10
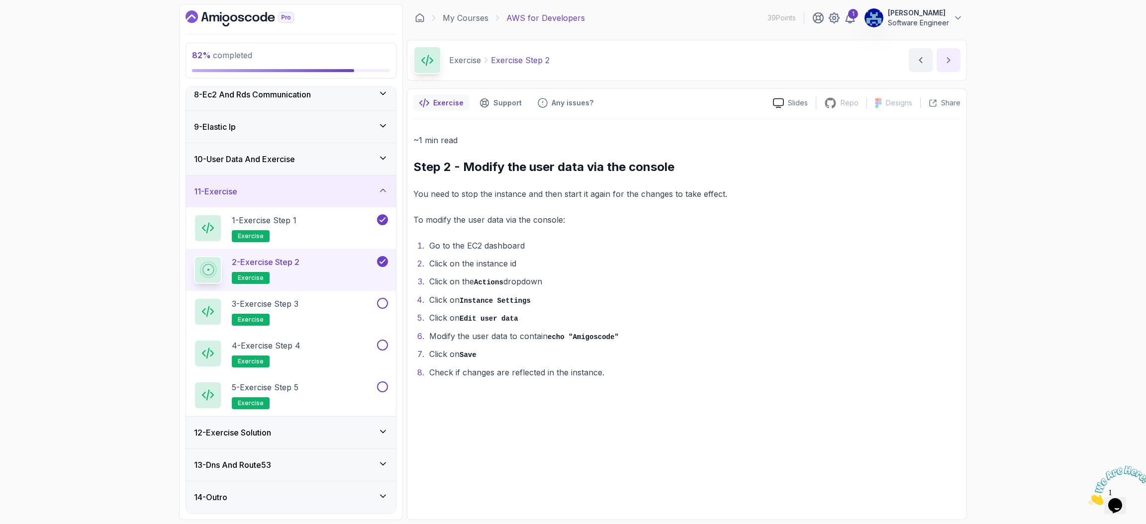
click at [953, 55] on icon "next content" at bounding box center [949, 60] width 10 height 10
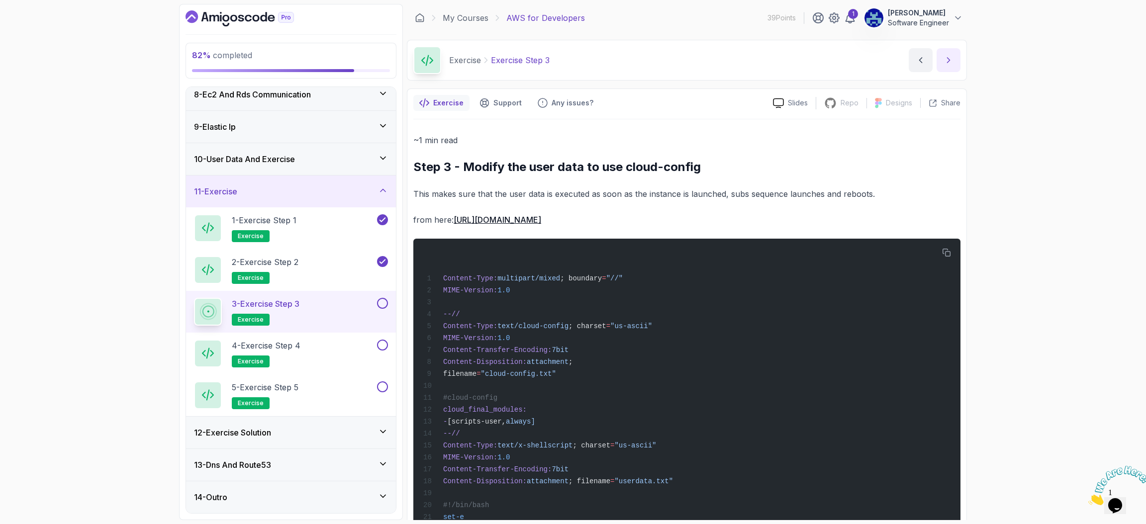
click at [953, 55] on icon "next content" at bounding box center [949, 60] width 10 height 10
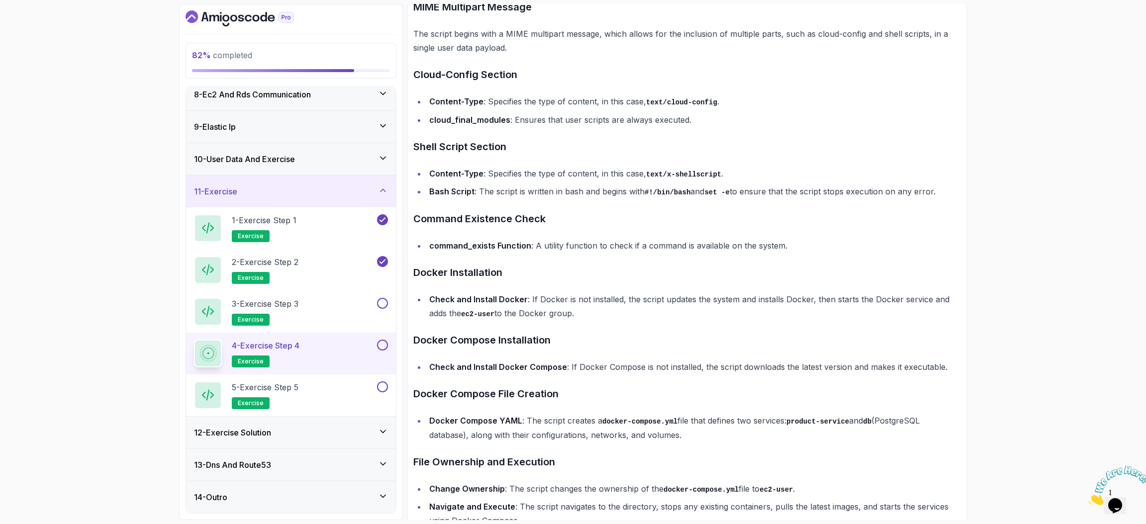
scroll to position [1658, 0]
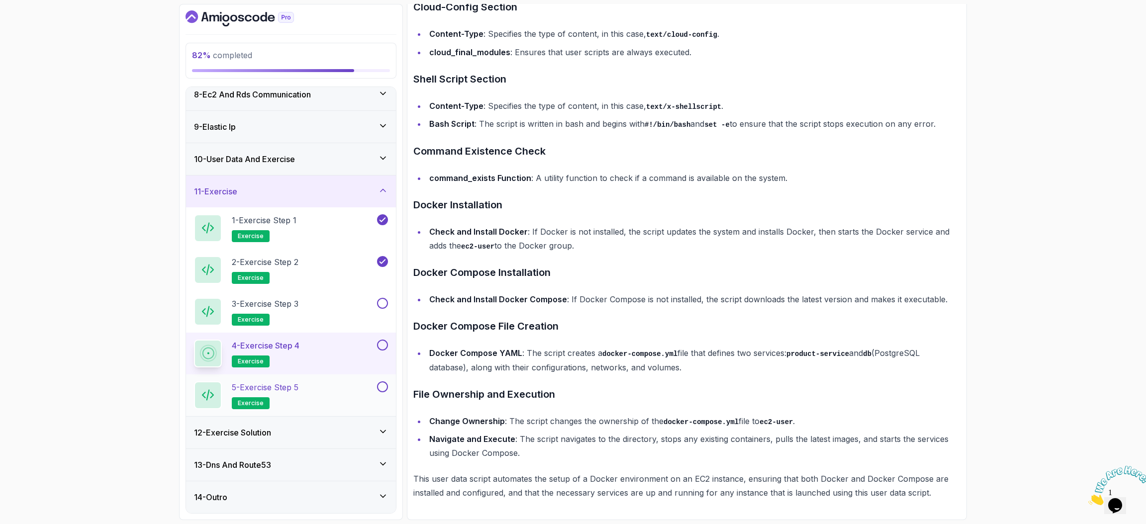
click at [329, 387] on div "5 - Exercise Step 5 exercise" at bounding box center [284, 396] width 181 height 28
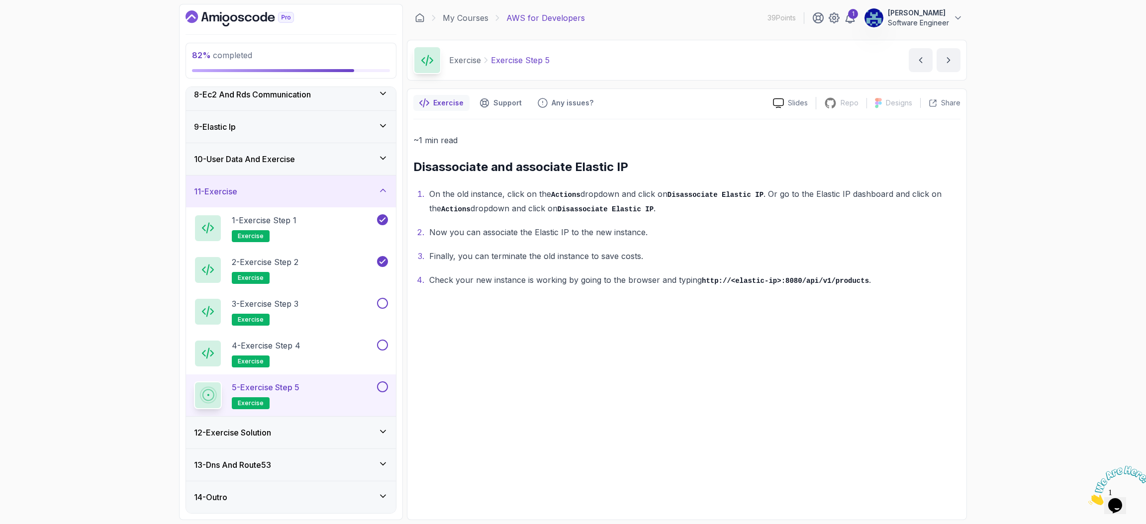
click at [384, 160] on icon at bounding box center [383, 158] width 10 height 10
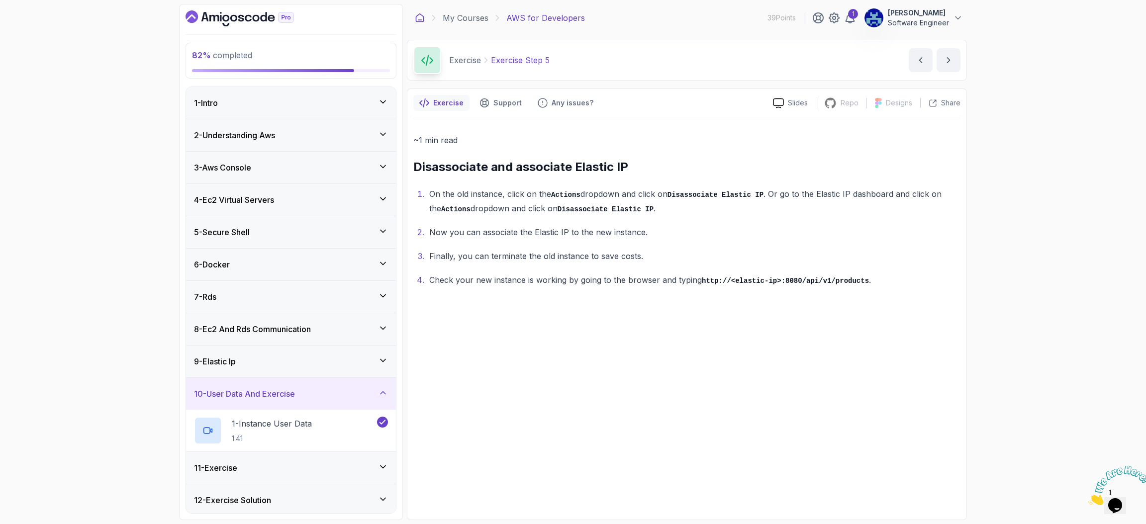
click at [420, 17] on icon at bounding box center [420, 18] width 10 height 10
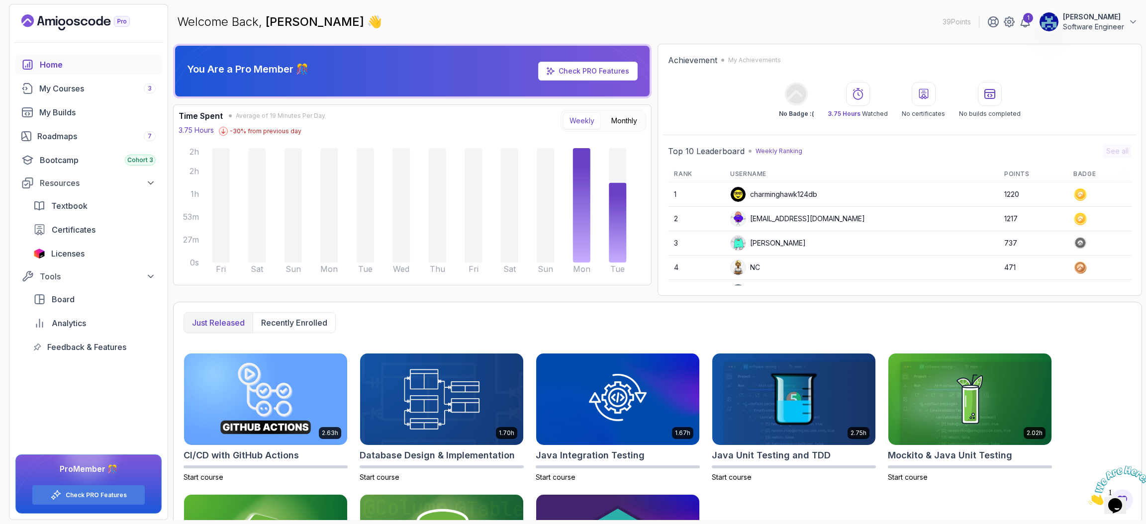
click at [161, 286] on div "Tools Board Analytics Feedback & Features" at bounding box center [88, 313] width 146 height 90
click at [1095, 384] on div "2.63h CI/CD with GitHub Actions Start course 1.70h Database Design & Implementa…" at bounding box center [658, 488] width 948 height 270
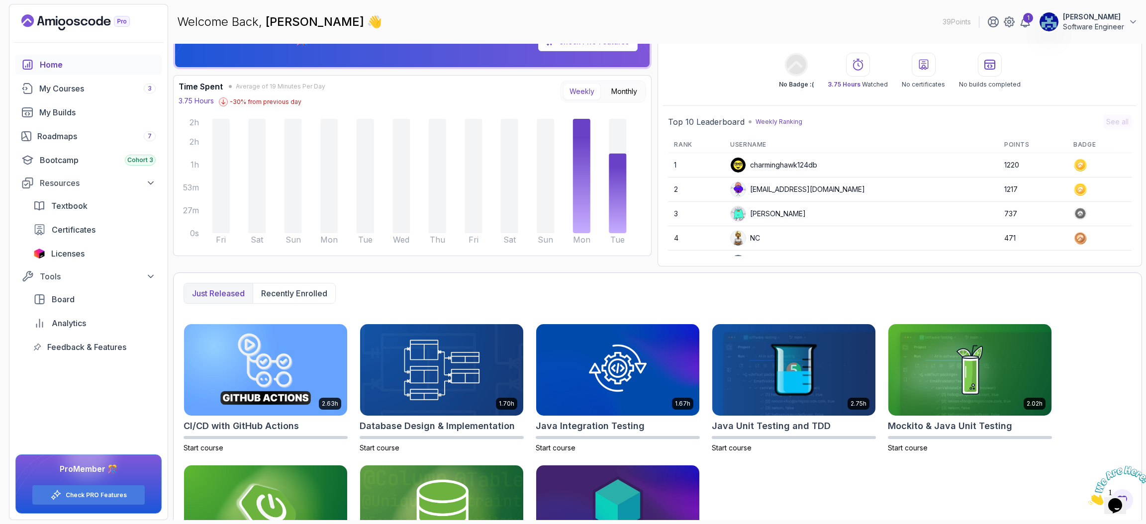
scroll to position [114, 0]
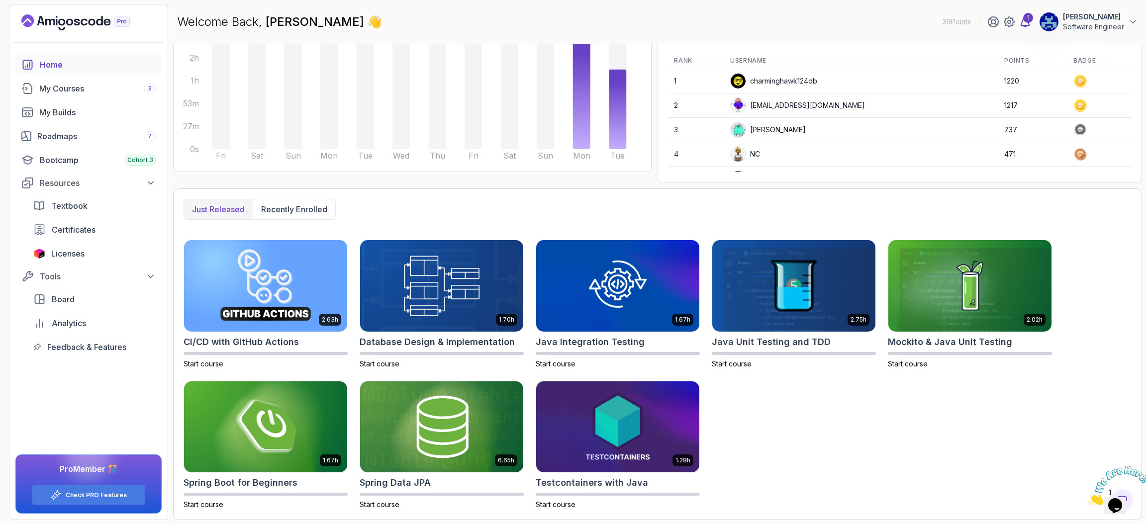
click at [1020, 18] on icon at bounding box center [1026, 22] width 12 height 12
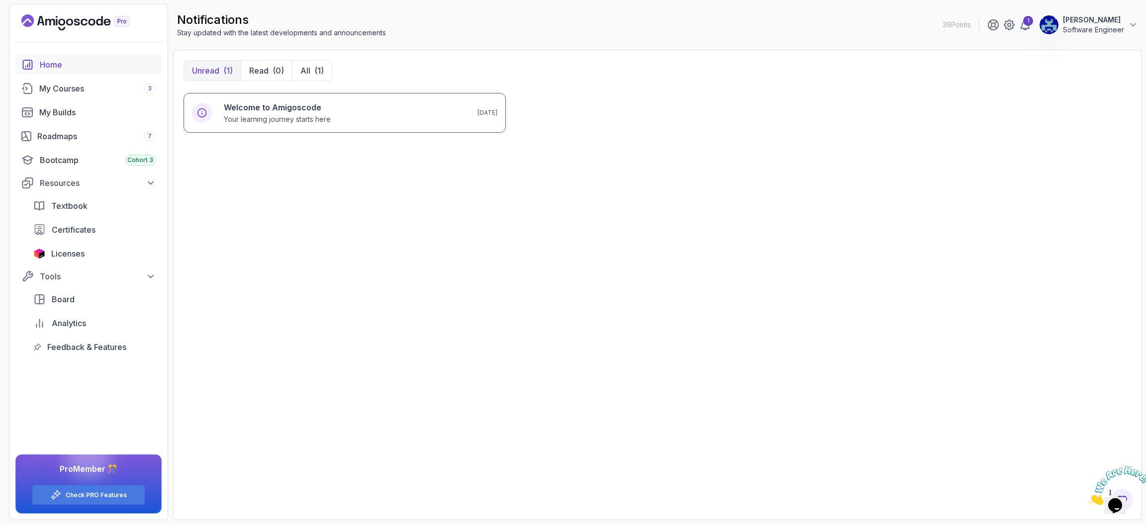
click at [83, 66] on div "Home" at bounding box center [98, 65] width 116 height 12
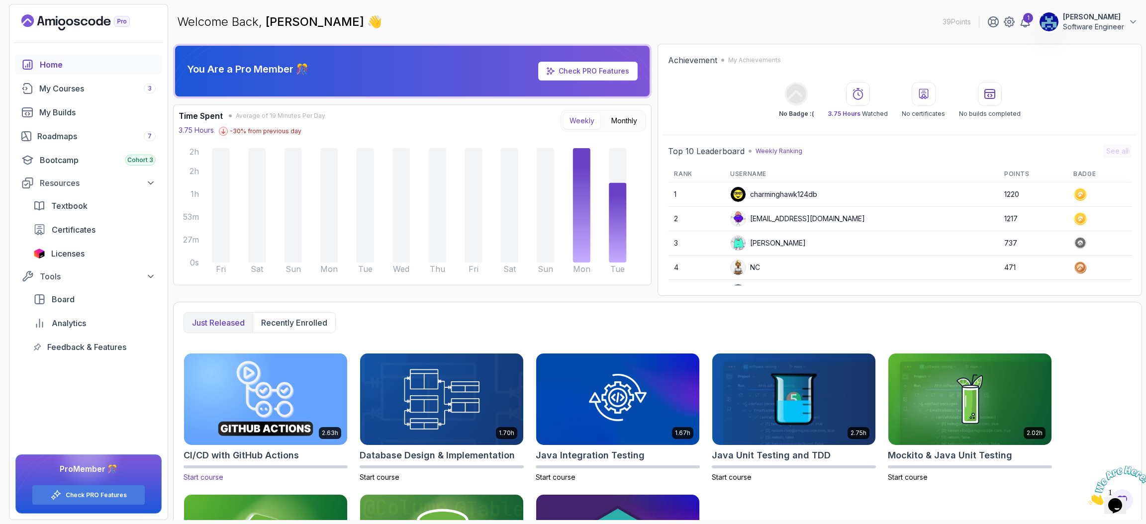
click at [298, 427] on img at bounding box center [265, 399] width 171 height 96
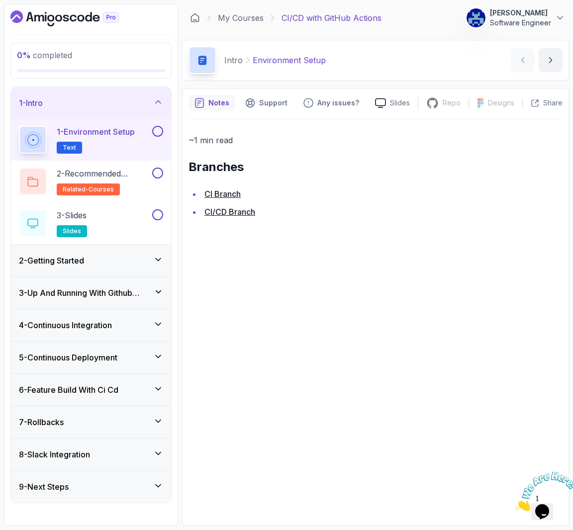
click at [139, 258] on div "2 - Getting Started" at bounding box center [91, 261] width 144 height 12
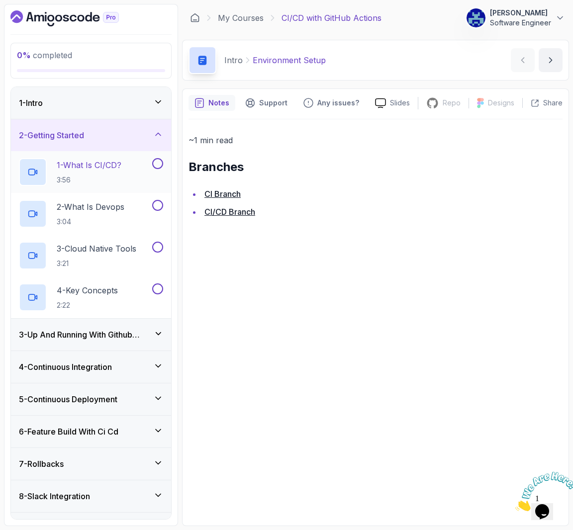
click at [120, 168] on p "1 - What Is CI/CD?" at bounding box center [89, 165] width 65 height 12
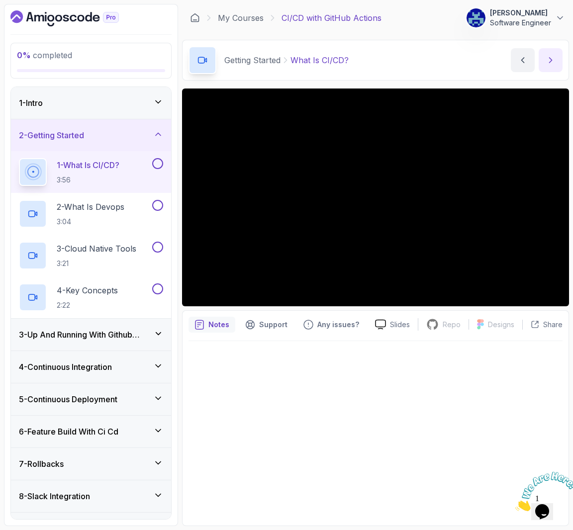
click at [551, 63] on icon "next content" at bounding box center [551, 60] width 10 height 10
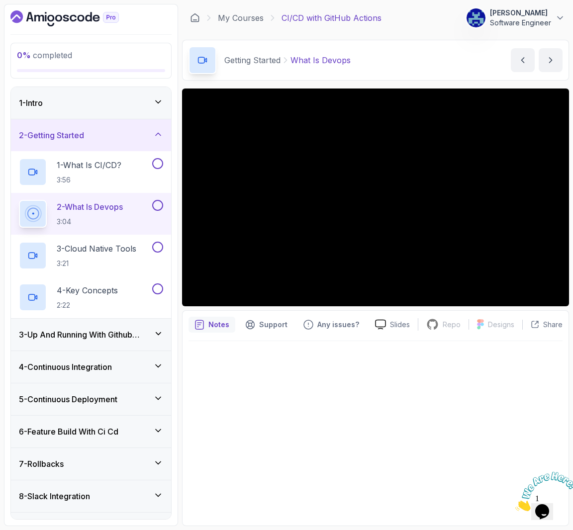
drag, startPoint x: 467, startPoint y: 50, endPoint x: 469, endPoint y: 57, distance: 7.4
click at [469, 57] on div "Getting Started What Is Devops What Is Devops by nelson" at bounding box center [375, 60] width 387 height 41
click at [550, 59] on icon "next content" at bounding box center [551, 60] width 10 height 10
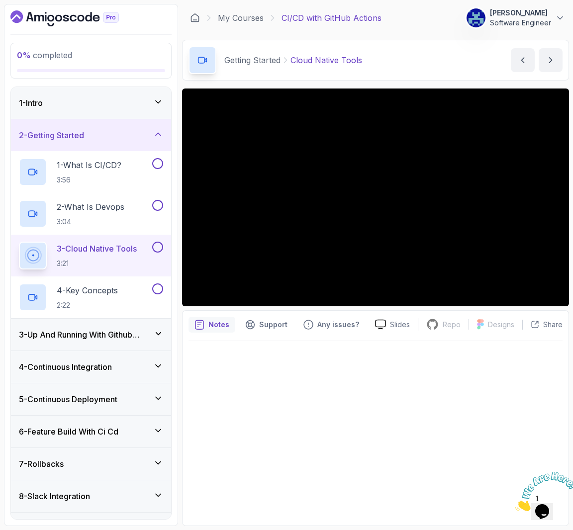
click at [413, 42] on div "Getting Started Cloud Native Tools Cloud Native Tools by nelson" at bounding box center [375, 60] width 387 height 41
click at [552, 53] on button "next content" at bounding box center [551, 60] width 24 height 24
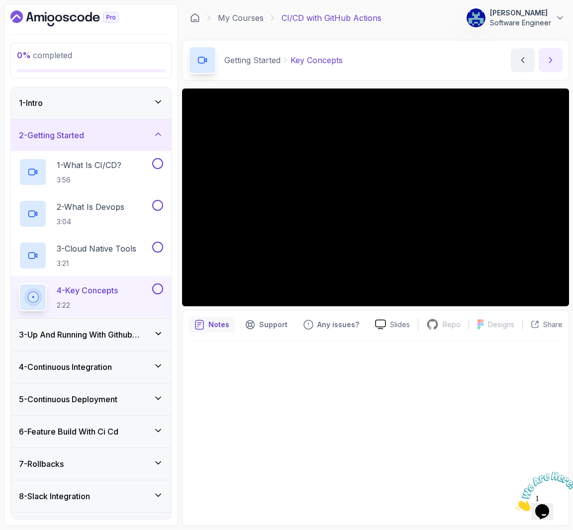
click at [550, 51] on button "next content" at bounding box center [551, 60] width 24 height 24
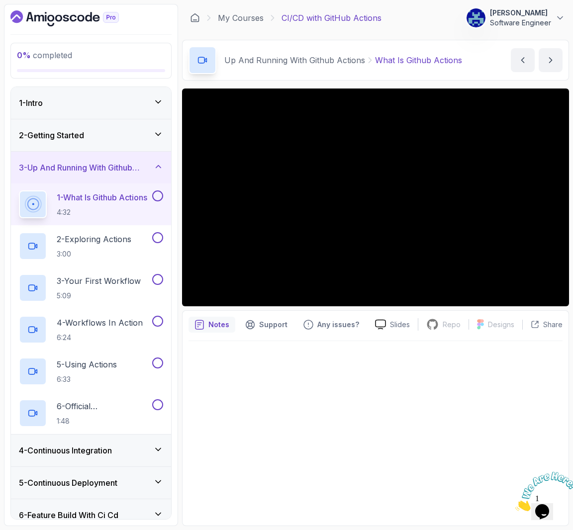
click at [372, 463] on div at bounding box center [376, 430] width 374 height 179
click at [550, 52] on button "next content" at bounding box center [551, 60] width 24 height 24
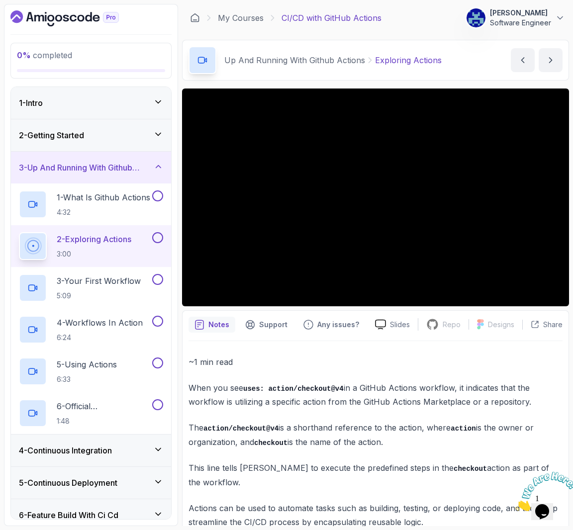
click at [316, 375] on div "~1 min read When you see uses: action/checkout@v4 in a GitHub Actions workflow,…" at bounding box center [376, 469] width 374 height 228
click at [549, 64] on icon "next content" at bounding box center [551, 60] width 10 height 10
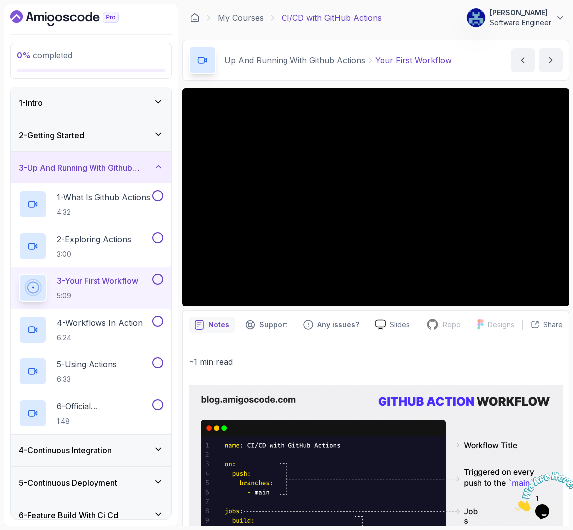
click at [467, 37] on main "My Courses CI/CD with GitHub Actions 39 Points 1 Adrian Shikwambana Software En…" at bounding box center [375, 265] width 387 height 522
click at [552, 54] on button "next content" at bounding box center [551, 60] width 24 height 24
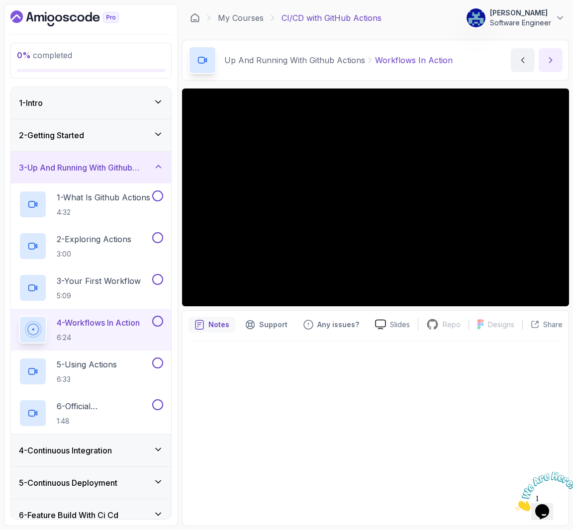
click at [548, 58] on icon "next content" at bounding box center [551, 60] width 10 height 10
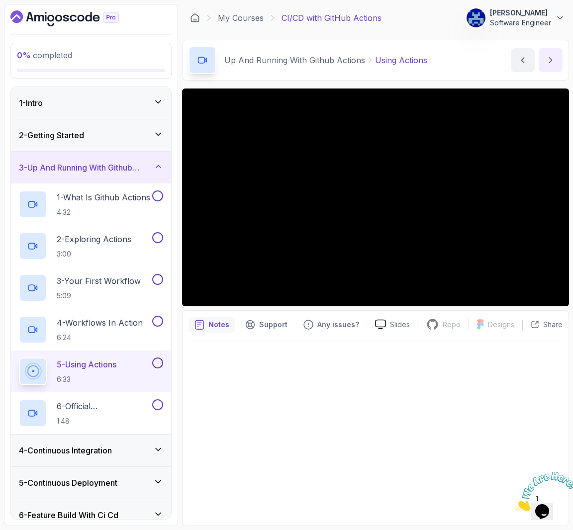
click at [551, 56] on icon "next content" at bounding box center [551, 60] width 10 height 10
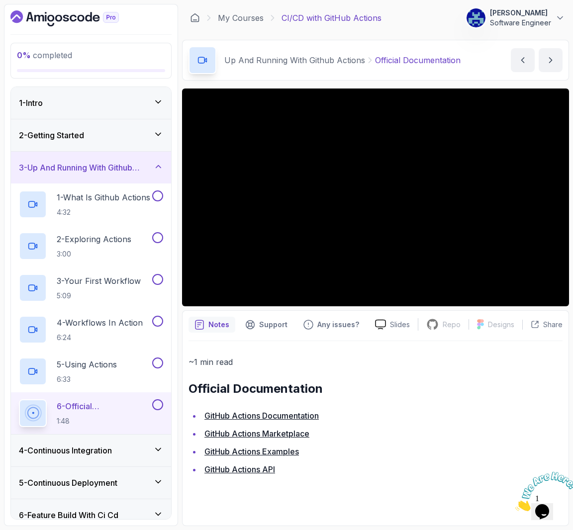
click at [497, 443] on ul "GitHub Actions Documentation GitHub Actions Marketplace GitHub Actions Examples…" at bounding box center [376, 443] width 374 height 68
click at [547, 52] on button "next content" at bounding box center [551, 60] width 24 height 24
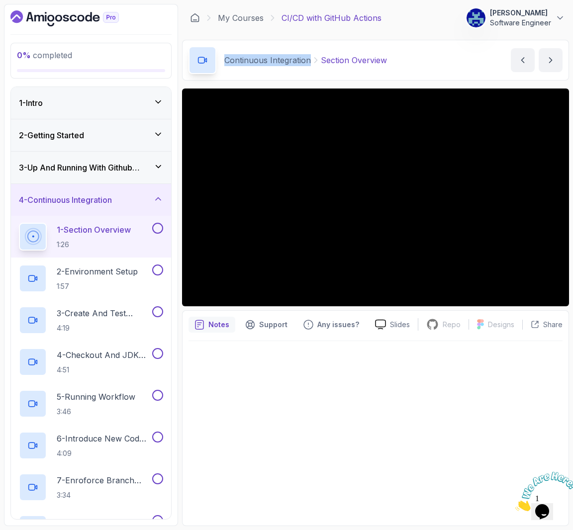
drag, startPoint x: 227, startPoint y: 60, endPoint x: 309, endPoint y: 58, distance: 81.6
click at [309, 58] on p "Continuous Integration" at bounding box center [267, 60] width 87 height 12
copy p "Continuous Integration"
click at [545, 56] on button "next content" at bounding box center [551, 60] width 24 height 24
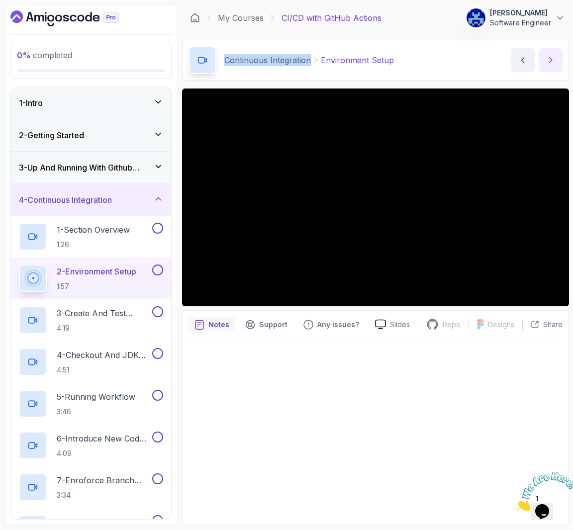
click at [556, 59] on button "next content" at bounding box center [551, 60] width 24 height 24
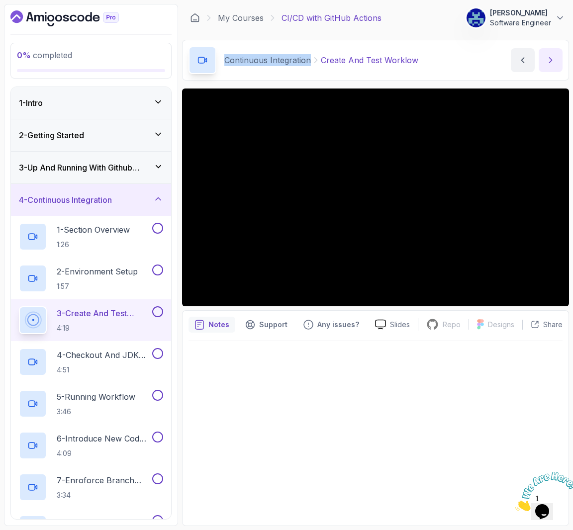
click at [557, 58] on button "next content" at bounding box center [551, 60] width 24 height 24
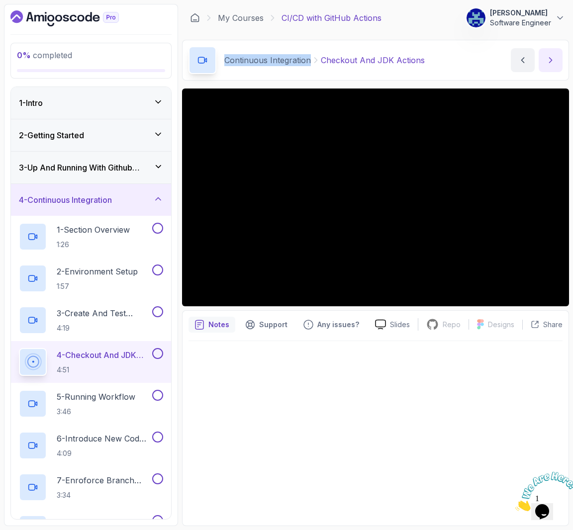
click at [548, 60] on icon "next content" at bounding box center [551, 60] width 10 height 10
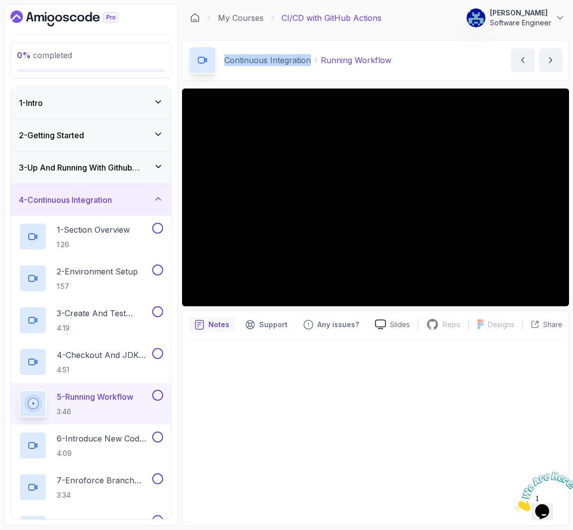
click at [470, 41] on div "Continuous Integration Running Workflow Running Workflow by nelson" at bounding box center [375, 60] width 387 height 41
click at [557, 58] on button "next content" at bounding box center [551, 60] width 24 height 24
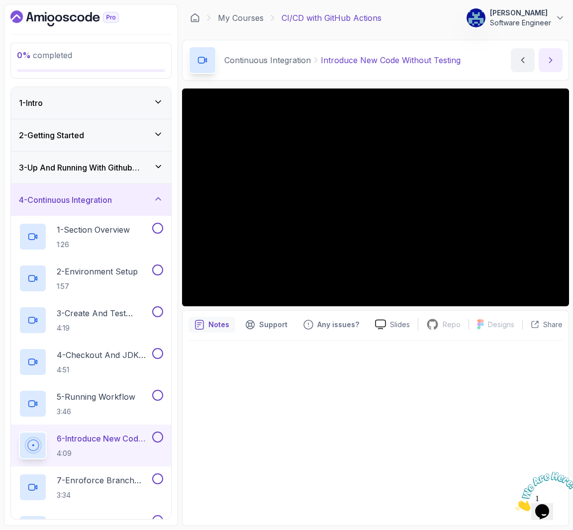
click at [547, 59] on icon "next content" at bounding box center [551, 60] width 10 height 10
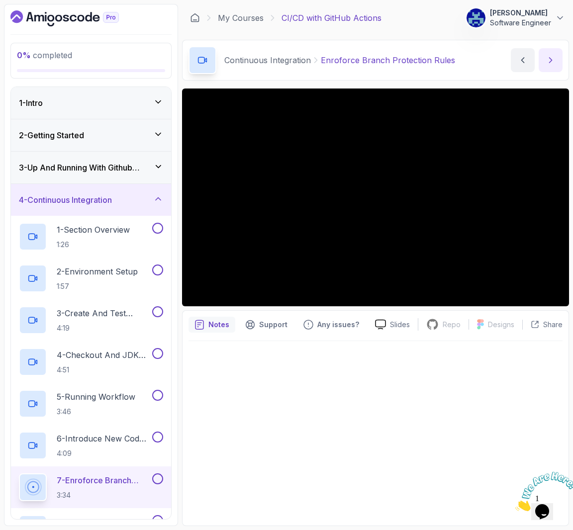
click at [551, 61] on icon "next content" at bounding box center [551, 60] width 2 height 5
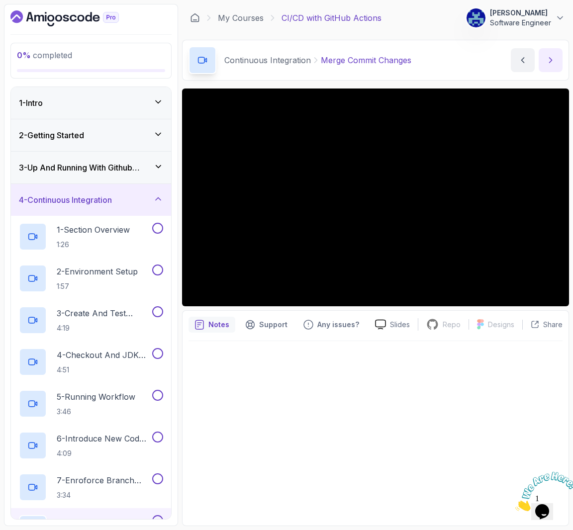
click at [550, 58] on icon "next content" at bounding box center [551, 60] width 2 height 5
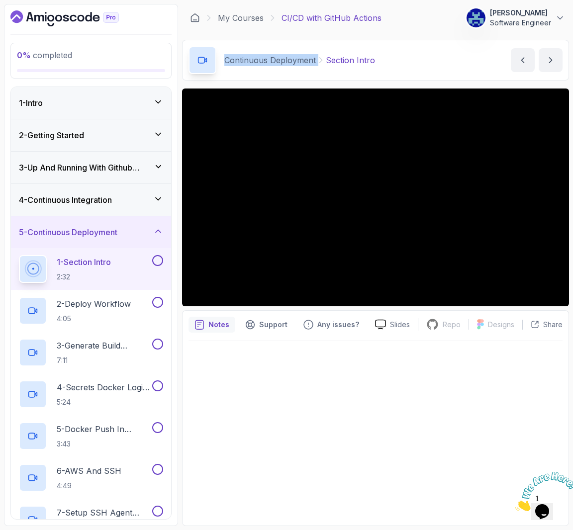
drag, startPoint x: 314, startPoint y: 57, endPoint x: 222, endPoint y: 61, distance: 92.7
click at [222, 61] on div "Continuous Deployment Section Intro" at bounding box center [282, 60] width 187 height 28
copy div "Continuous Deployment"
click at [547, 58] on icon "next content" at bounding box center [551, 60] width 10 height 10
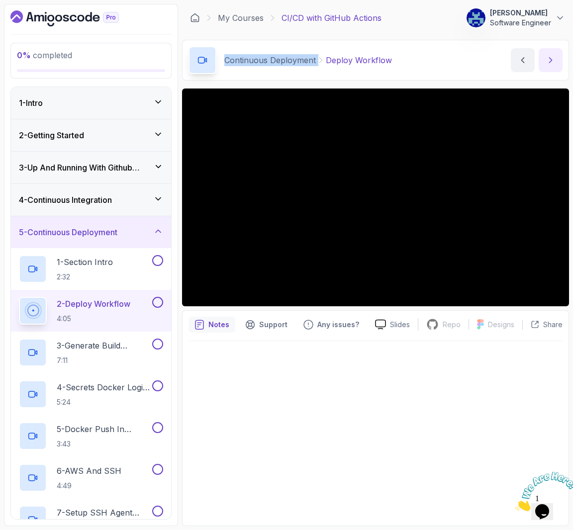
click at [552, 57] on icon "next content" at bounding box center [551, 60] width 10 height 10
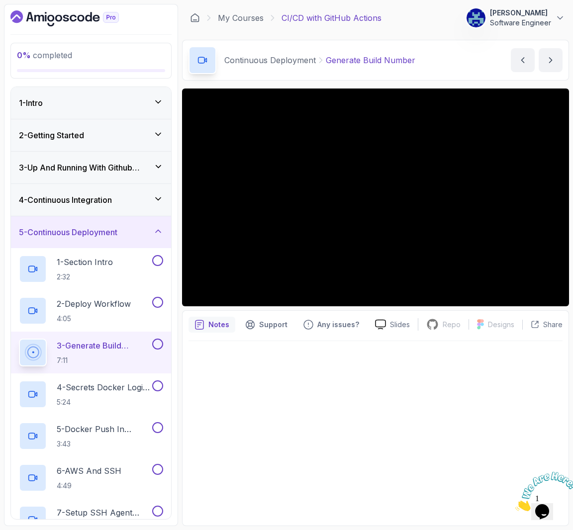
click at [563, 61] on div "Continuous Deployment Generate Build Number Generate Build Number by nelson" at bounding box center [375, 60] width 387 height 41
click at [552, 58] on icon "next content" at bounding box center [551, 60] width 10 height 10
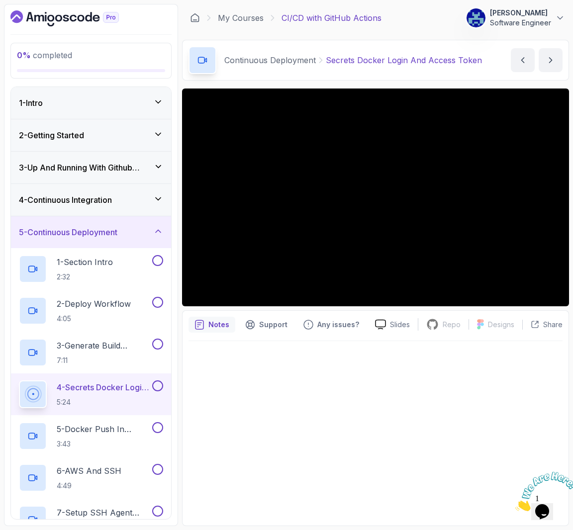
click at [326, 79] on div "Continuous Deployment Secrets Docker Login And Access Token Secrets Docker Logi…" at bounding box center [375, 60] width 387 height 41
click at [553, 59] on icon "next content" at bounding box center [551, 60] width 10 height 10
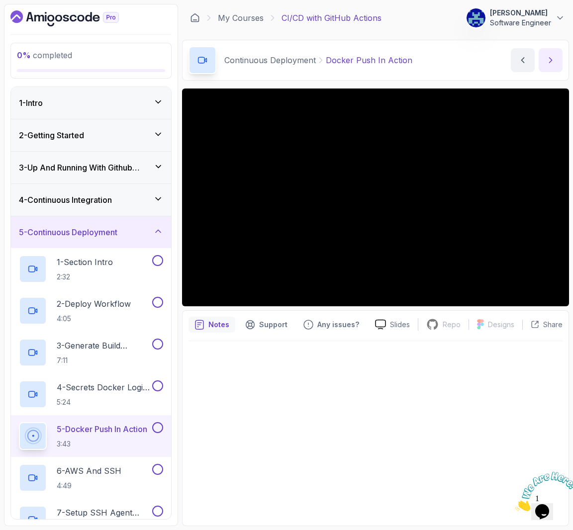
click at [545, 59] on button "next content" at bounding box center [551, 60] width 24 height 24
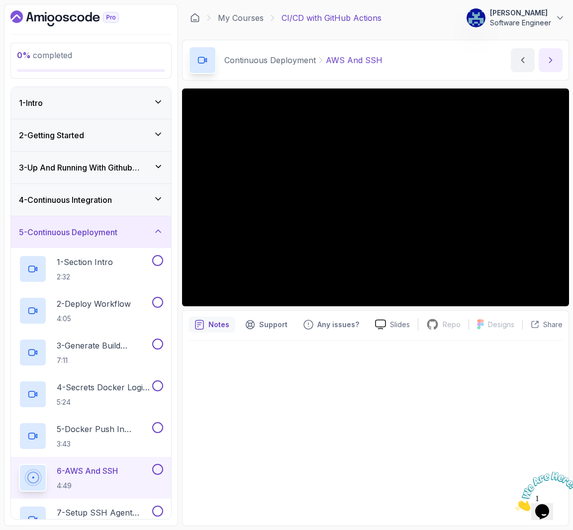
click at [547, 55] on icon "next content" at bounding box center [551, 60] width 10 height 10
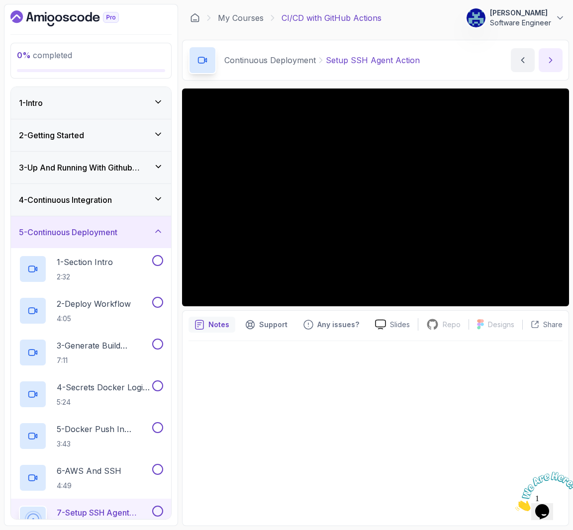
click at [545, 54] on button "next content" at bounding box center [551, 60] width 24 height 24
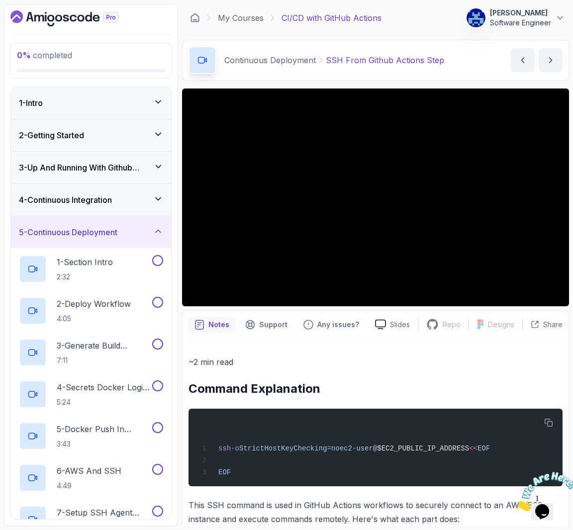
click at [159, 195] on icon at bounding box center [158, 199] width 10 height 10
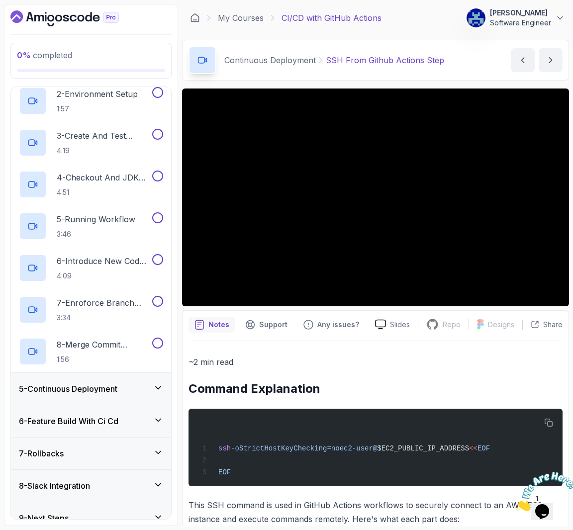
scroll to position [193, 0]
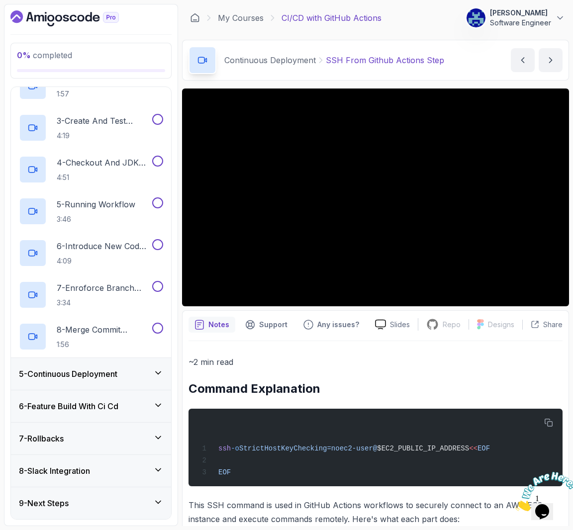
click at [155, 373] on icon at bounding box center [158, 373] width 10 height 10
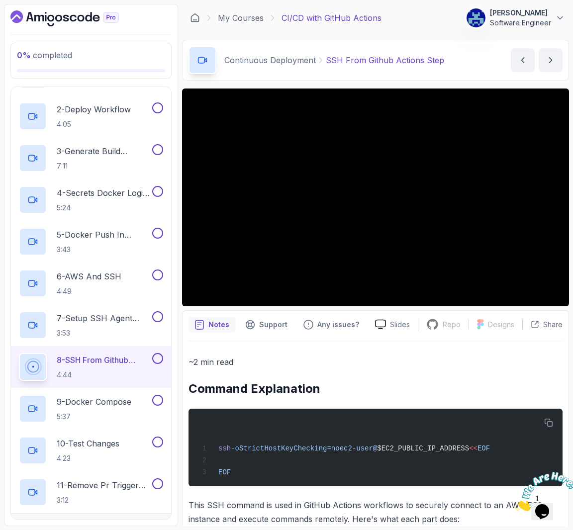
scroll to position [299, 0]
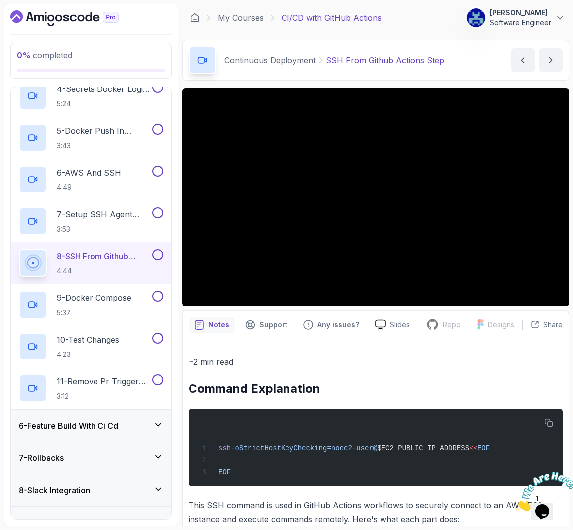
click at [317, 67] on div "Continuous Deployment SSH From Github Actions Step" at bounding box center [317, 60] width 256 height 28
click at [553, 52] on button "next content" at bounding box center [551, 60] width 24 height 24
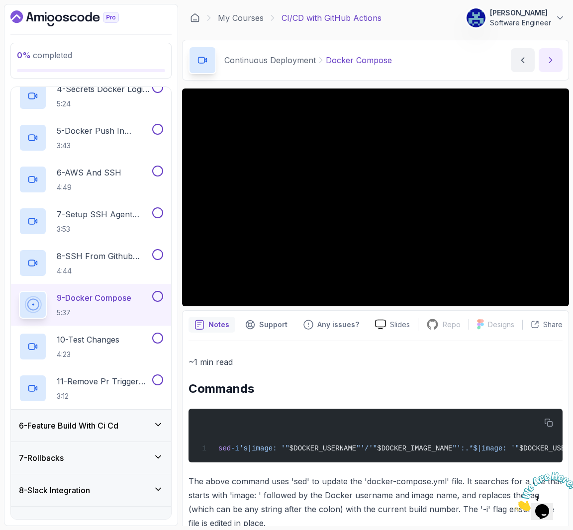
click at [555, 56] on icon "next content" at bounding box center [551, 60] width 10 height 10
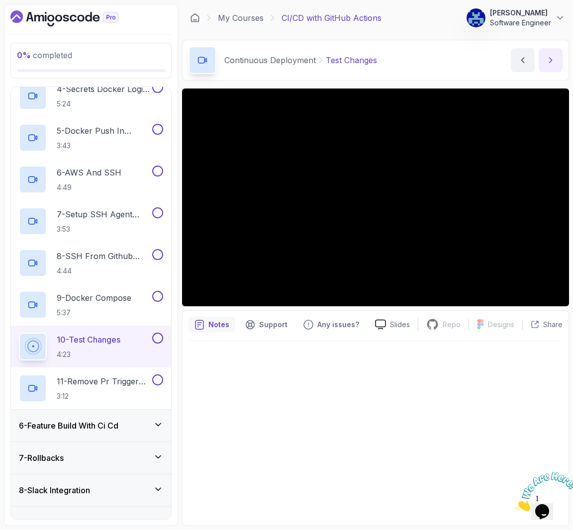
click at [548, 55] on icon "next content" at bounding box center [551, 60] width 10 height 10
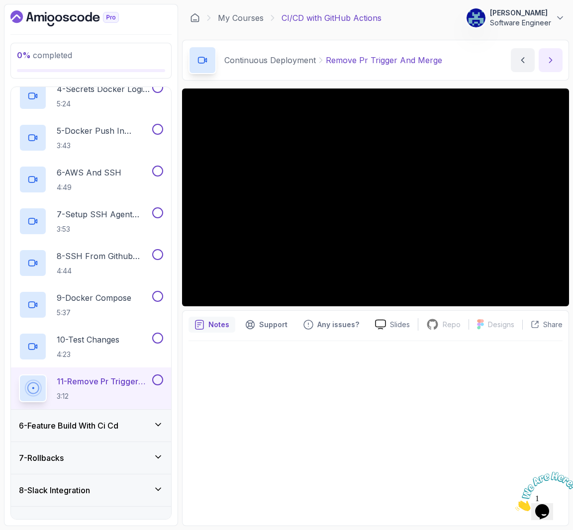
click at [554, 56] on icon "next content" at bounding box center [551, 60] width 10 height 10
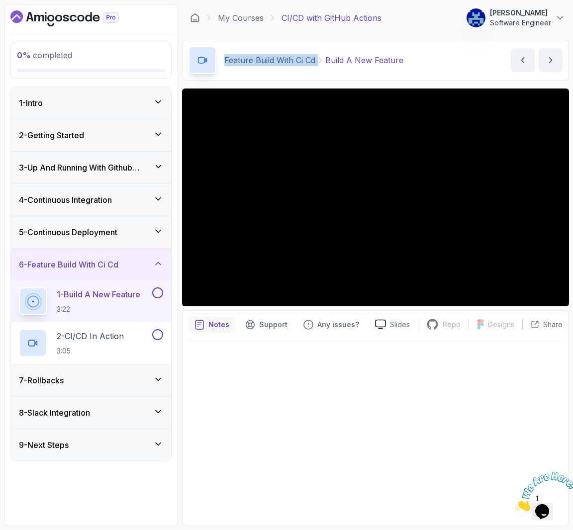
drag, startPoint x: 317, startPoint y: 59, endPoint x: 222, endPoint y: 67, distance: 95.9
click at [222, 67] on div "Feature Build With Ci Cd Build A New Feature" at bounding box center [296, 60] width 215 height 28
click at [552, 61] on icon "next content" at bounding box center [551, 60] width 10 height 10
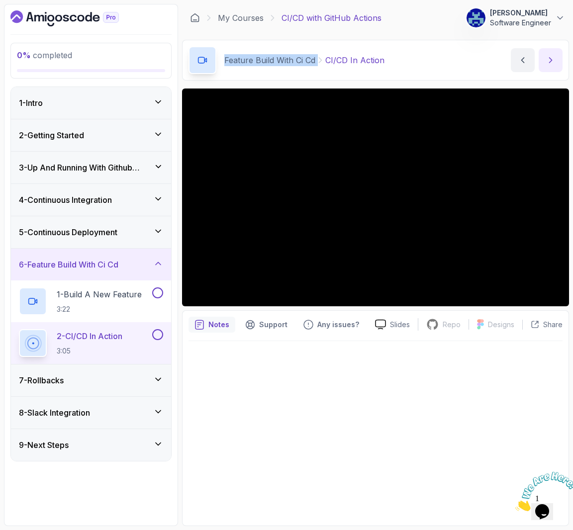
click at [554, 56] on icon "next content" at bounding box center [551, 60] width 10 height 10
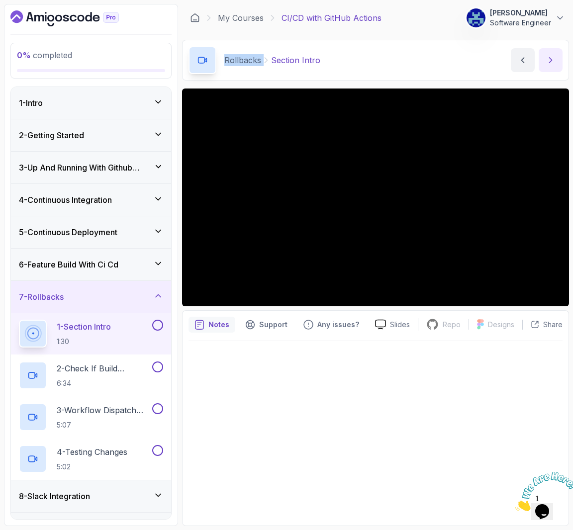
click at [559, 56] on button "next content" at bounding box center [551, 60] width 24 height 24
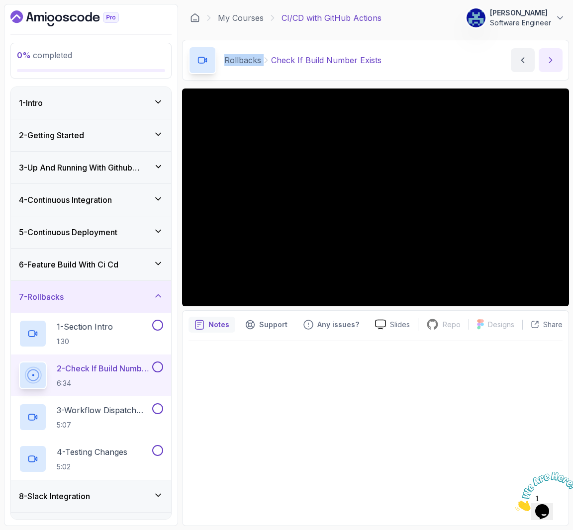
click at [546, 56] on icon "next content" at bounding box center [551, 60] width 10 height 10
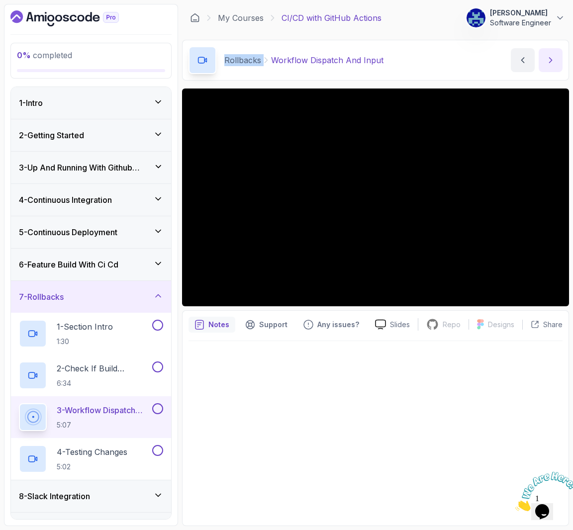
click at [545, 54] on button "next content" at bounding box center [551, 60] width 24 height 24
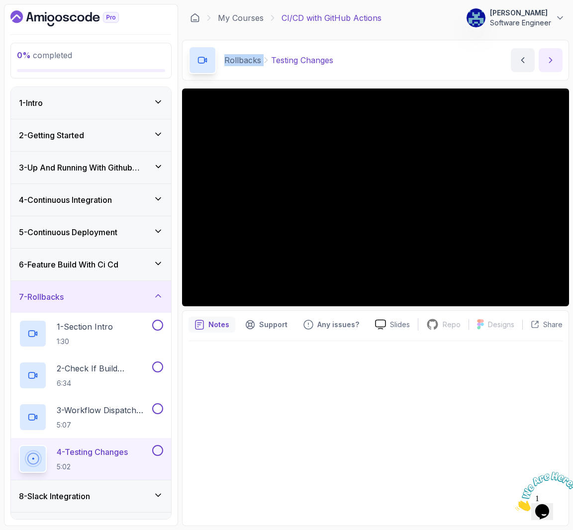
click at [548, 55] on icon "next content" at bounding box center [551, 60] width 10 height 10
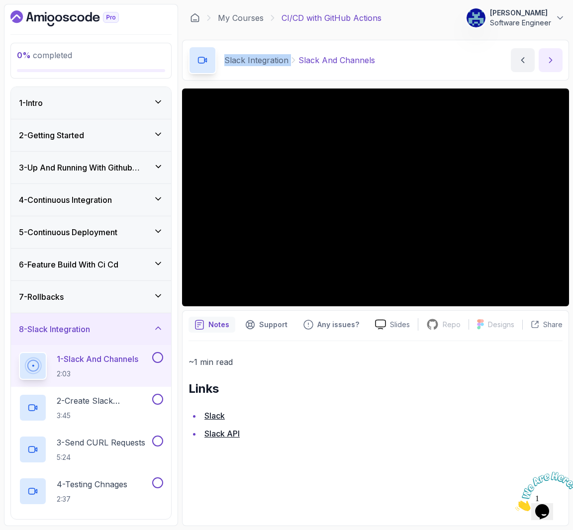
click at [549, 56] on icon "next content" at bounding box center [551, 60] width 10 height 10
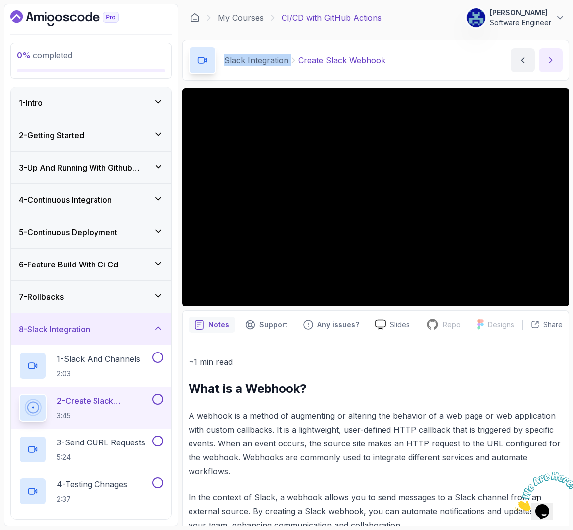
click at [557, 59] on button "next content" at bounding box center [551, 60] width 24 height 24
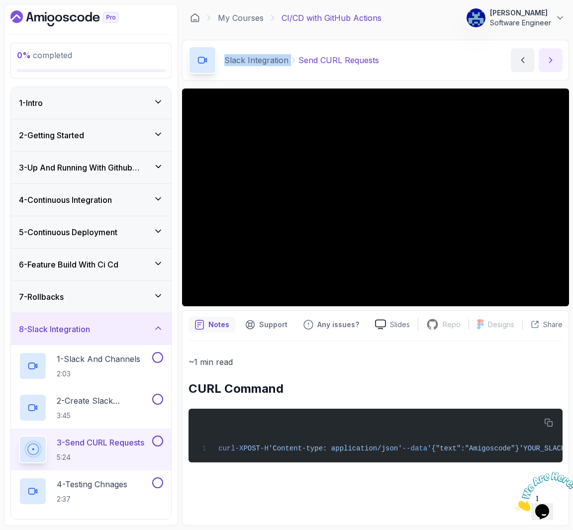
click at [555, 59] on icon "next content" at bounding box center [551, 60] width 10 height 10
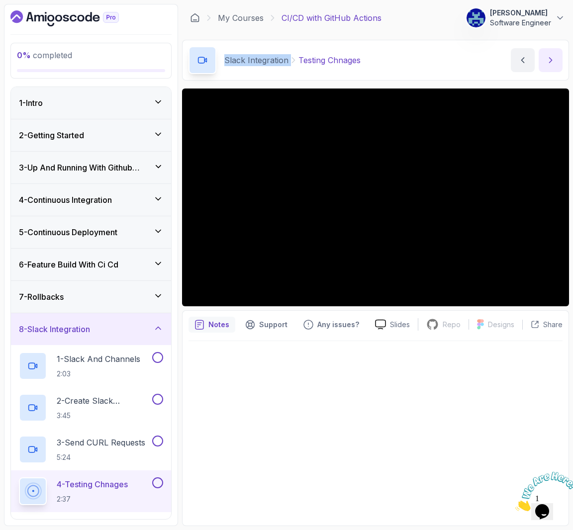
click at [551, 59] on icon "next content" at bounding box center [551, 60] width 10 height 10
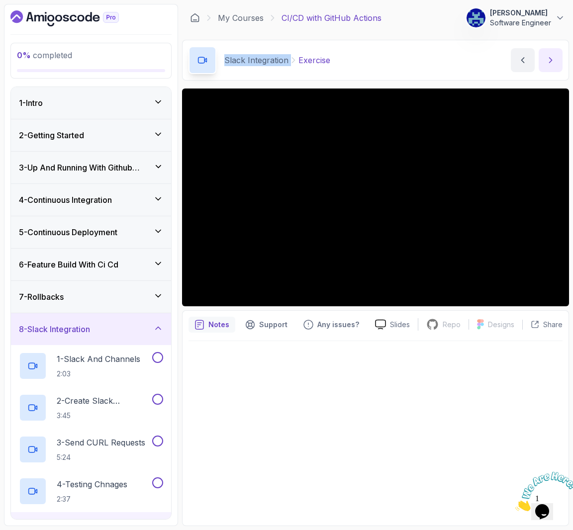
click at [557, 54] on button "next content" at bounding box center [551, 60] width 24 height 24
click at [554, 54] on button "next content" at bounding box center [551, 60] width 24 height 24
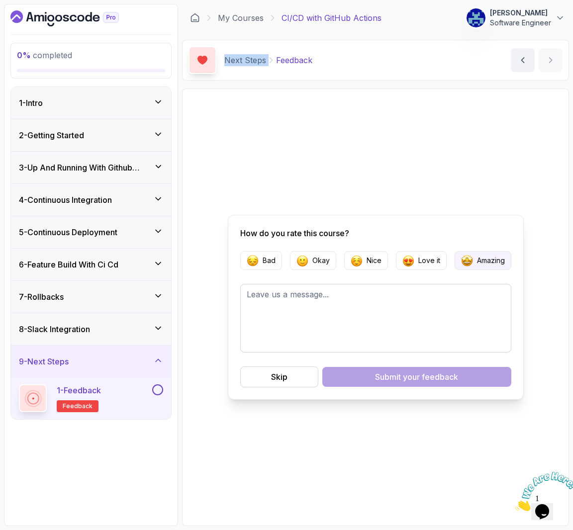
click at [473, 263] on button "Amazing" at bounding box center [483, 260] width 57 height 19
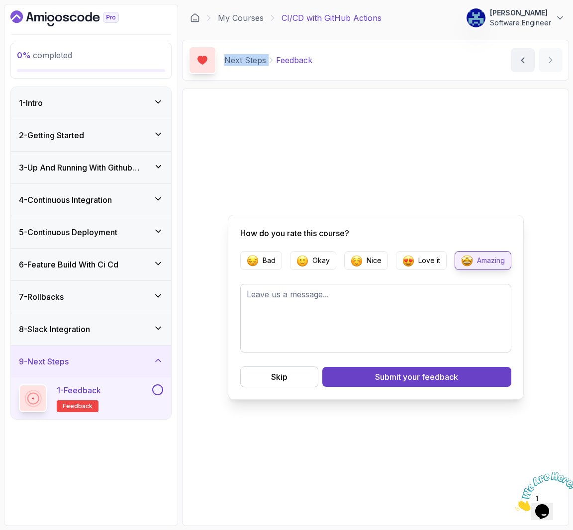
click at [164, 132] on div "2 - Getting Started" at bounding box center [91, 135] width 160 height 32
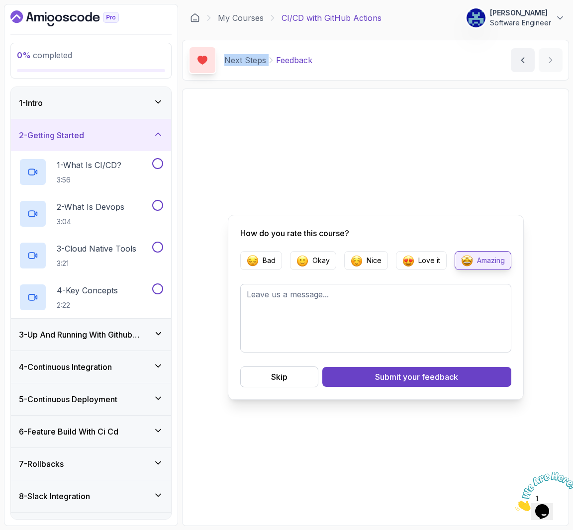
click at [164, 132] on div "2 - Getting Started" at bounding box center [91, 135] width 160 height 32
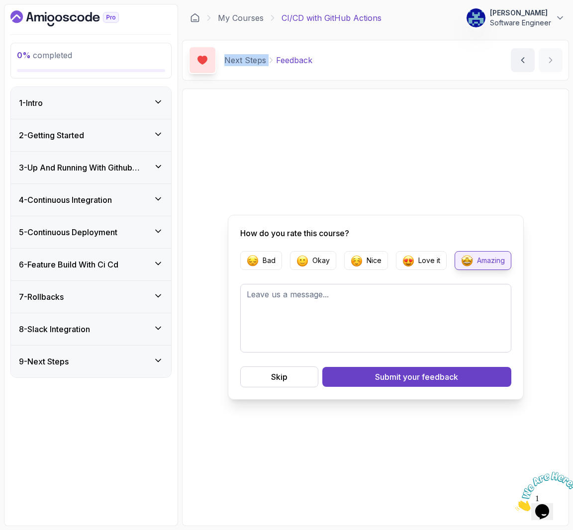
click at [162, 164] on icon at bounding box center [159, 166] width 10 height 9
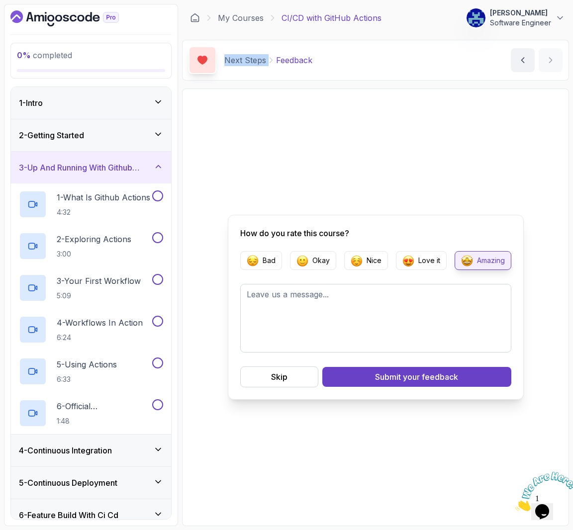
click at [162, 164] on icon at bounding box center [159, 166] width 10 height 9
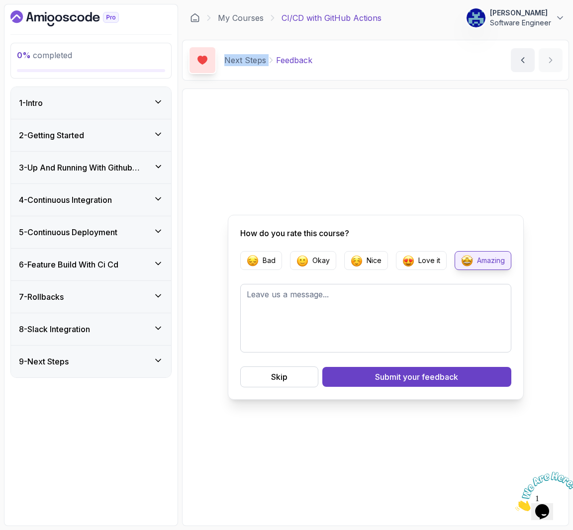
click at [159, 195] on icon at bounding box center [158, 199] width 10 height 10
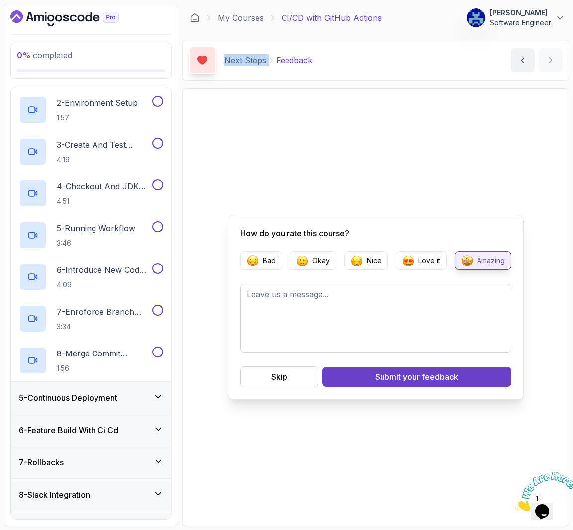
scroll to position [193, 0]
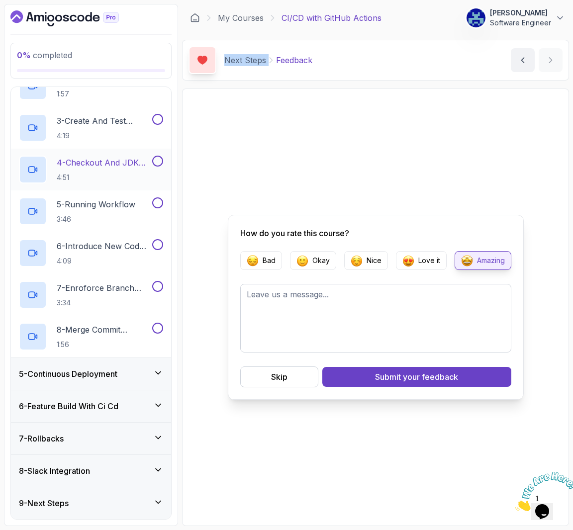
click at [157, 375] on icon at bounding box center [158, 373] width 10 height 10
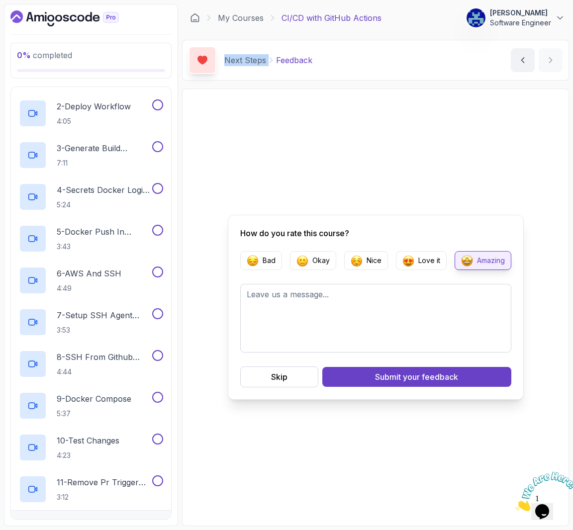
scroll to position [318, 0]
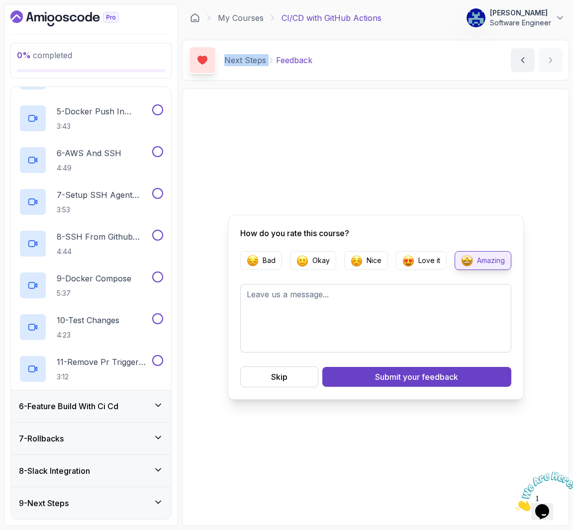
click at [103, 406] on h3 "6 - Feature Build With Ci Cd" at bounding box center [69, 407] width 100 height 12
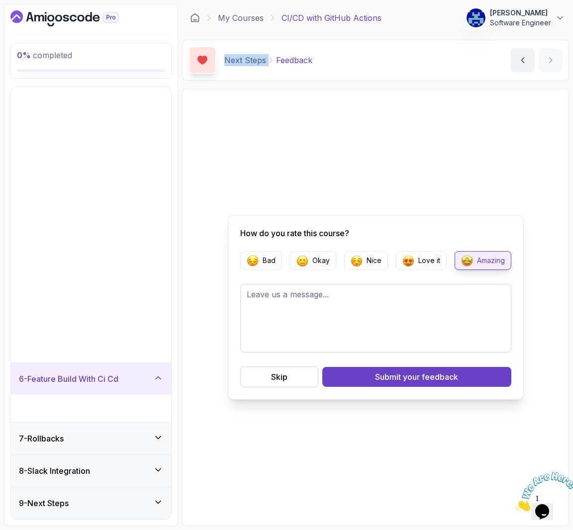
scroll to position [0, 0]
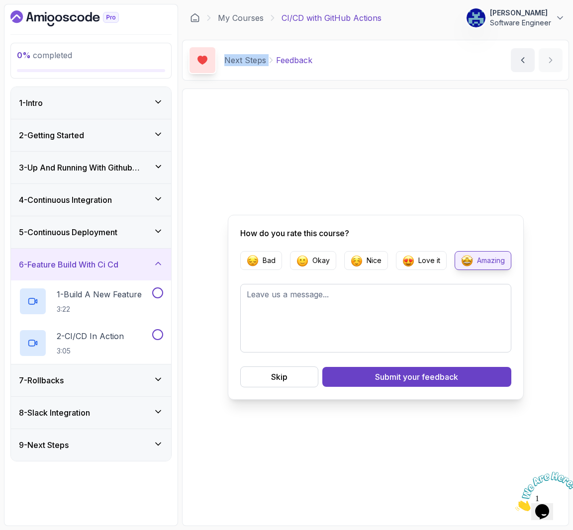
click at [124, 386] on div "7 - Rollbacks" at bounding box center [91, 381] width 144 height 12
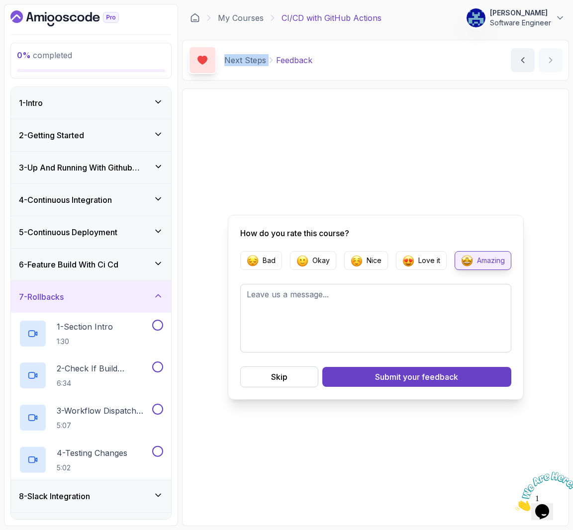
scroll to position [26, 0]
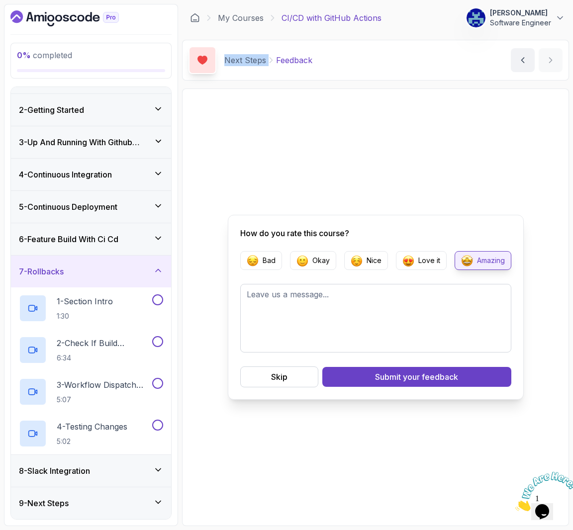
click at [141, 469] on div "8 - Slack Integration" at bounding box center [91, 471] width 144 height 12
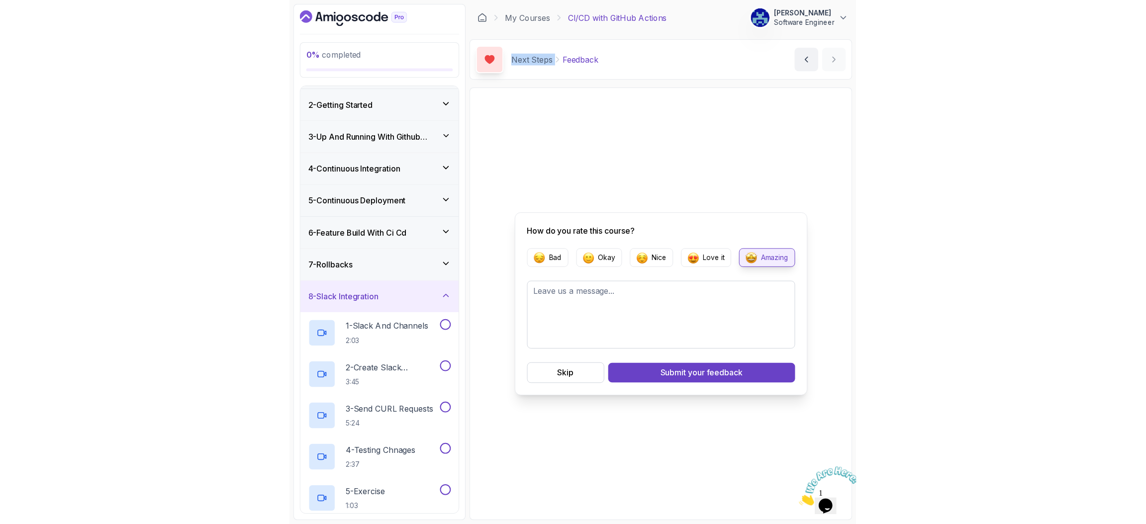
scroll to position [109, 0]
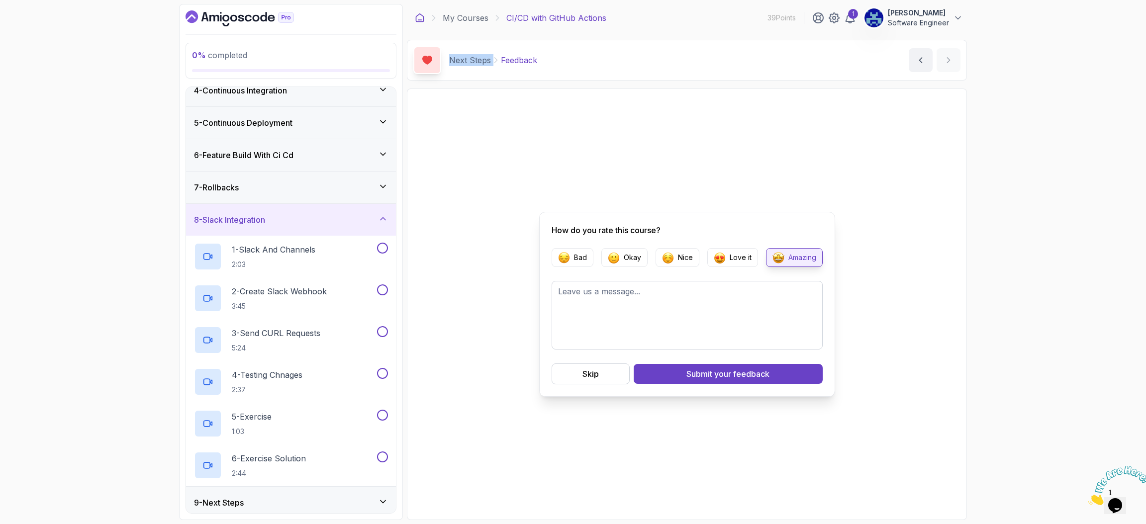
click at [420, 15] on icon at bounding box center [420, 18] width 10 height 10
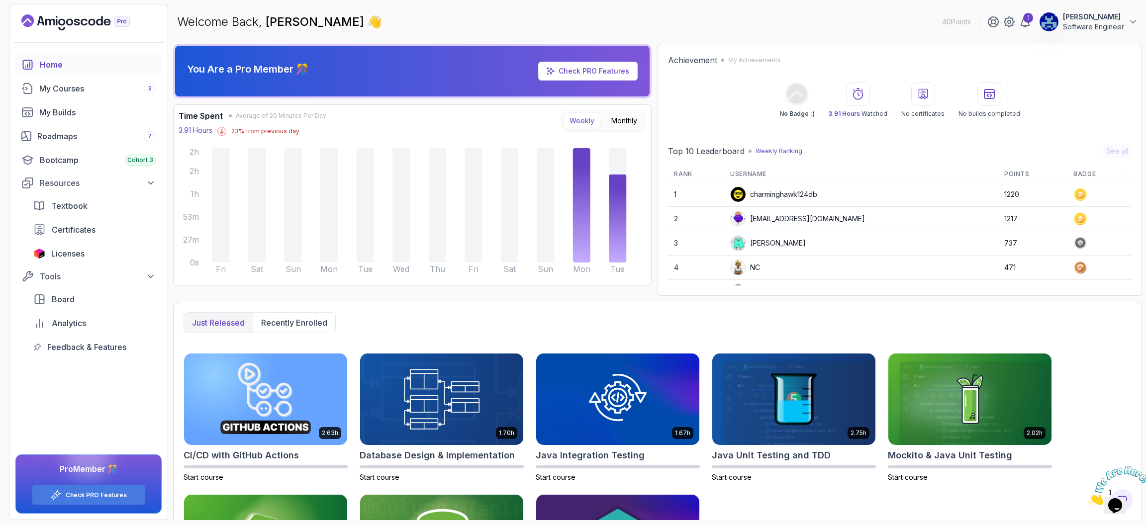
click at [1087, 334] on div "Just released Recently enrolled 2.63h CI/CD with GitHub Actions Start course 1.…" at bounding box center [657, 468] width 969 height 332
click at [67, 25] on icon "Landing page" at bounding box center [75, 22] width 108 height 16
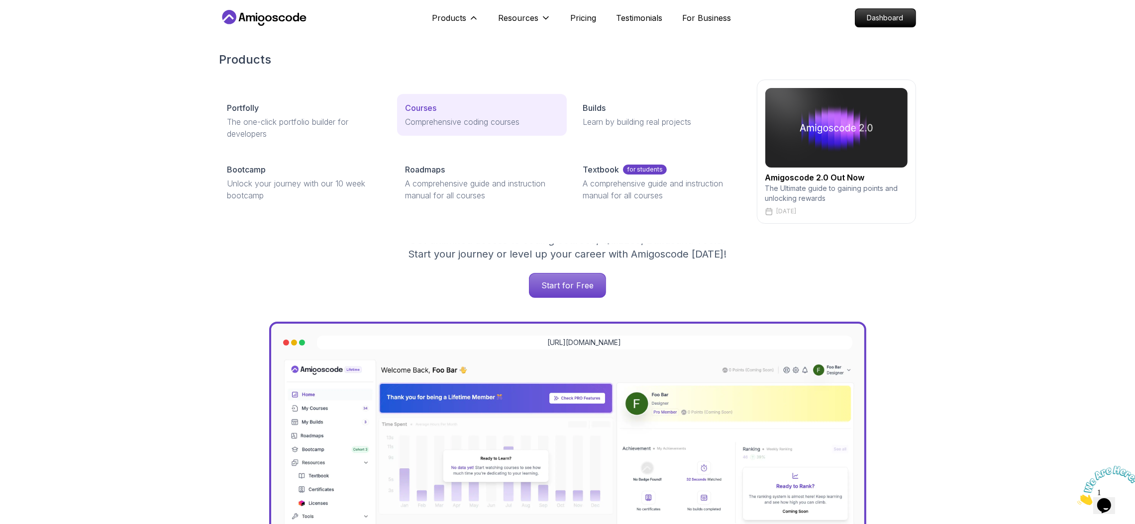
click at [458, 104] on div "Courses" at bounding box center [482, 108] width 154 height 12
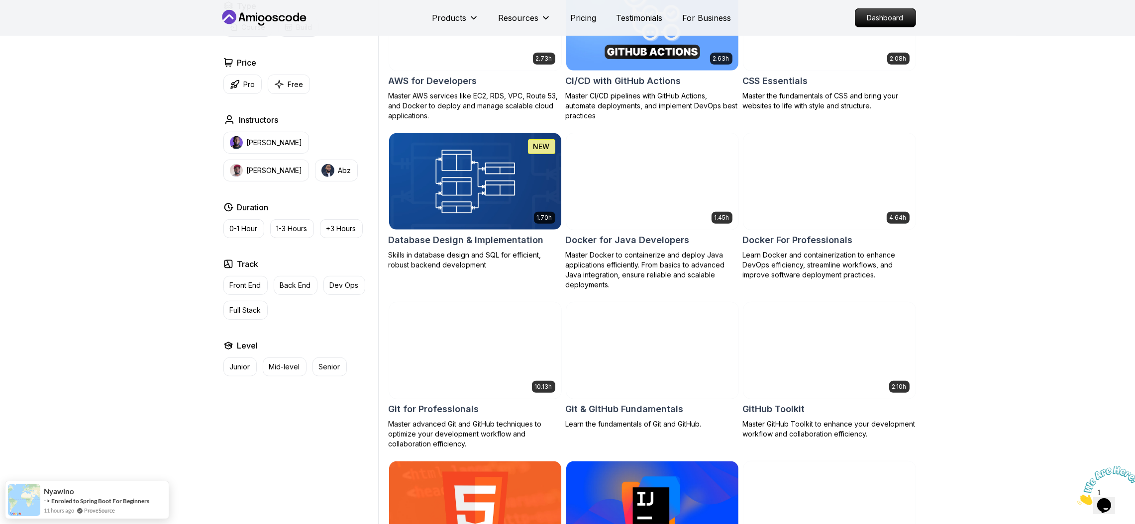
scroll to position [865, 0]
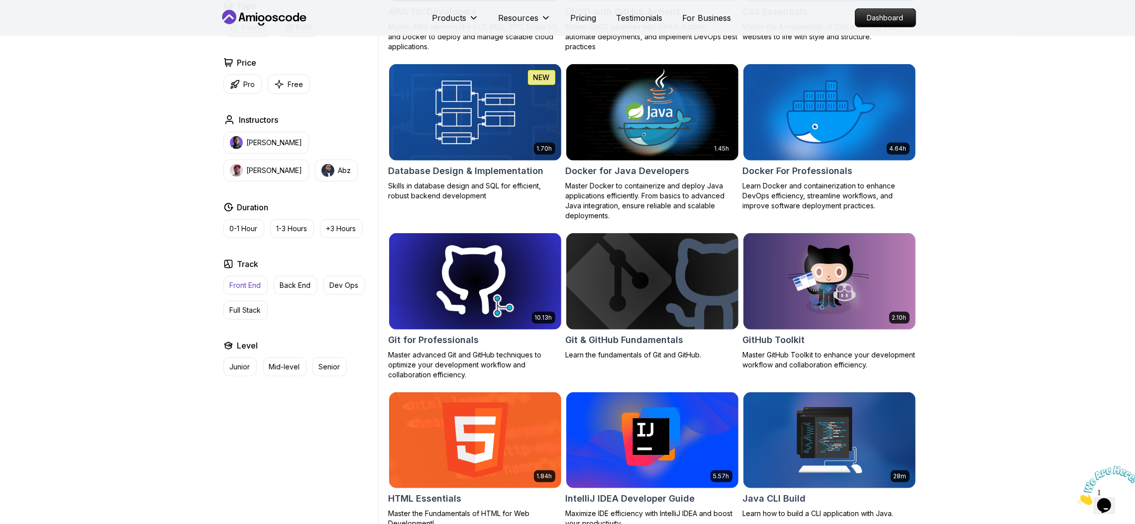
click at [261, 287] on button "Front End" at bounding box center [245, 285] width 44 height 19
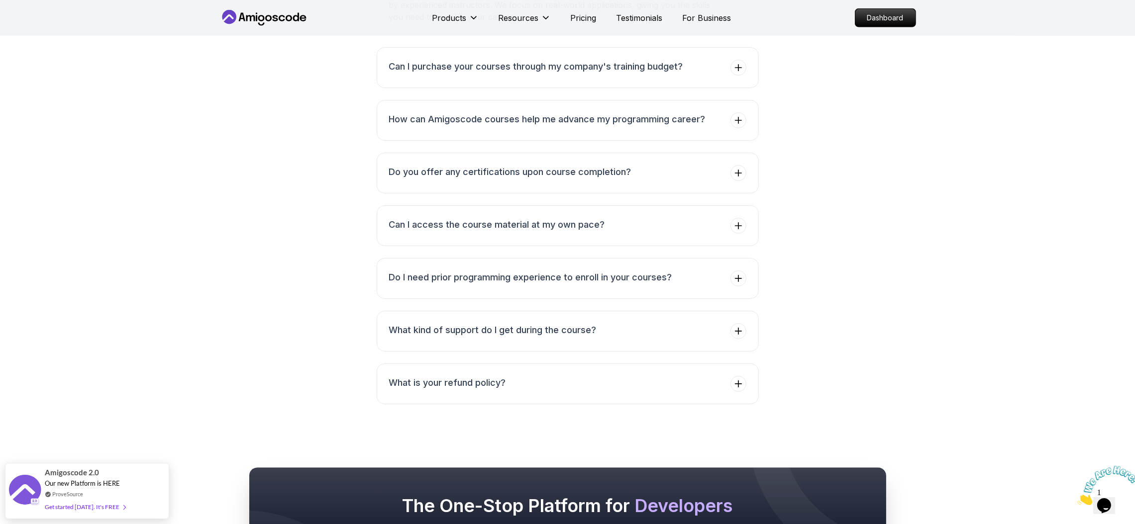
scroll to position [1940, 0]
